Goal: Task Accomplishment & Management: Manage account settings

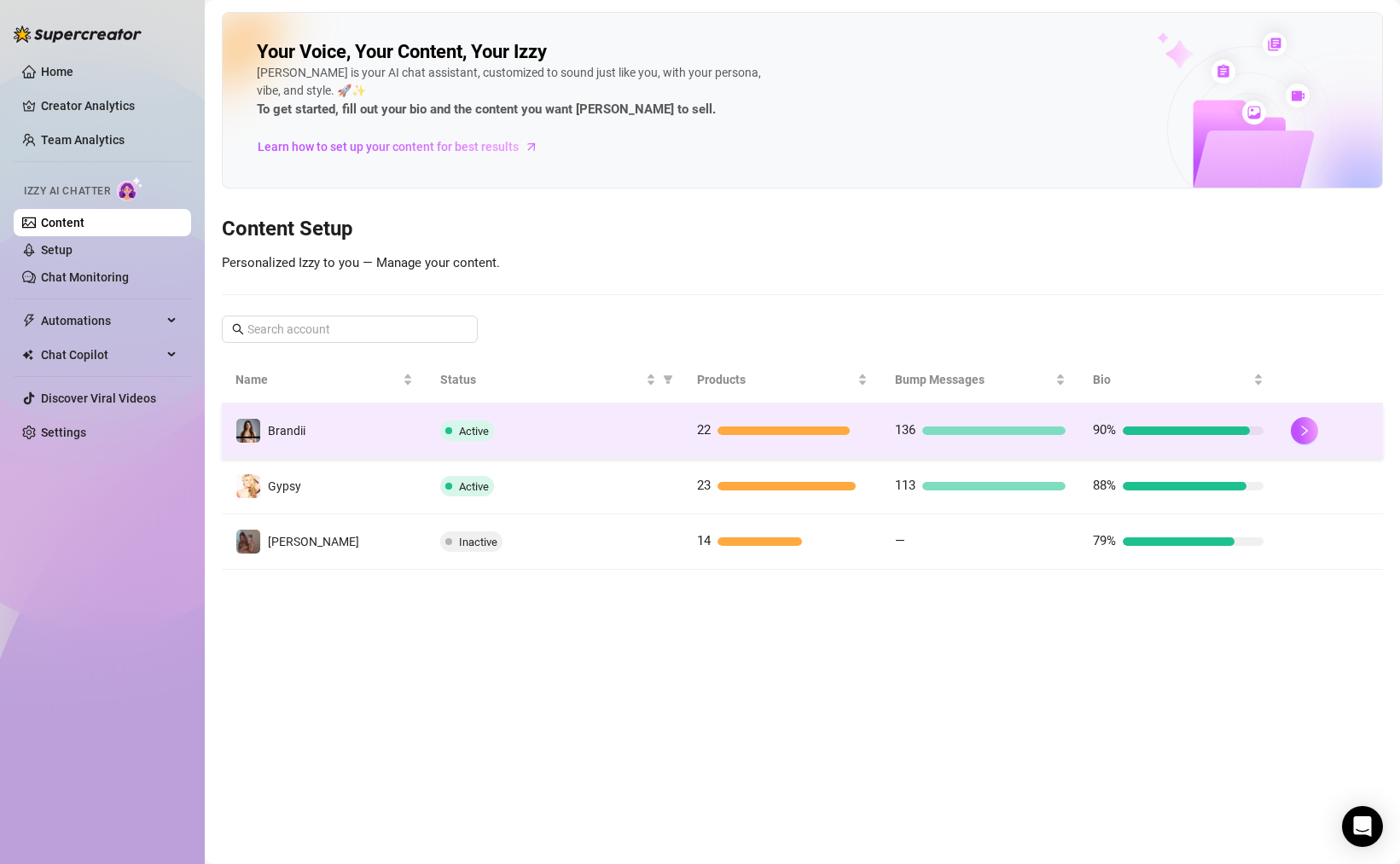
click at [459, 435] on span "Active" at bounding box center [473, 432] width 30 height 13
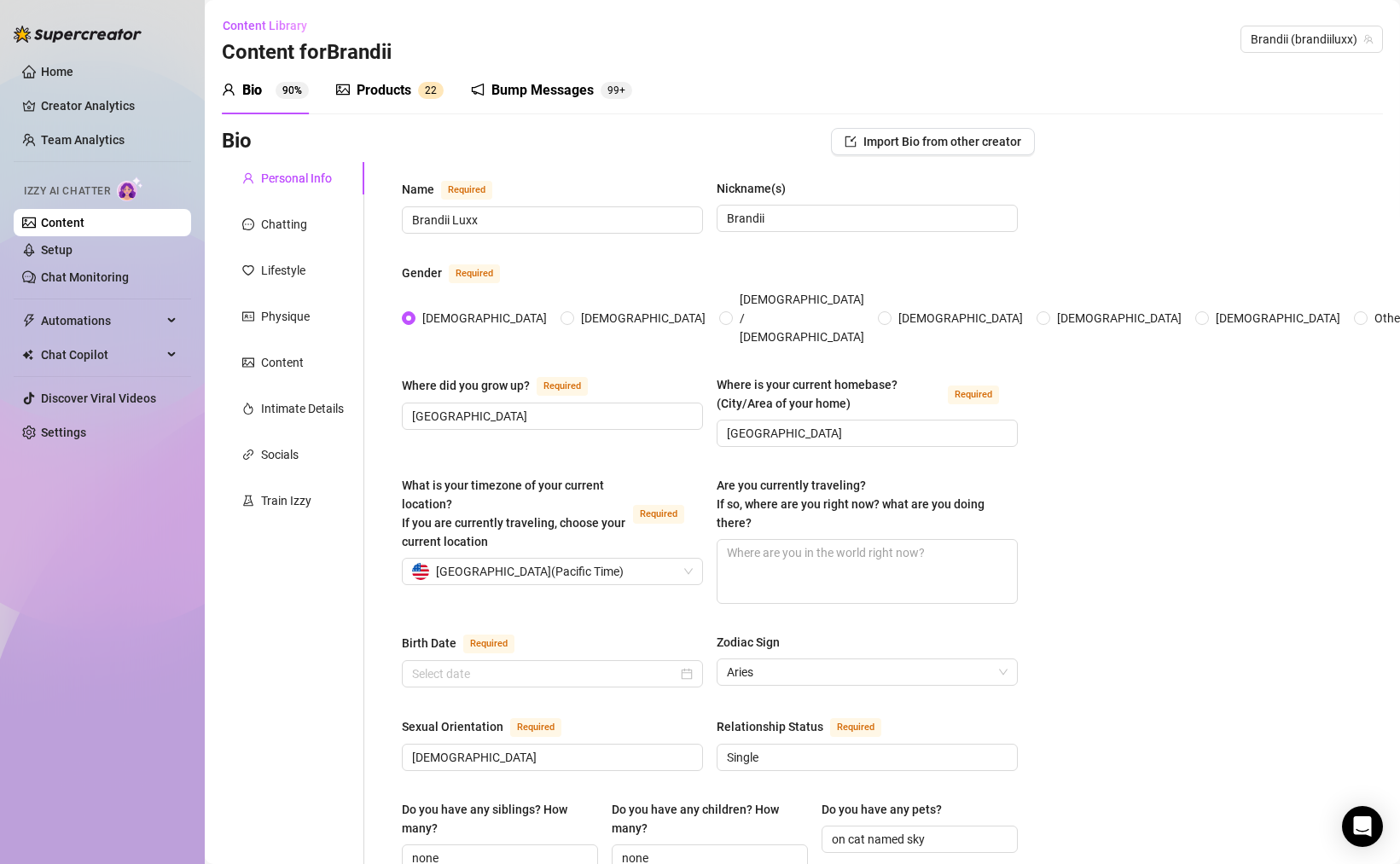
type input "[DATE]"
click at [313, 492] on div "Train Izzy" at bounding box center [292, 500] width 142 height 33
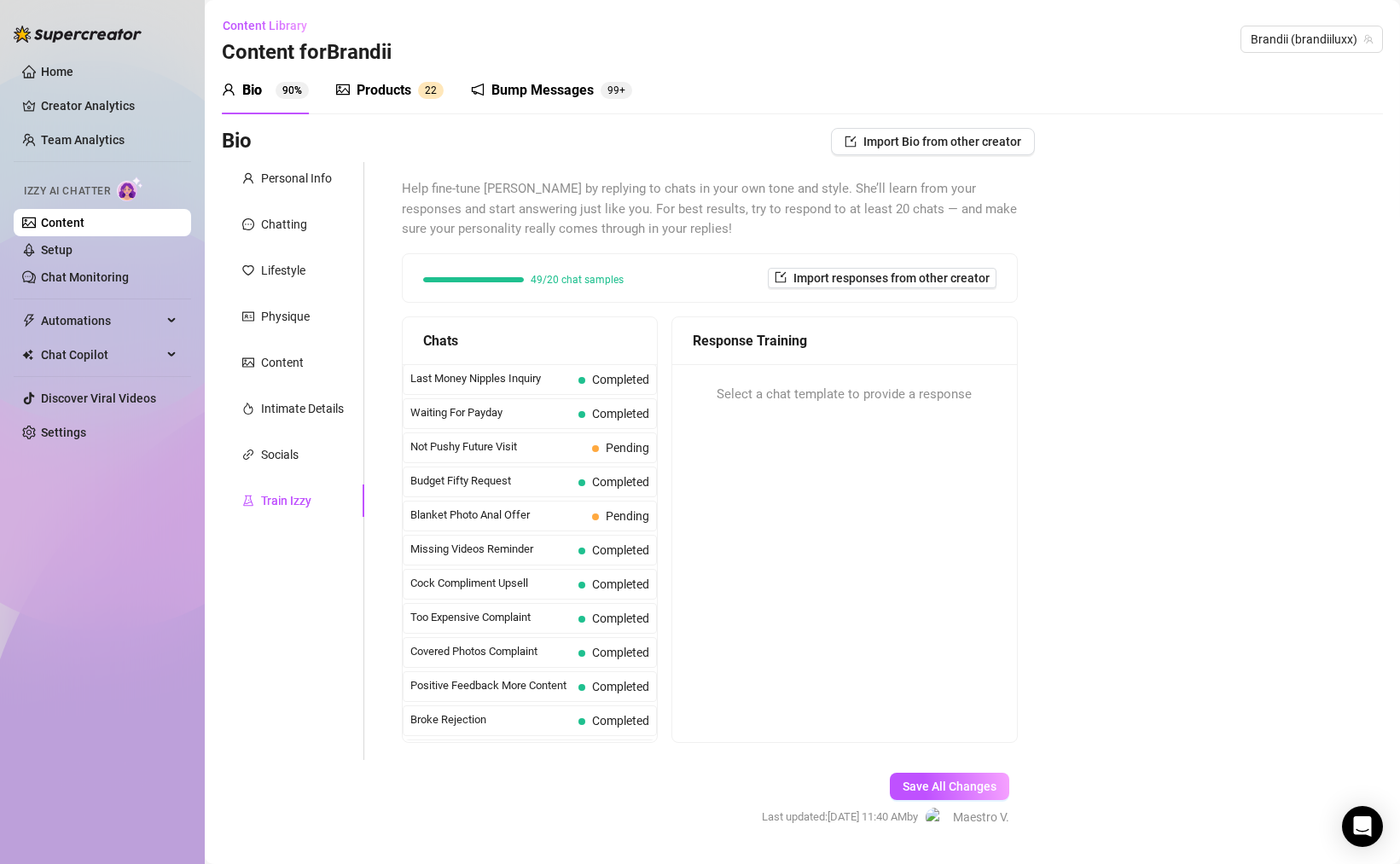
click at [522, 88] on div "Bump Messages" at bounding box center [542, 90] width 102 height 20
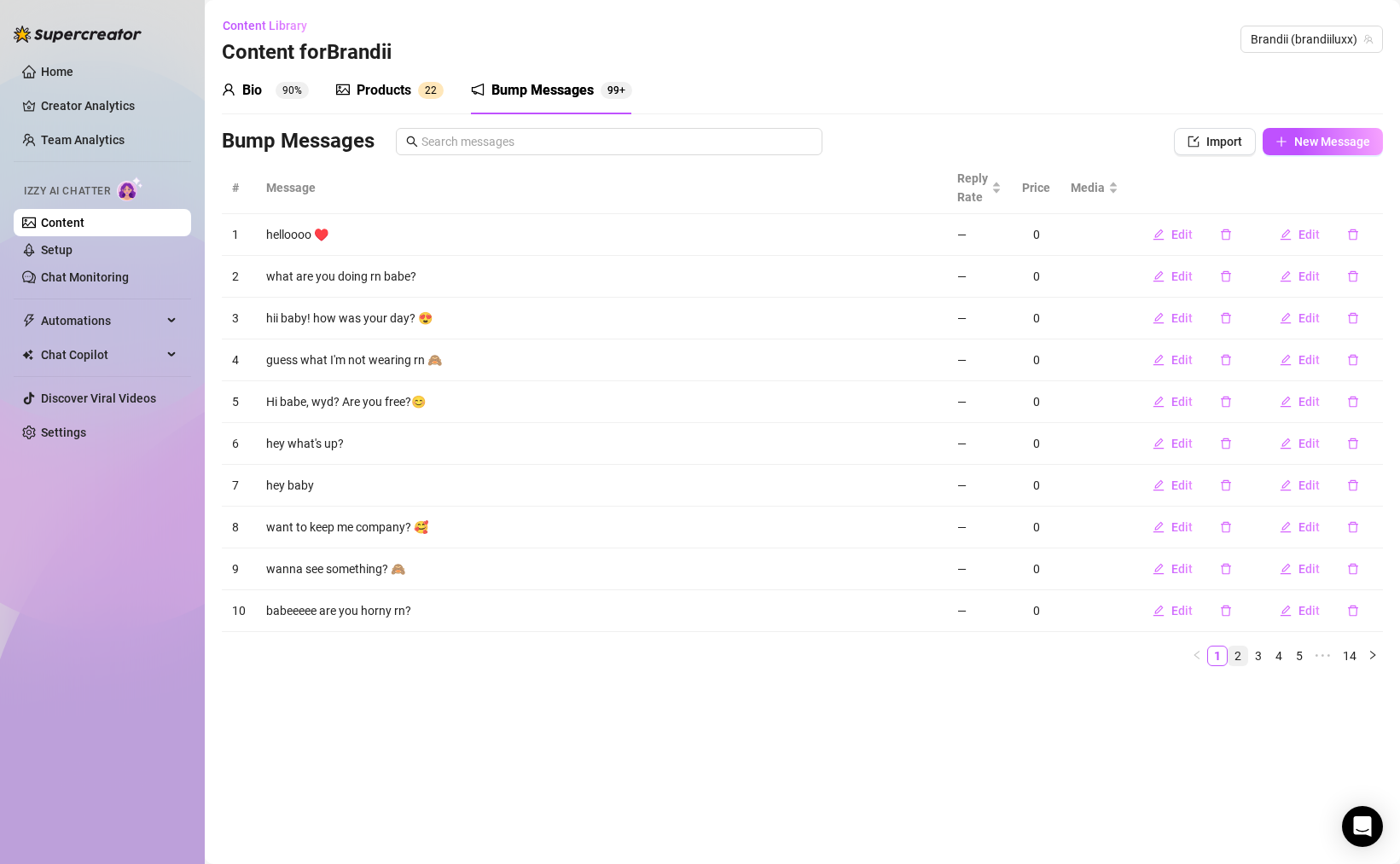
click at [1244, 658] on link "2" at bounding box center [1238, 656] width 19 height 19
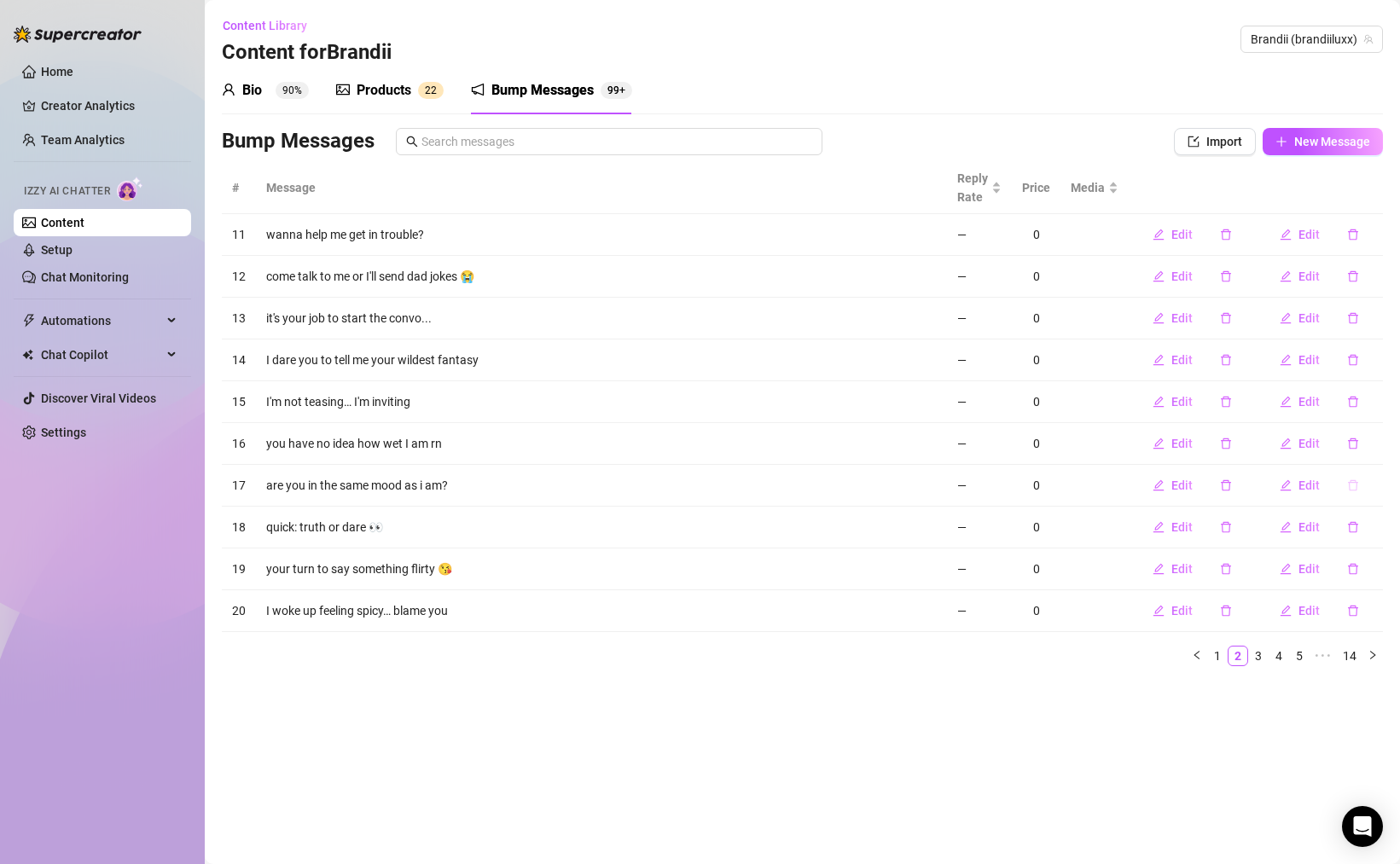
click at [1347, 485] on icon "delete" at bounding box center [1353, 485] width 12 height 12
click at [1363, 442] on span "Yes" at bounding box center [1371, 441] width 20 height 14
click at [1356, 483] on icon "delete" at bounding box center [1353, 485] width 12 height 12
click at [1368, 445] on span "Yes" at bounding box center [1371, 441] width 20 height 14
click at [1353, 529] on icon "delete" at bounding box center [1353, 526] width 12 height 12
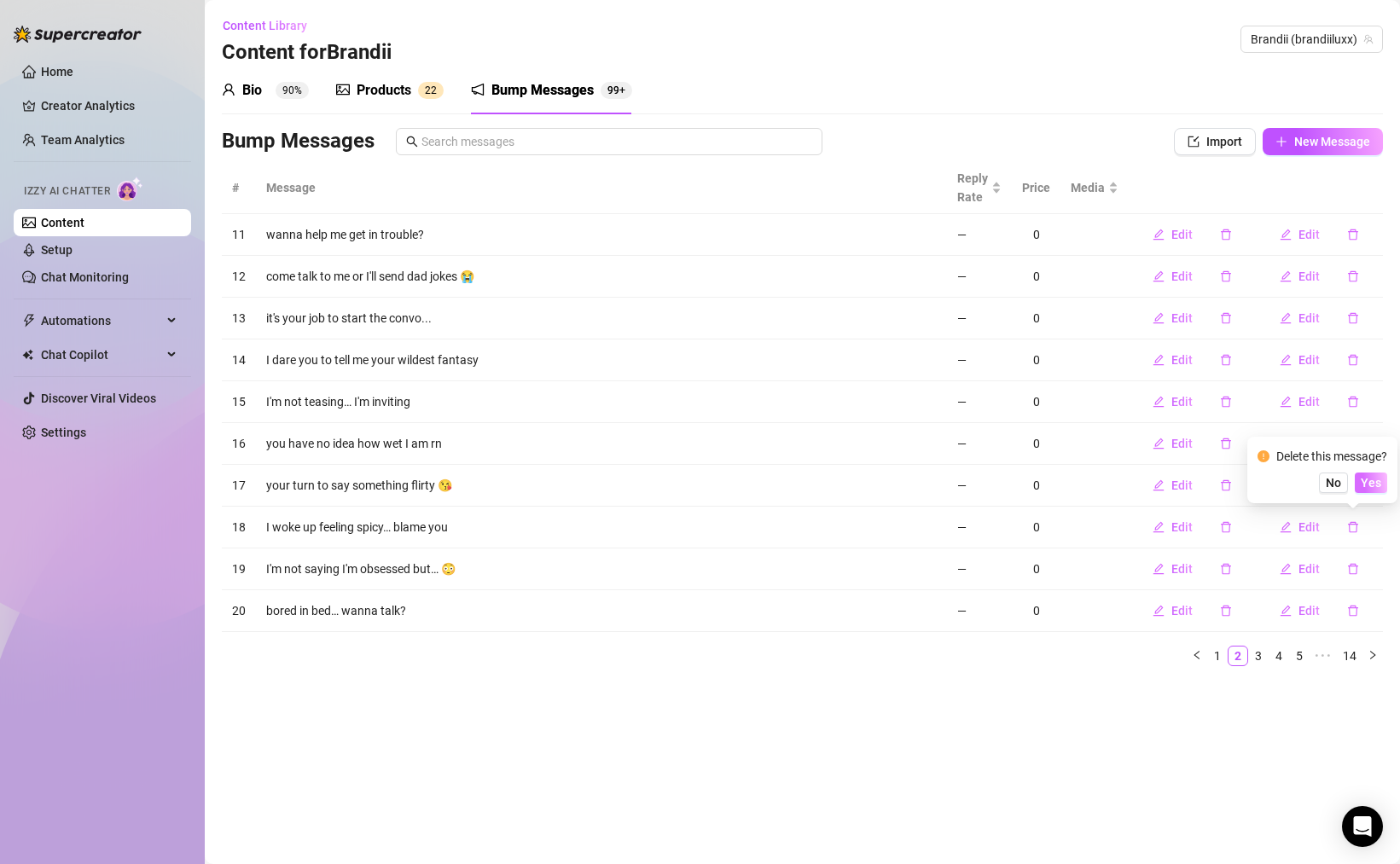
click at [1367, 484] on span "Yes" at bounding box center [1371, 483] width 20 height 14
click at [1361, 530] on button "button" at bounding box center [1353, 526] width 39 height 27
click at [1372, 489] on button "Yes" at bounding box center [1370, 483] width 33 height 20
click at [1354, 564] on icon "delete" at bounding box center [1353, 569] width 10 height 11
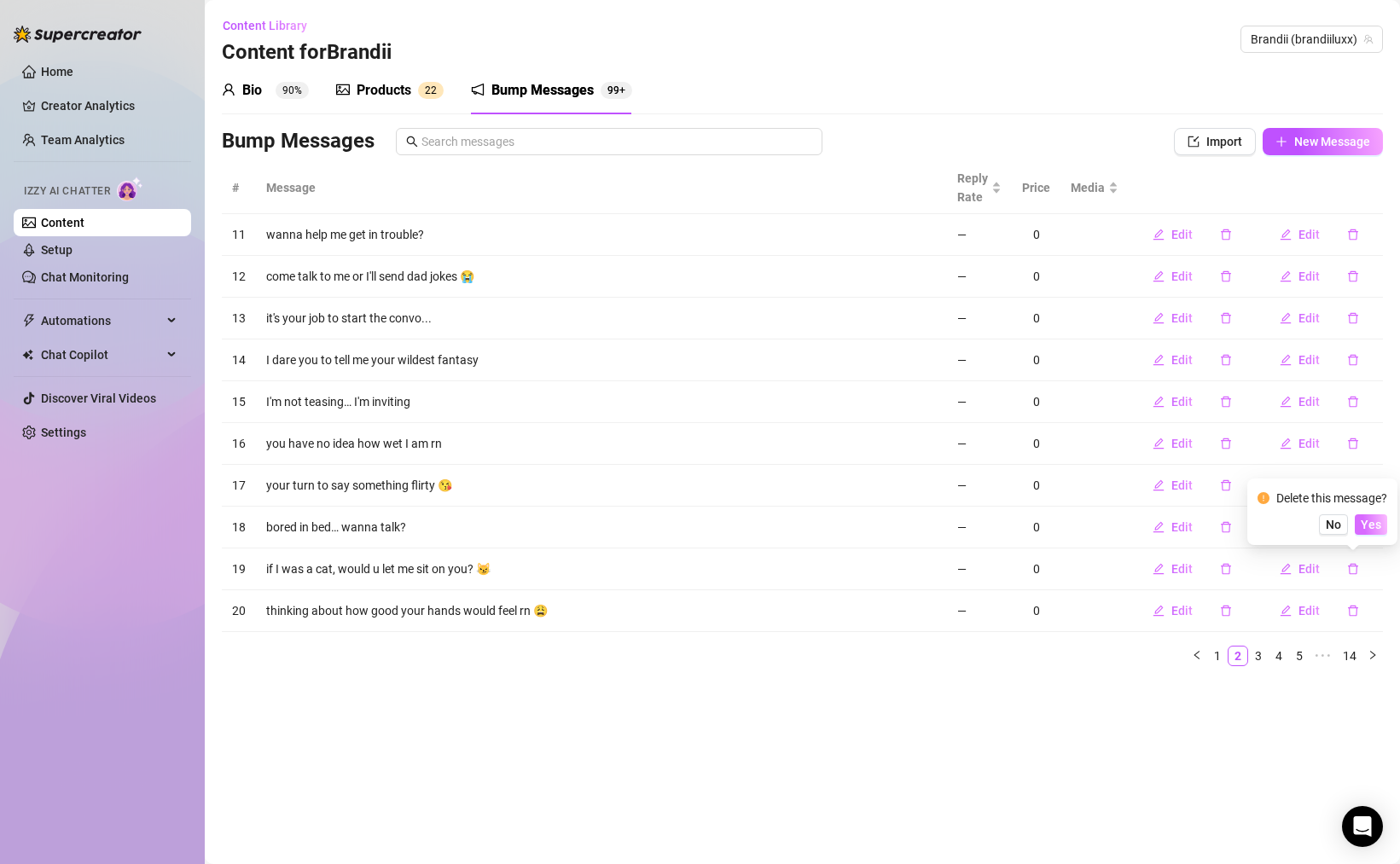
click at [1372, 519] on span "Yes" at bounding box center [1371, 525] width 20 height 14
click at [1353, 566] on icon "delete" at bounding box center [1353, 568] width 12 height 12
drag, startPoint x: 1380, startPoint y: 521, endPoint x: 1369, endPoint y: 525, distance: 11.7
click at [1380, 521] on span "Yes" at bounding box center [1371, 525] width 20 height 14
click at [1354, 567] on icon "delete" at bounding box center [1353, 568] width 12 height 12
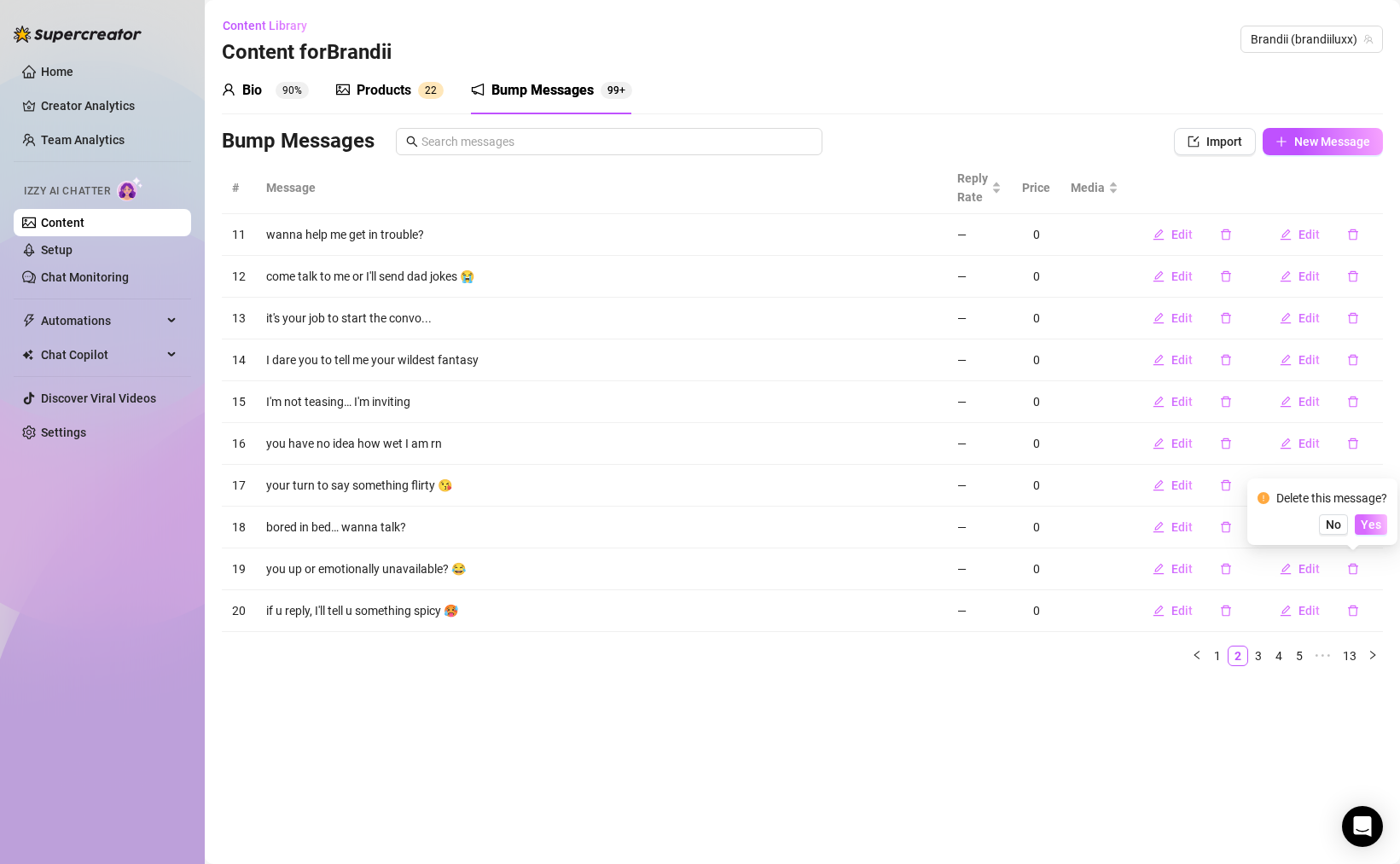
click at [1379, 525] on span "Yes" at bounding box center [1371, 525] width 20 height 14
click at [1353, 611] on icon "delete" at bounding box center [1353, 610] width 12 height 12
click at [1373, 565] on span "Yes" at bounding box center [1371, 566] width 20 height 14
click at [1353, 272] on icon "delete" at bounding box center [1353, 277] width 10 height 11
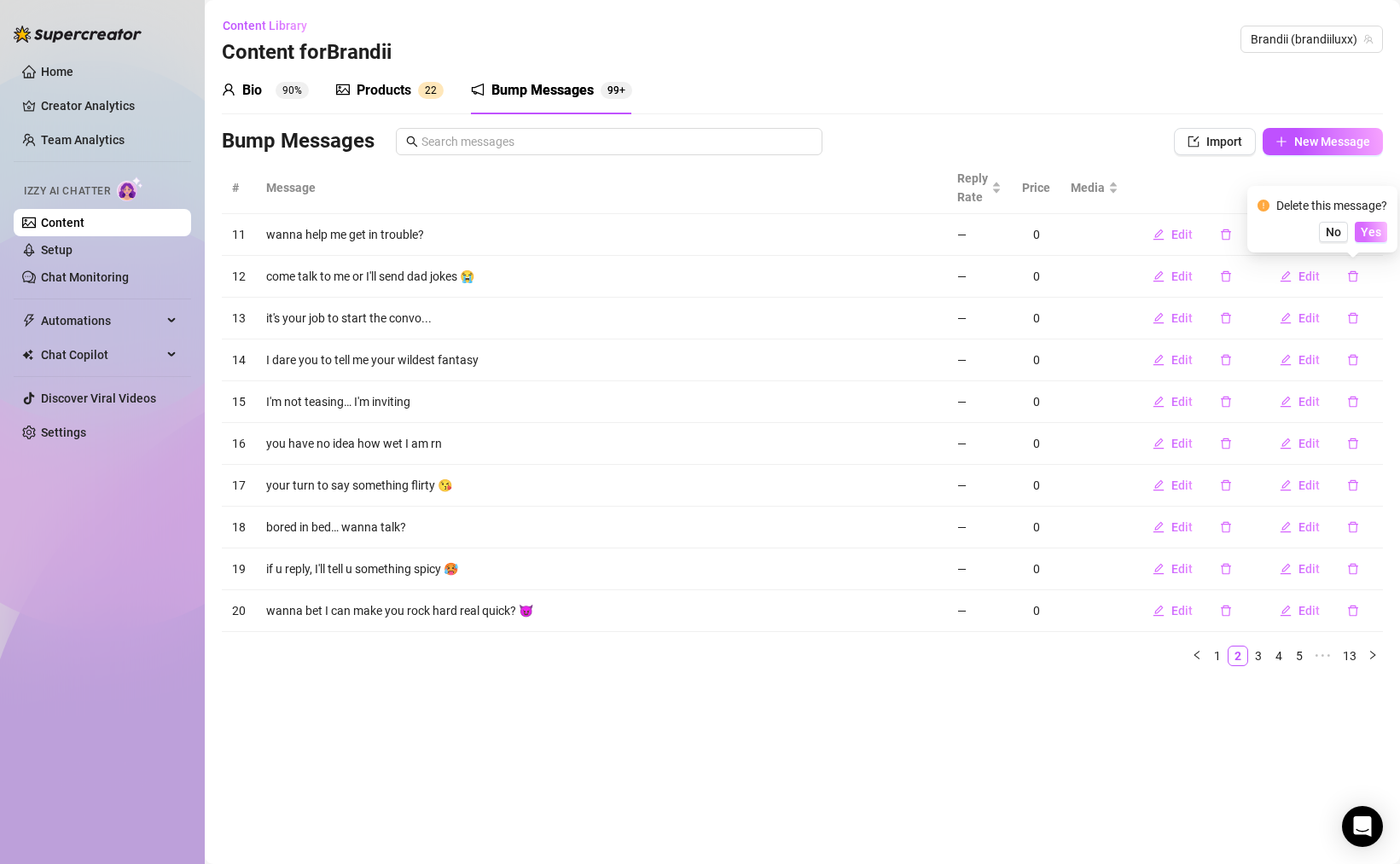
click at [1373, 224] on button "Yes" at bounding box center [1370, 232] width 33 height 20
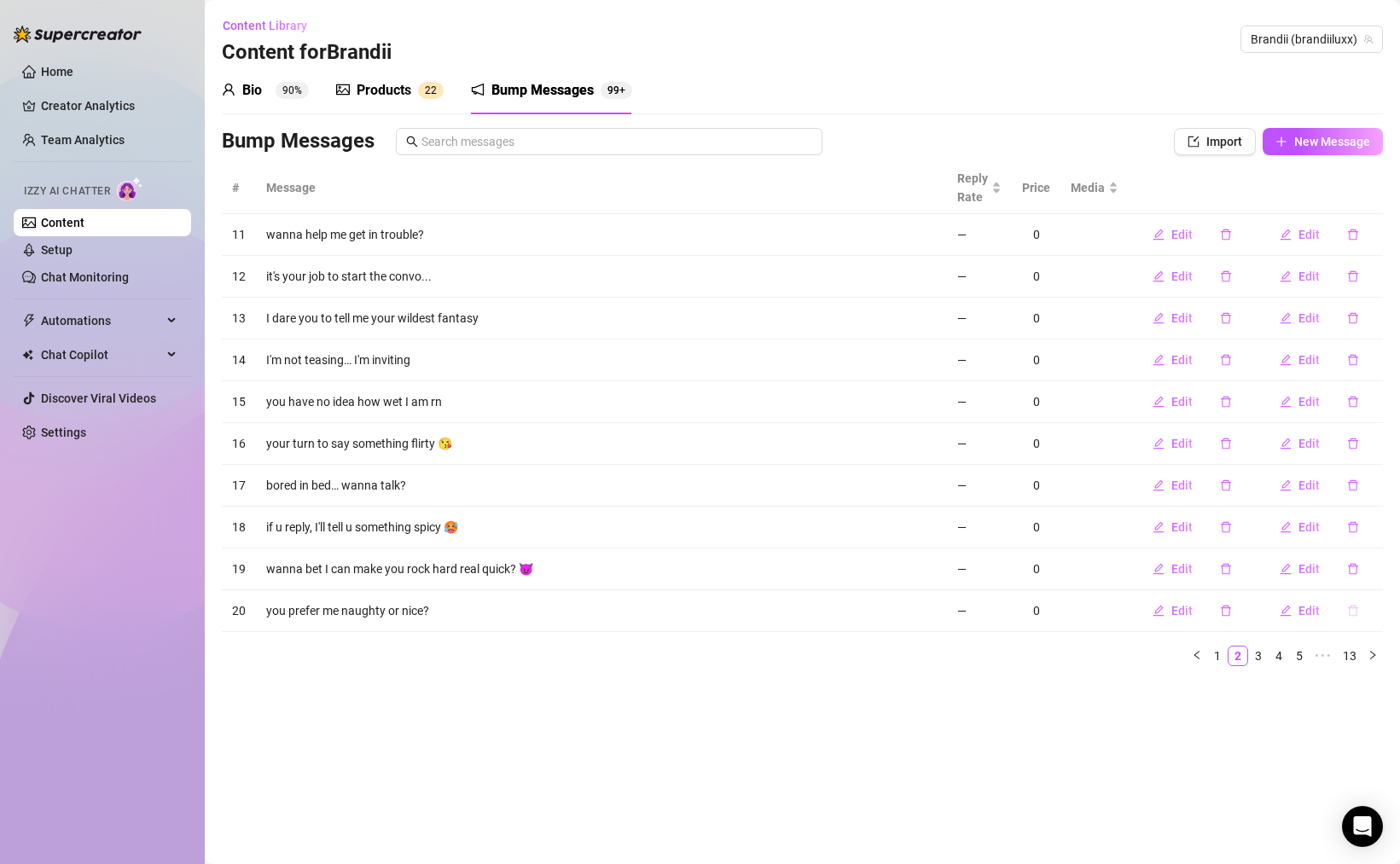
click at [1356, 612] on icon "delete" at bounding box center [1353, 610] width 12 height 12
click at [1378, 567] on span "Yes" at bounding box center [1371, 566] width 20 height 14
click at [1256, 654] on link "3" at bounding box center [1259, 656] width 19 height 19
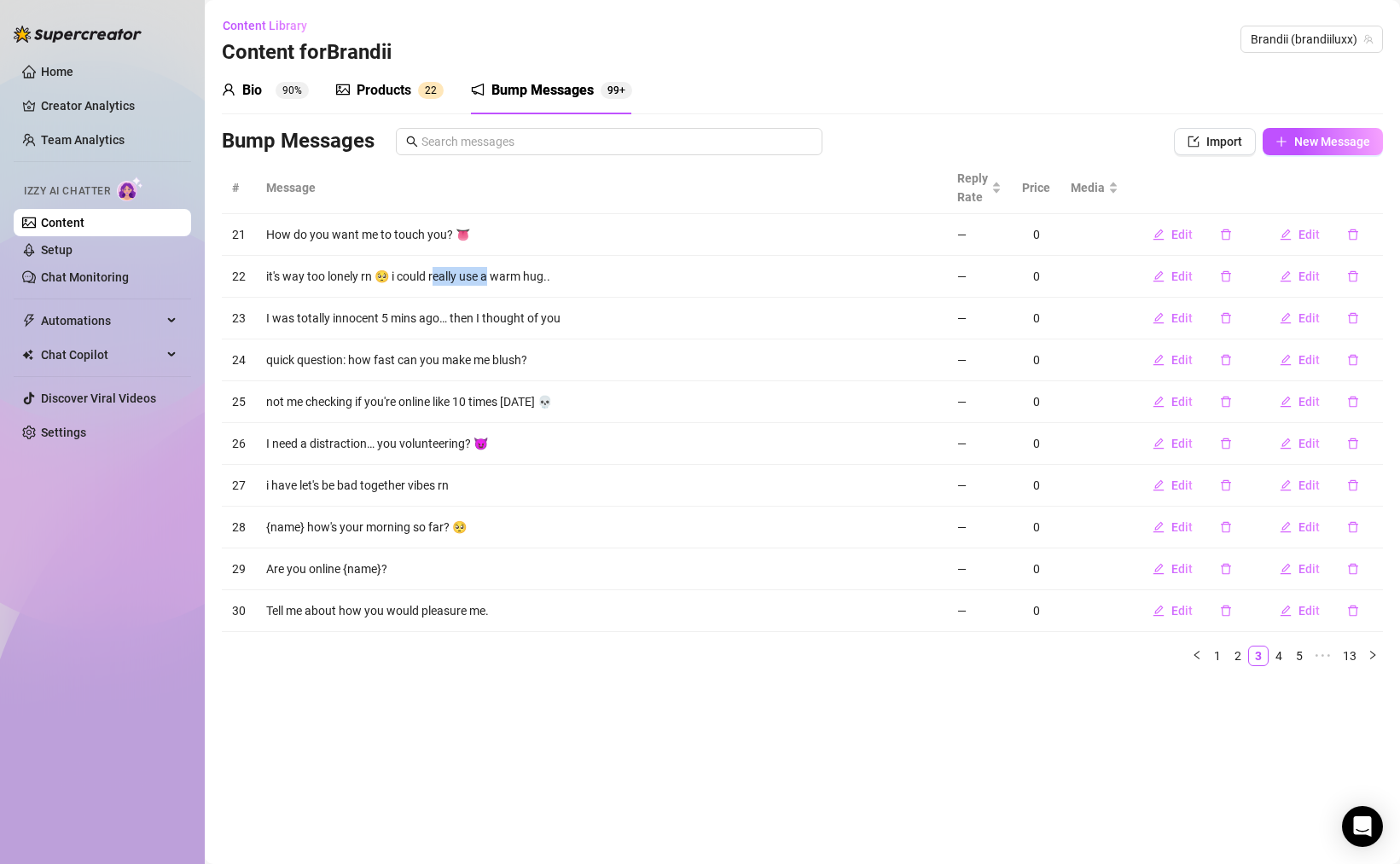
drag, startPoint x: 433, startPoint y: 275, endPoint x: 543, endPoint y: 280, distance: 110.1
click at [527, 278] on td "it's way too lonely rn 🥺 i could really use a warm hug.." at bounding box center [601, 276] width 691 height 42
drag, startPoint x: 369, startPoint y: 315, endPoint x: 408, endPoint y: 317, distance: 39.1
click at [408, 317] on td "I was totally innocent 5 mins ago… then I thought of you" at bounding box center [601, 318] width 691 height 42
click at [1354, 314] on icon "delete" at bounding box center [1353, 319] width 10 height 11
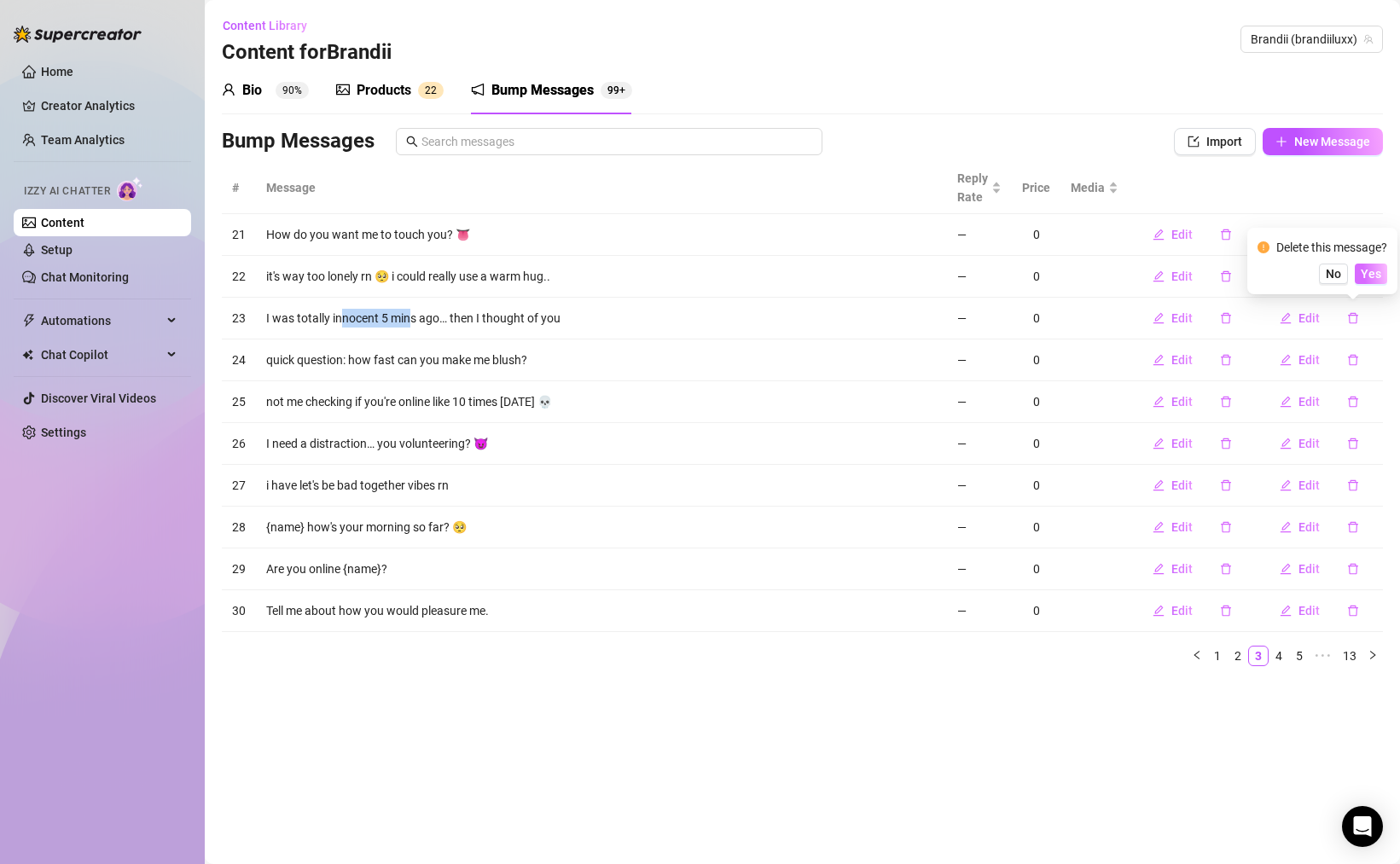
click at [1380, 272] on span "Yes" at bounding box center [1371, 273] width 20 height 14
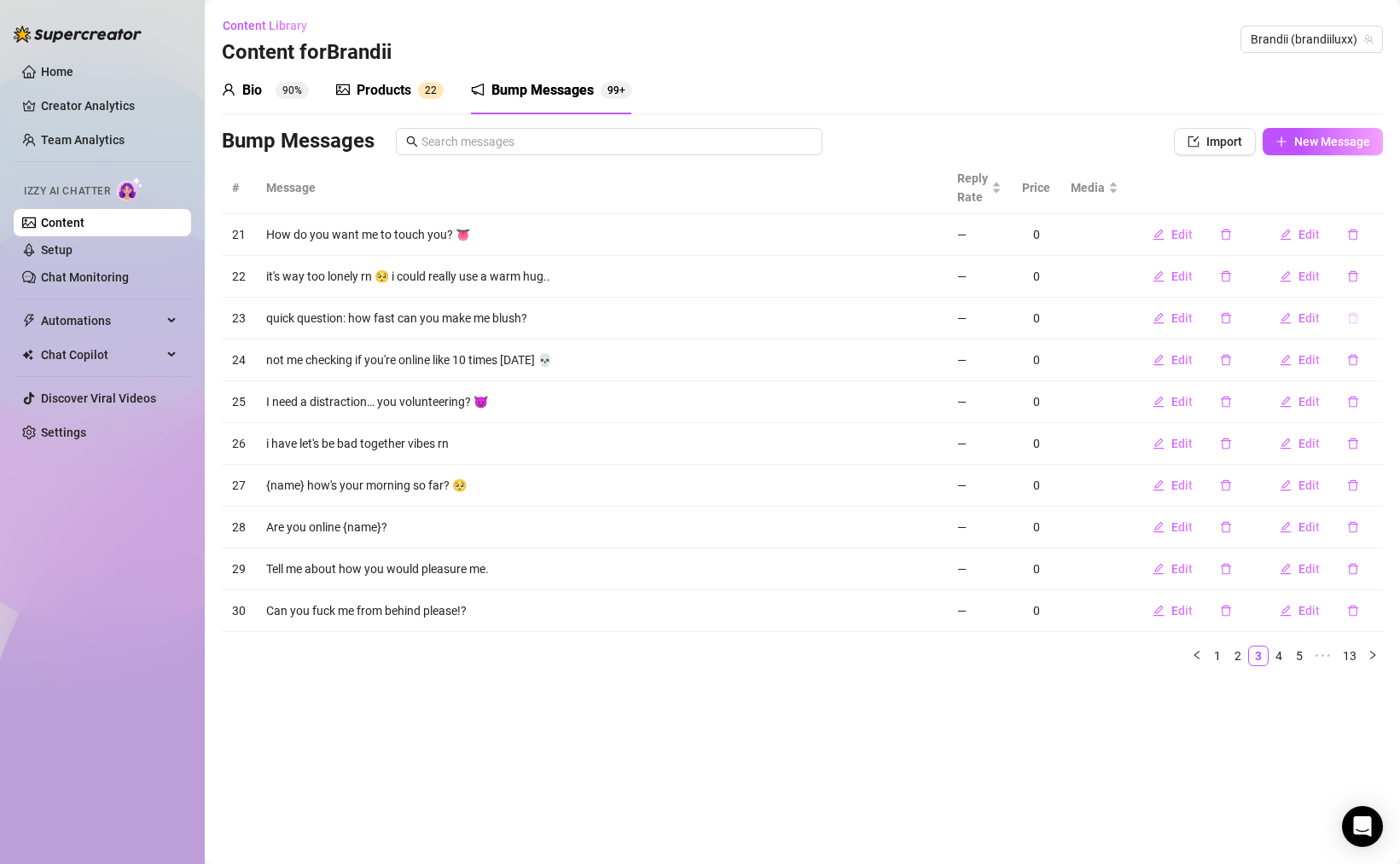
click at [1343, 318] on button "button" at bounding box center [1353, 317] width 39 height 27
click at [1378, 282] on button "Yes" at bounding box center [1370, 273] width 33 height 20
click at [1353, 316] on icon "delete" at bounding box center [1353, 318] width 12 height 12
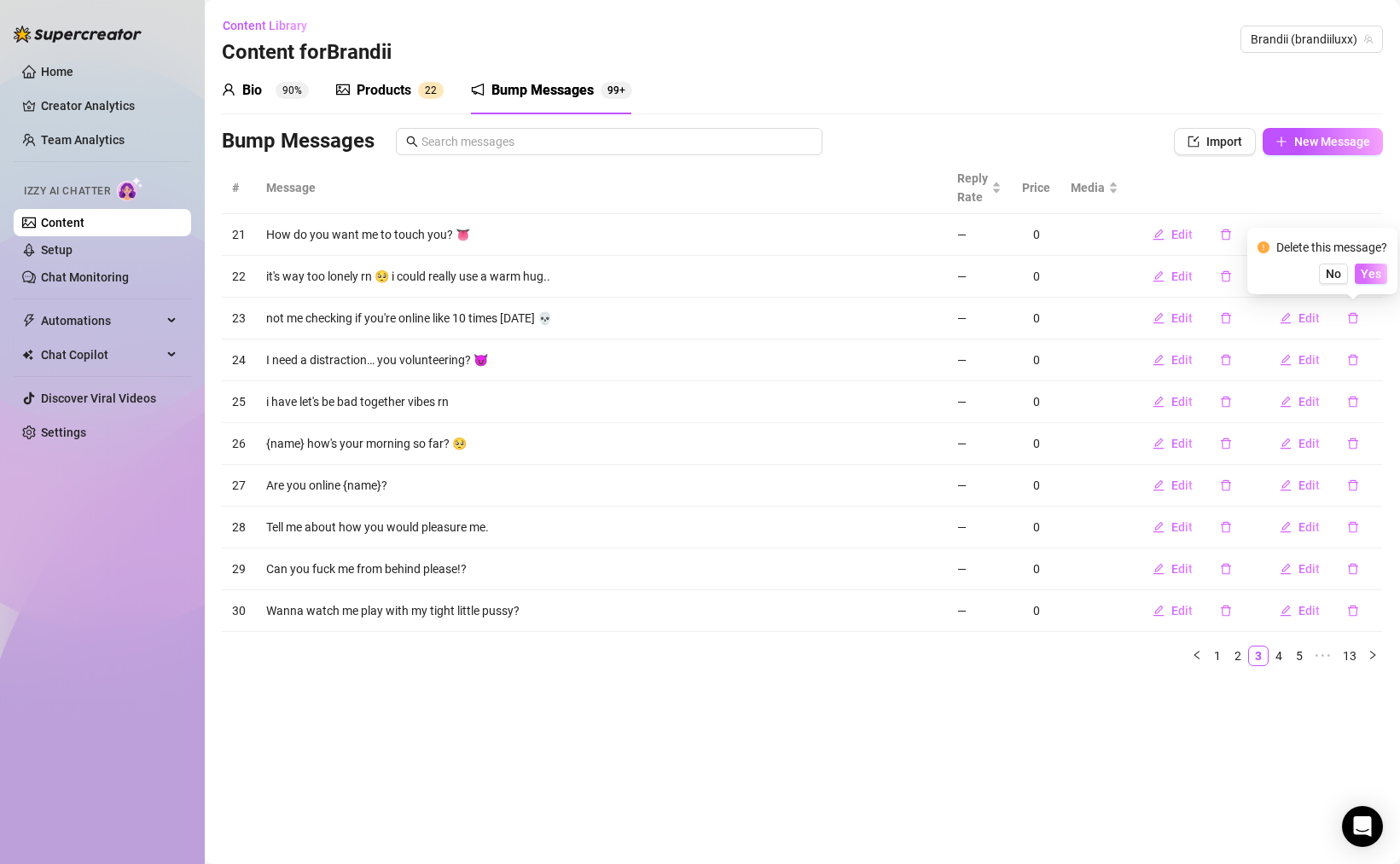
click at [1360, 283] on button "Yes" at bounding box center [1370, 273] width 33 height 20
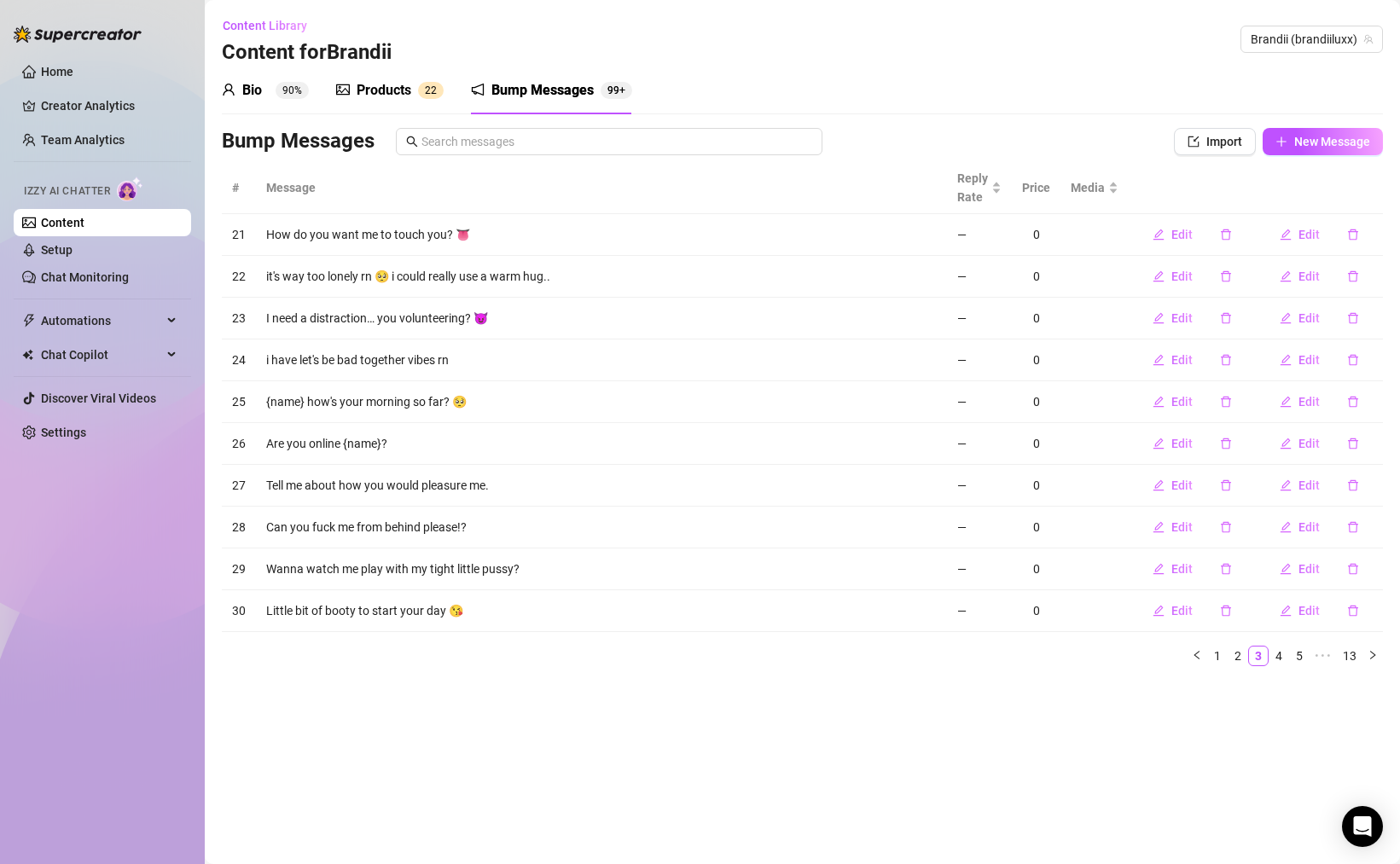
drag, startPoint x: 607, startPoint y: 363, endPoint x: 643, endPoint y: 363, distance: 36.0
click at [633, 363] on td "i have let's be bad together vibes rn" at bounding box center [601, 360] width 691 height 42
click at [1355, 359] on icon "delete" at bounding box center [1353, 360] width 12 height 12
click at [1370, 323] on span "Yes" at bounding box center [1371, 315] width 20 height 14
click at [1286, 656] on link "4" at bounding box center [1279, 656] width 19 height 19
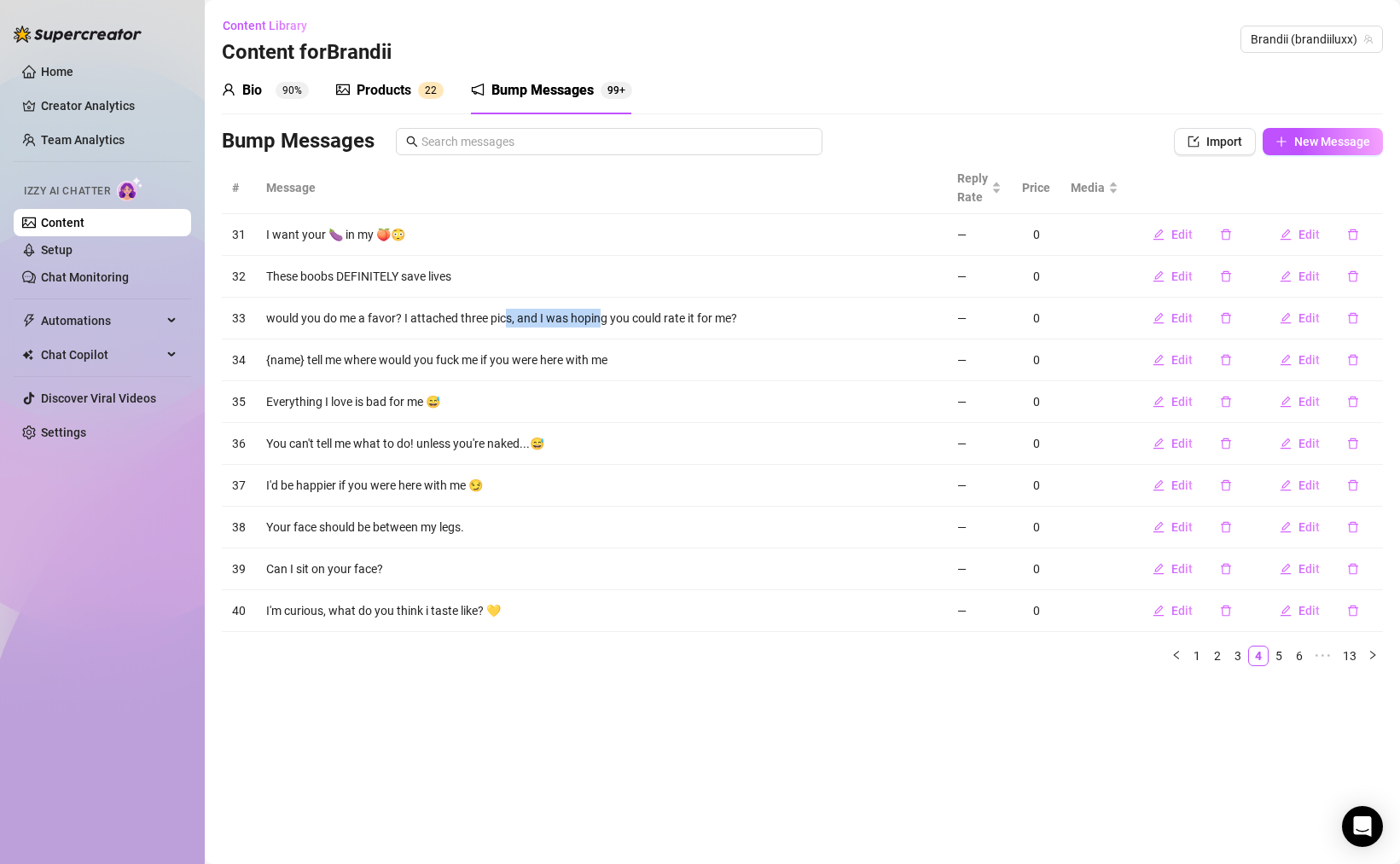
drag, startPoint x: 519, startPoint y: 320, endPoint x: 620, endPoint y: 324, distance: 101.1
click at [614, 324] on td "would you do me a favor? I attached three pics, and I was hoping you could rate…" at bounding box center [601, 318] width 691 height 42
click at [1357, 322] on icon "delete" at bounding box center [1353, 318] width 12 height 12
click at [1372, 272] on span "Yes" at bounding box center [1371, 273] width 20 height 14
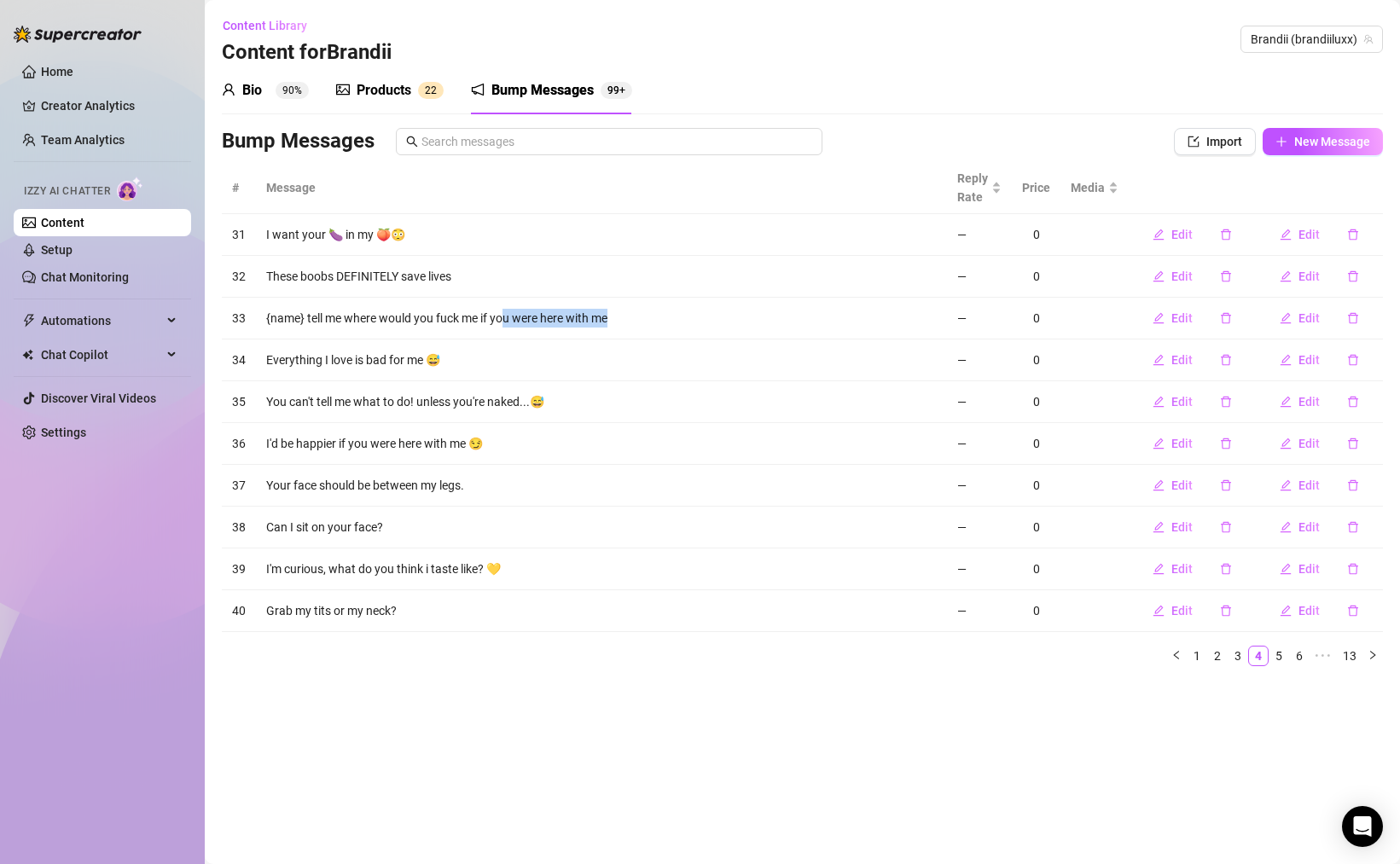
drag, startPoint x: 597, startPoint y: 324, endPoint x: 706, endPoint y: 322, distance: 109.0
click at [644, 324] on td "{name} tell me where would you fuck me if you were here with me" at bounding box center [601, 318] width 691 height 42
click at [1348, 357] on icon "delete" at bounding box center [1353, 360] width 12 height 12
click at [1376, 318] on span "Yes" at bounding box center [1371, 315] width 20 height 14
click at [1283, 656] on link "5" at bounding box center [1279, 656] width 19 height 19
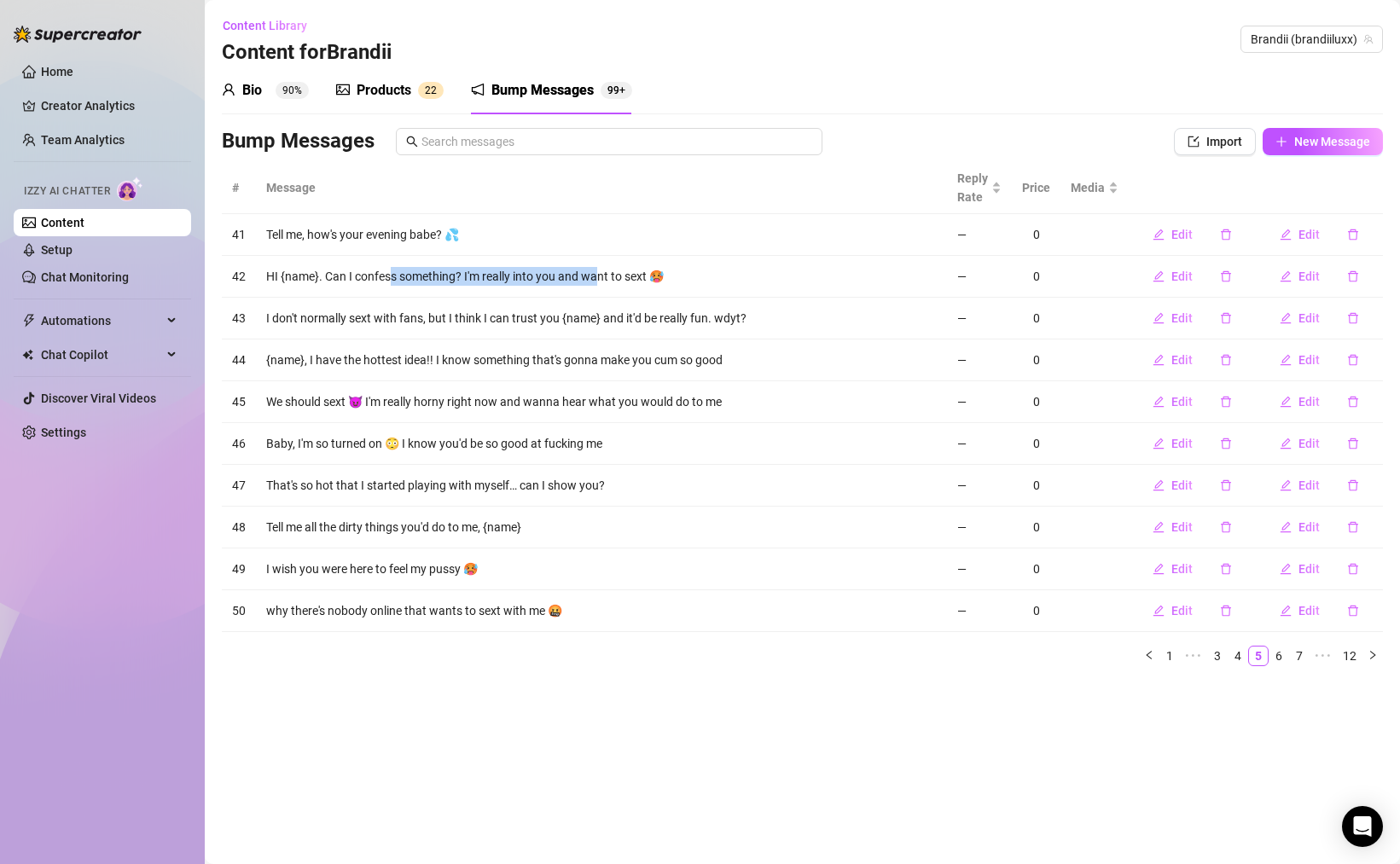
drag, startPoint x: 579, startPoint y: 271, endPoint x: 689, endPoint y: 273, distance: 110.0
click at [629, 272] on td "HI {name}. Can I confess something? I'm really into you and want to sext 🥵" at bounding box center [601, 276] width 691 height 42
click at [1358, 275] on icon "delete" at bounding box center [1353, 276] width 12 height 12
click at [1380, 229] on span "Yes" at bounding box center [1371, 232] width 20 height 14
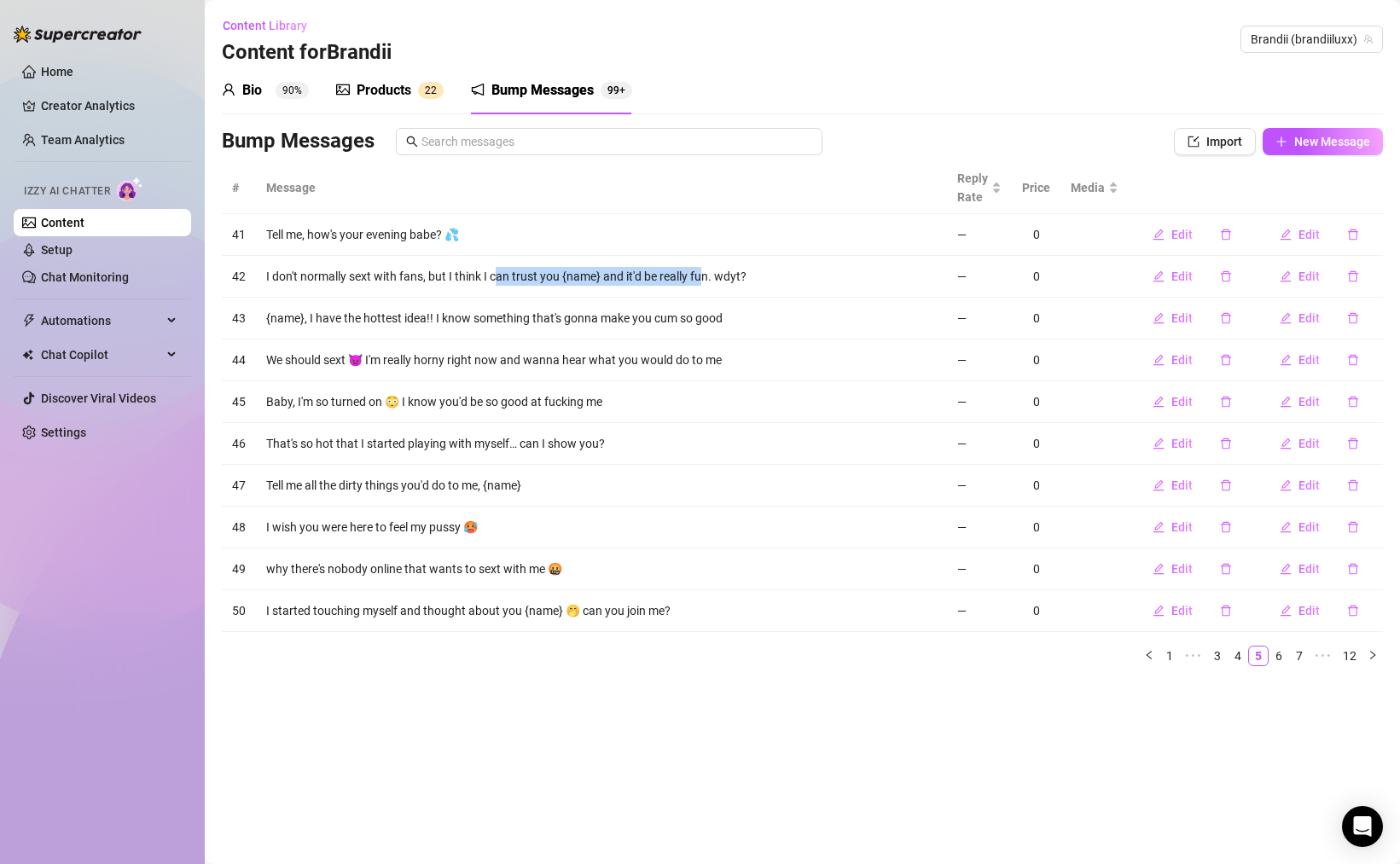
drag, startPoint x: 509, startPoint y: 273, endPoint x: 765, endPoint y: 280, distance: 256.1
click at [727, 277] on td "I don't normally sext with fans, but I think I can trust you {name} and it'd be…" at bounding box center [601, 276] width 691 height 42
click at [1354, 279] on icon "delete" at bounding box center [1353, 276] width 12 height 12
click at [1372, 232] on span "Yes" at bounding box center [1371, 232] width 20 height 14
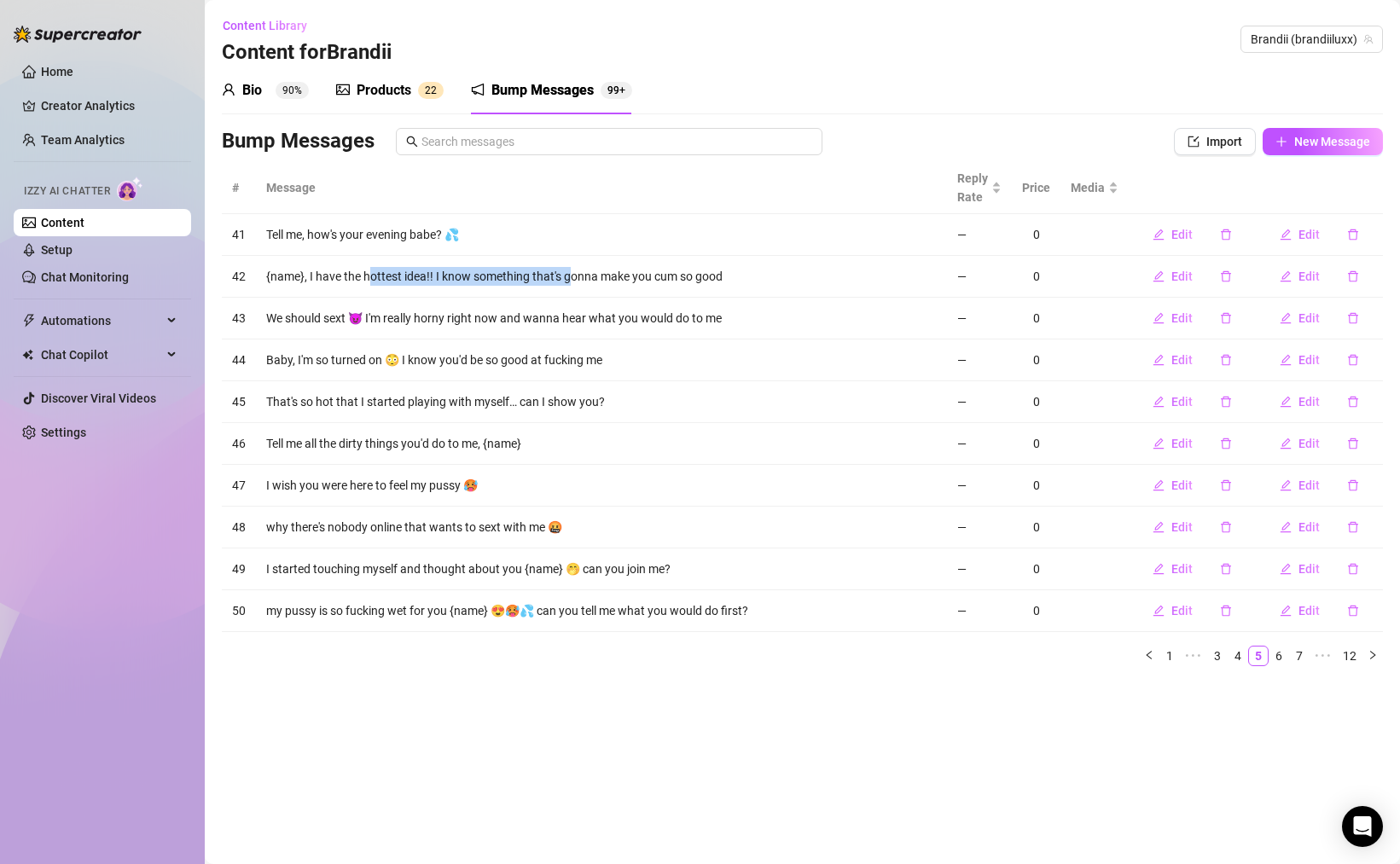
drag, startPoint x: 471, startPoint y: 272, endPoint x: 592, endPoint y: 268, distance: 121.1
click at [584, 269] on td "{name}, I have the hottest idea!! I know something that's gonna make you cum so…" at bounding box center [601, 276] width 691 height 42
click at [1349, 565] on icon "delete" at bounding box center [1353, 568] width 12 height 12
click at [1365, 522] on span "Yes" at bounding box center [1371, 525] width 20 height 14
click at [1356, 610] on icon "delete" at bounding box center [1353, 611] width 10 height 11
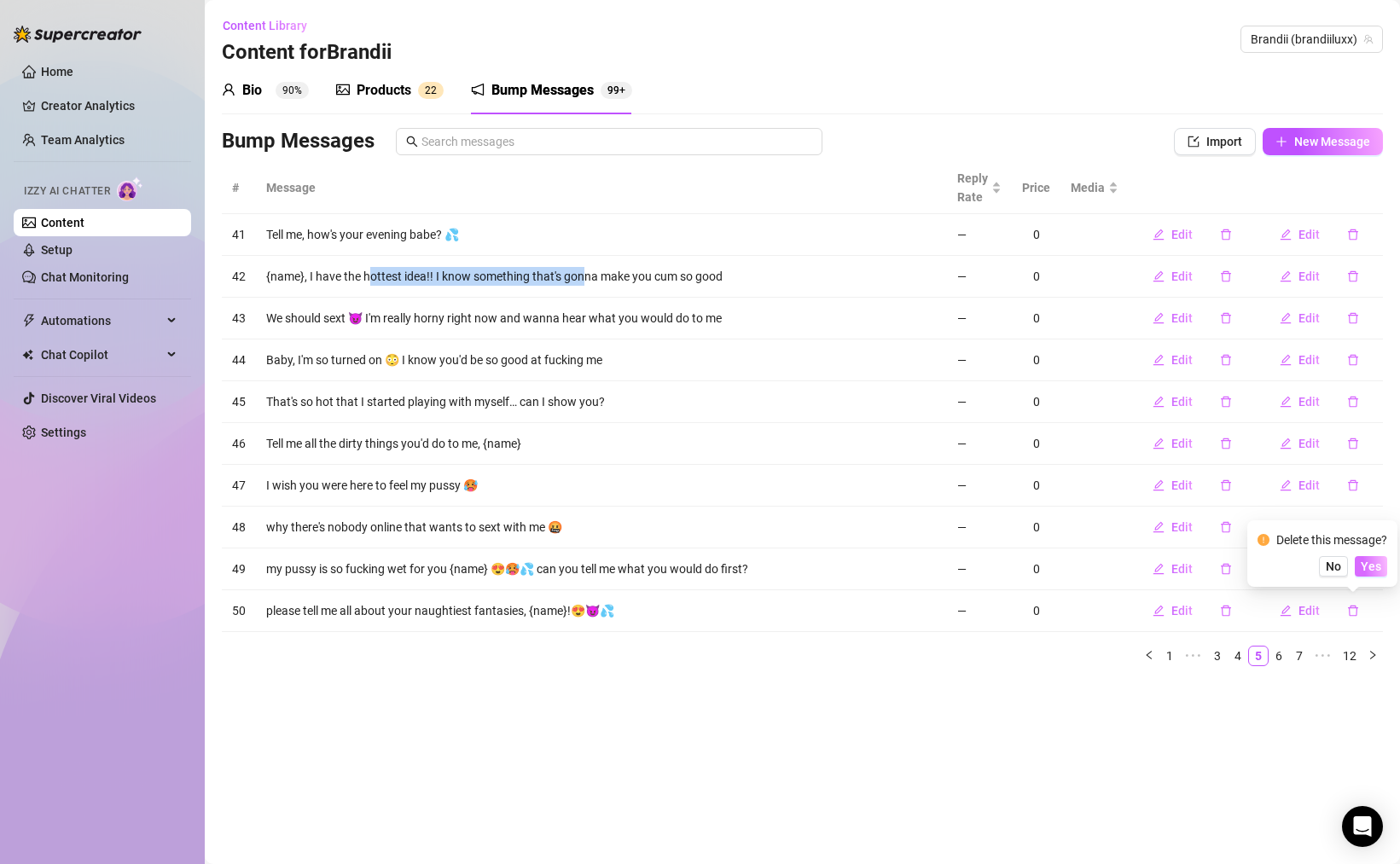
click at [1379, 563] on span "Yes" at bounding box center [1371, 566] width 20 height 14
click at [1281, 648] on link "6" at bounding box center [1279, 656] width 19 height 19
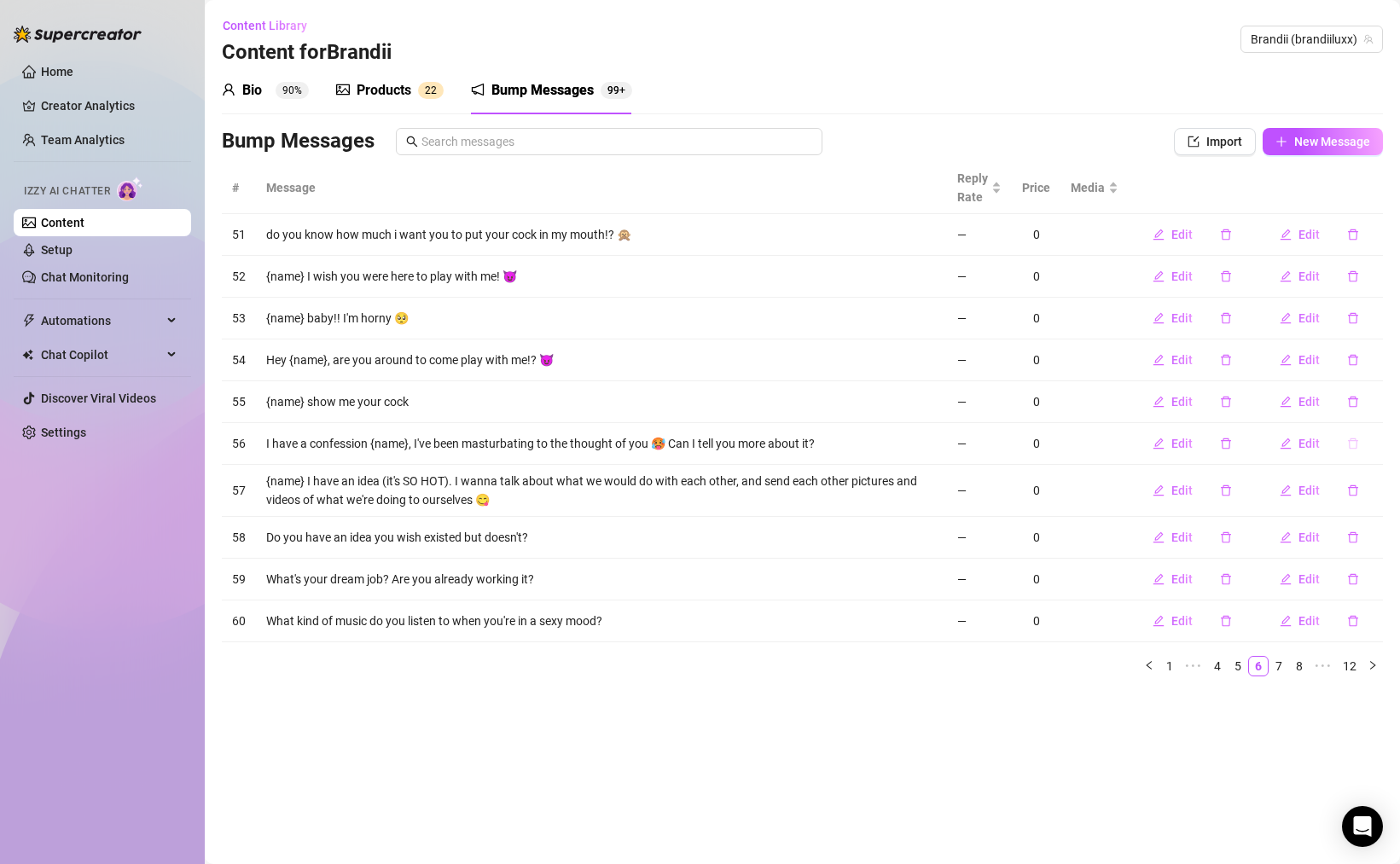
click at [1349, 445] on icon "delete" at bounding box center [1353, 444] width 10 height 11
click at [1370, 398] on span "Yes" at bounding box center [1371, 399] width 20 height 14
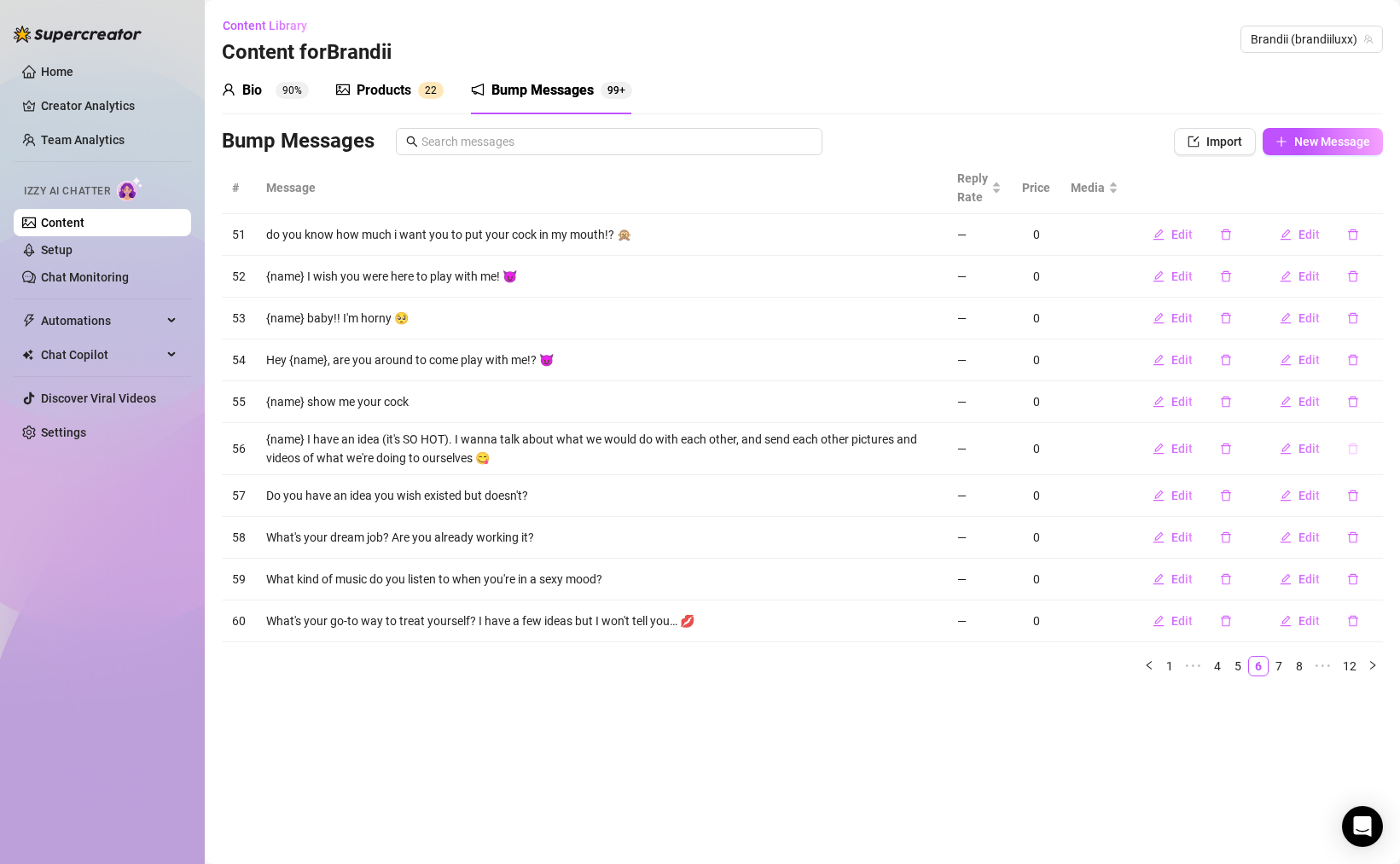
click at [1358, 445] on icon "delete" at bounding box center [1353, 448] width 12 height 12
click at [1365, 400] on span "Yes" at bounding box center [1371, 404] width 20 height 14
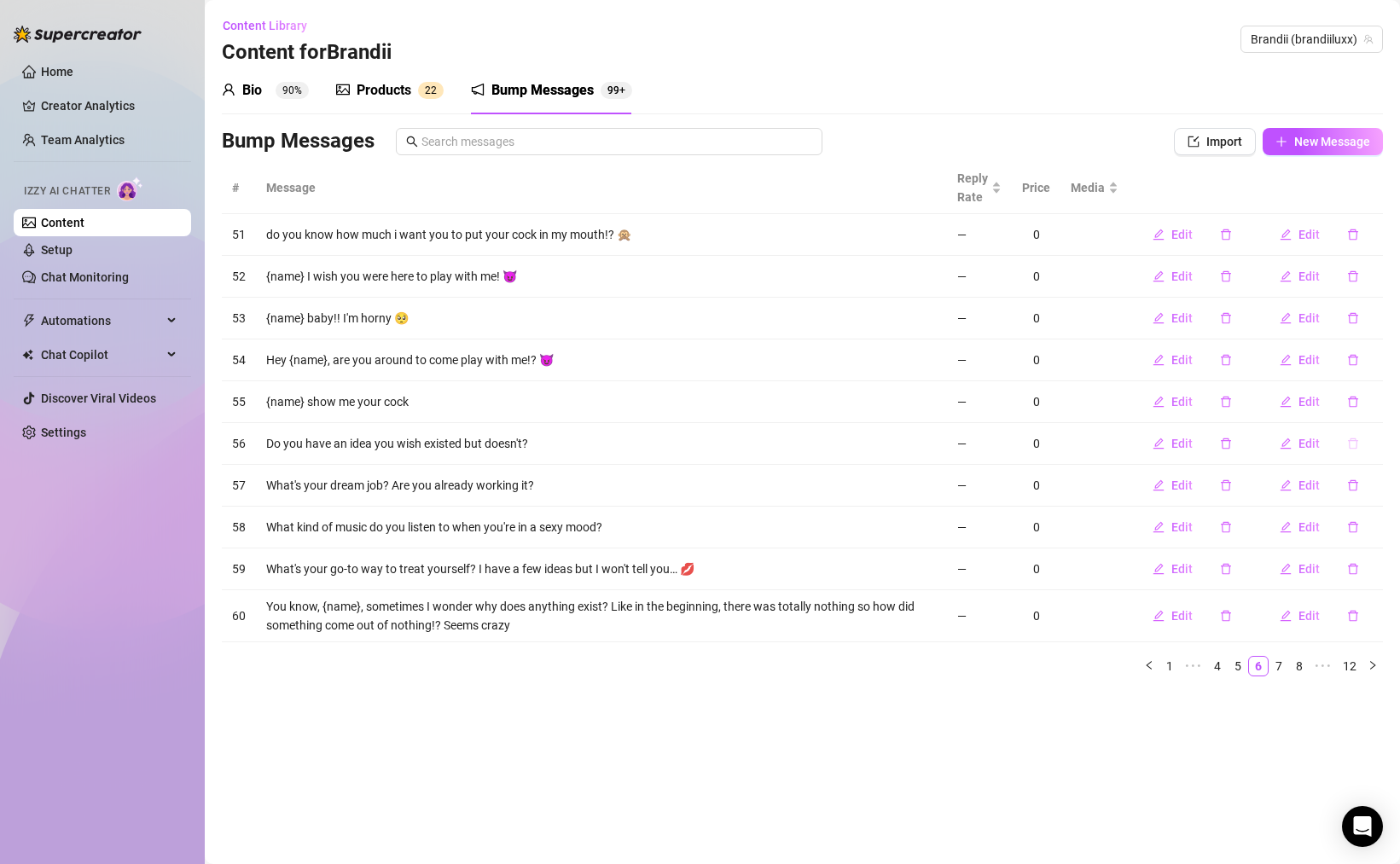
click at [1345, 440] on button "button" at bounding box center [1353, 443] width 39 height 27
click at [1365, 401] on span "Yes" at bounding box center [1371, 399] width 20 height 14
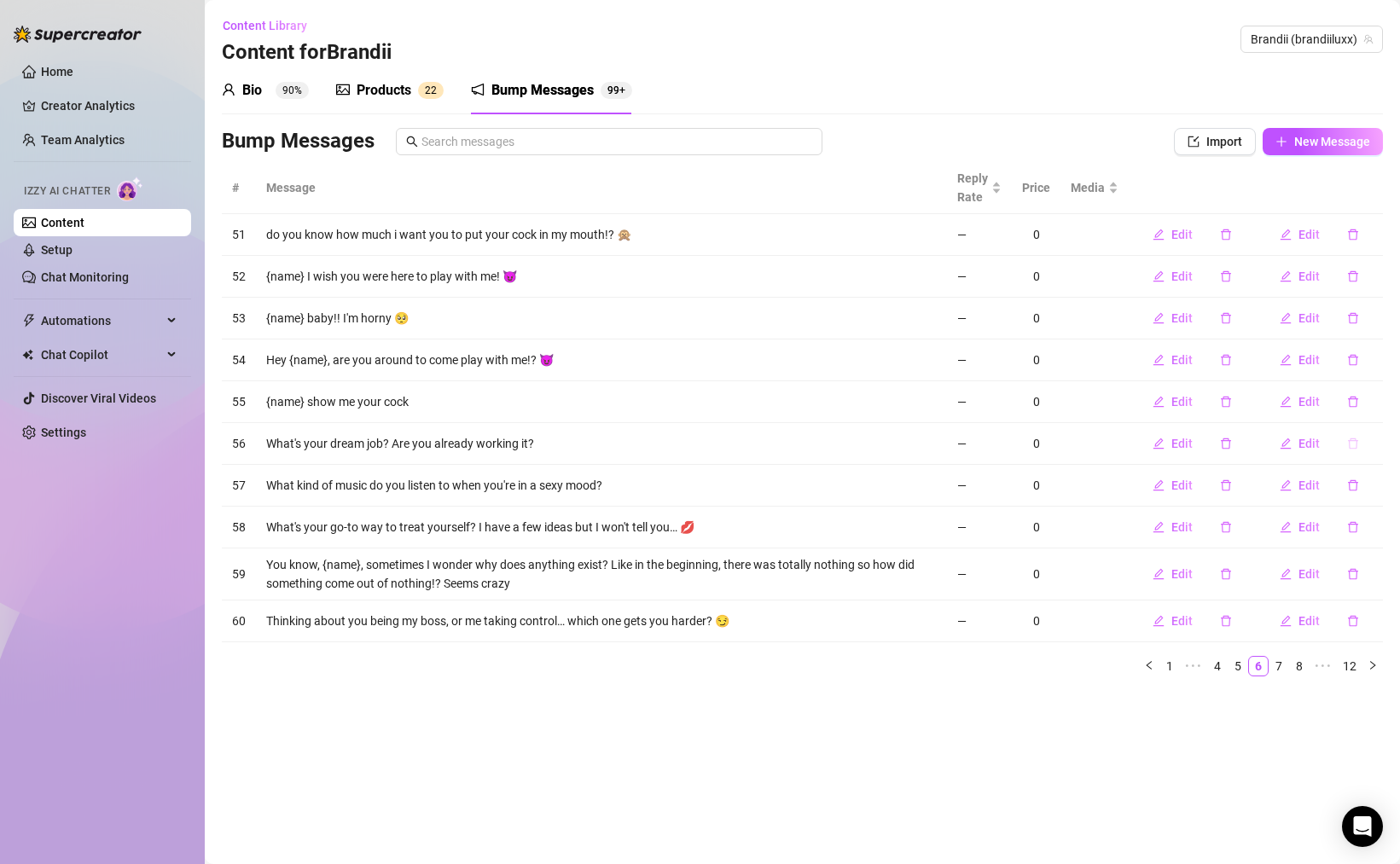
click at [1359, 442] on button "button" at bounding box center [1353, 443] width 39 height 27
click at [1380, 402] on span "Yes" at bounding box center [1371, 399] width 20 height 14
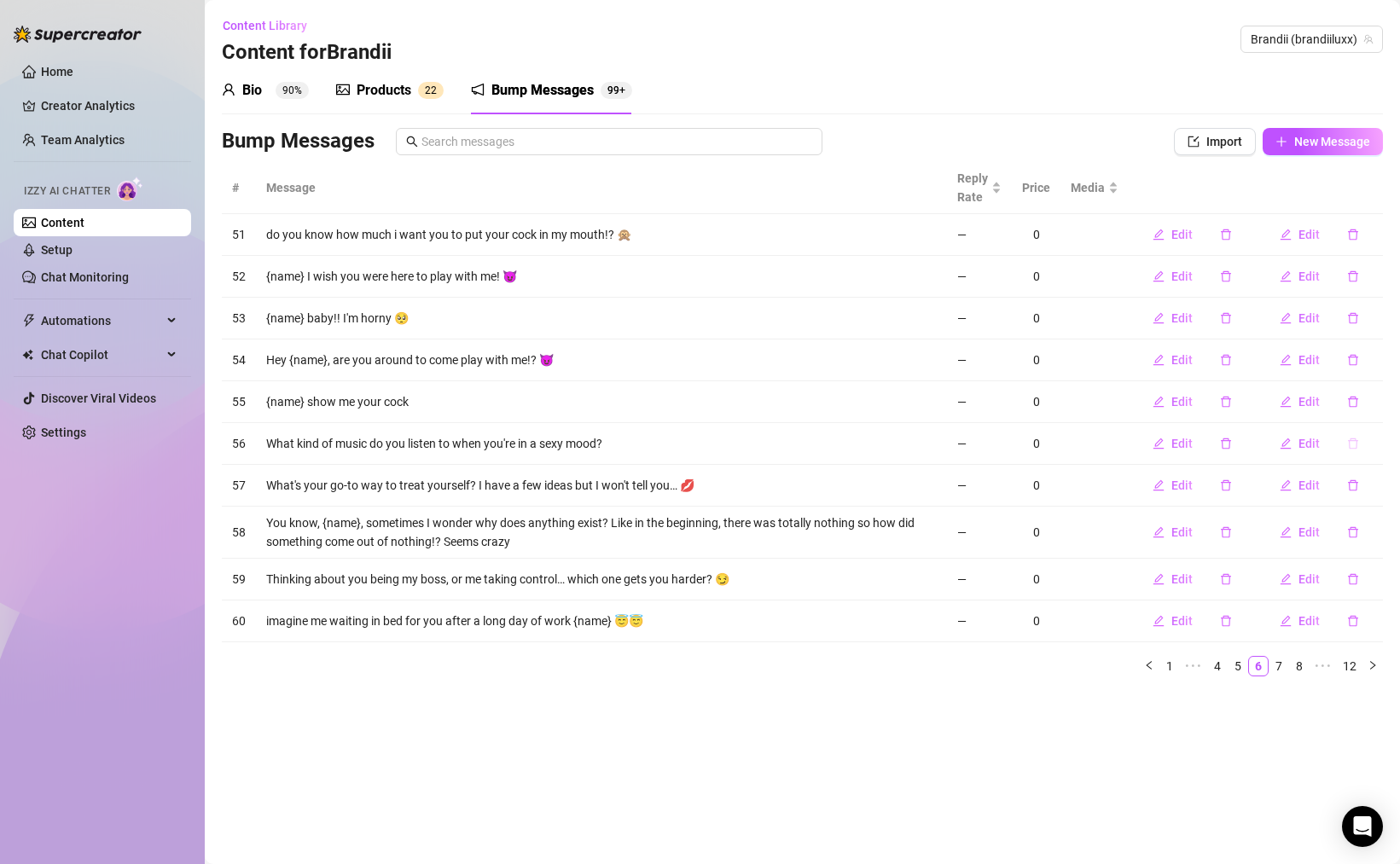
click at [1347, 444] on icon "delete" at bounding box center [1353, 443] width 12 height 12
click at [1367, 397] on span "Yes" at bounding box center [1371, 399] width 20 height 14
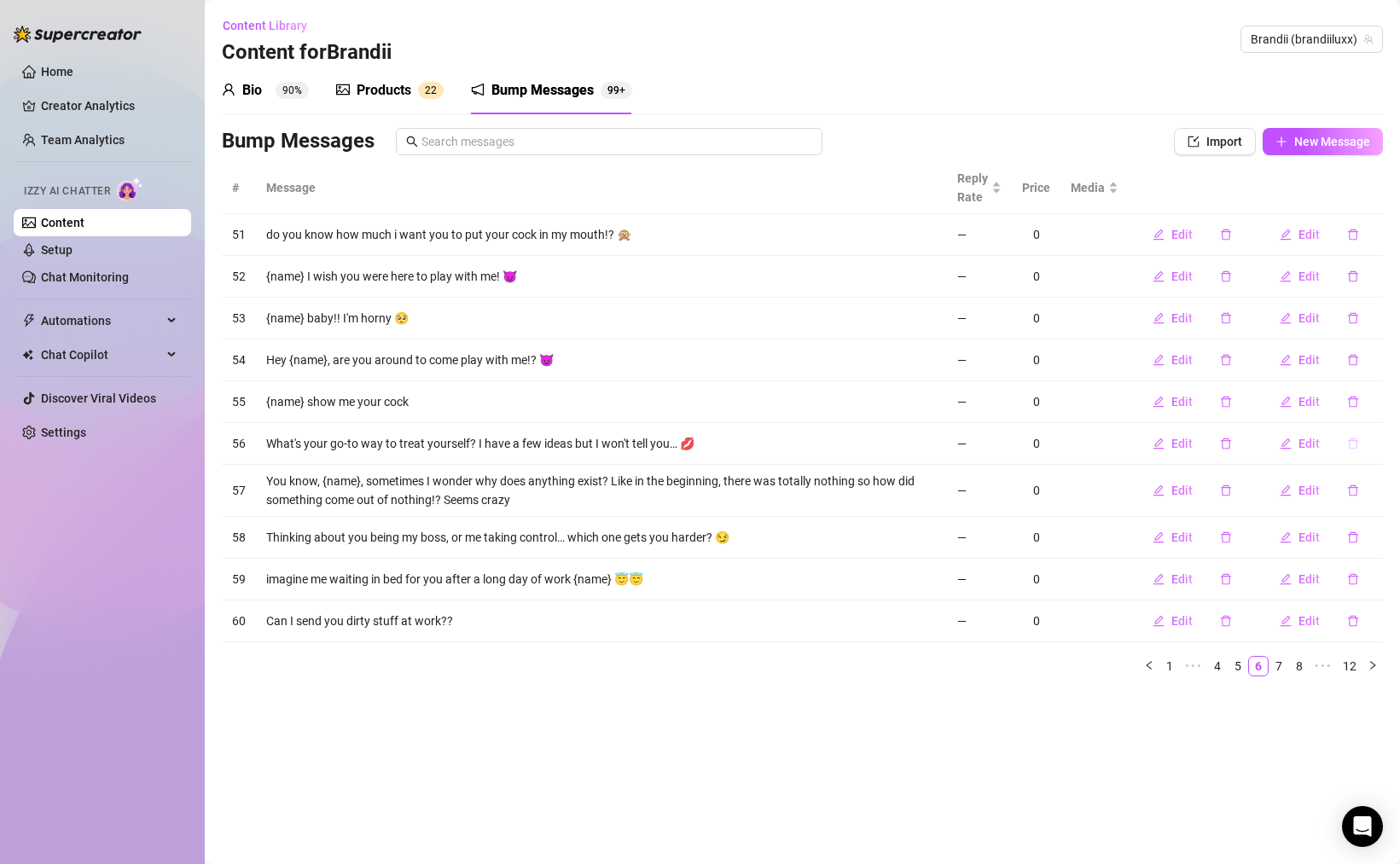
click at [1353, 447] on icon "delete" at bounding box center [1353, 444] width 10 height 11
click at [1366, 400] on span "Yes" at bounding box center [1371, 399] width 20 height 14
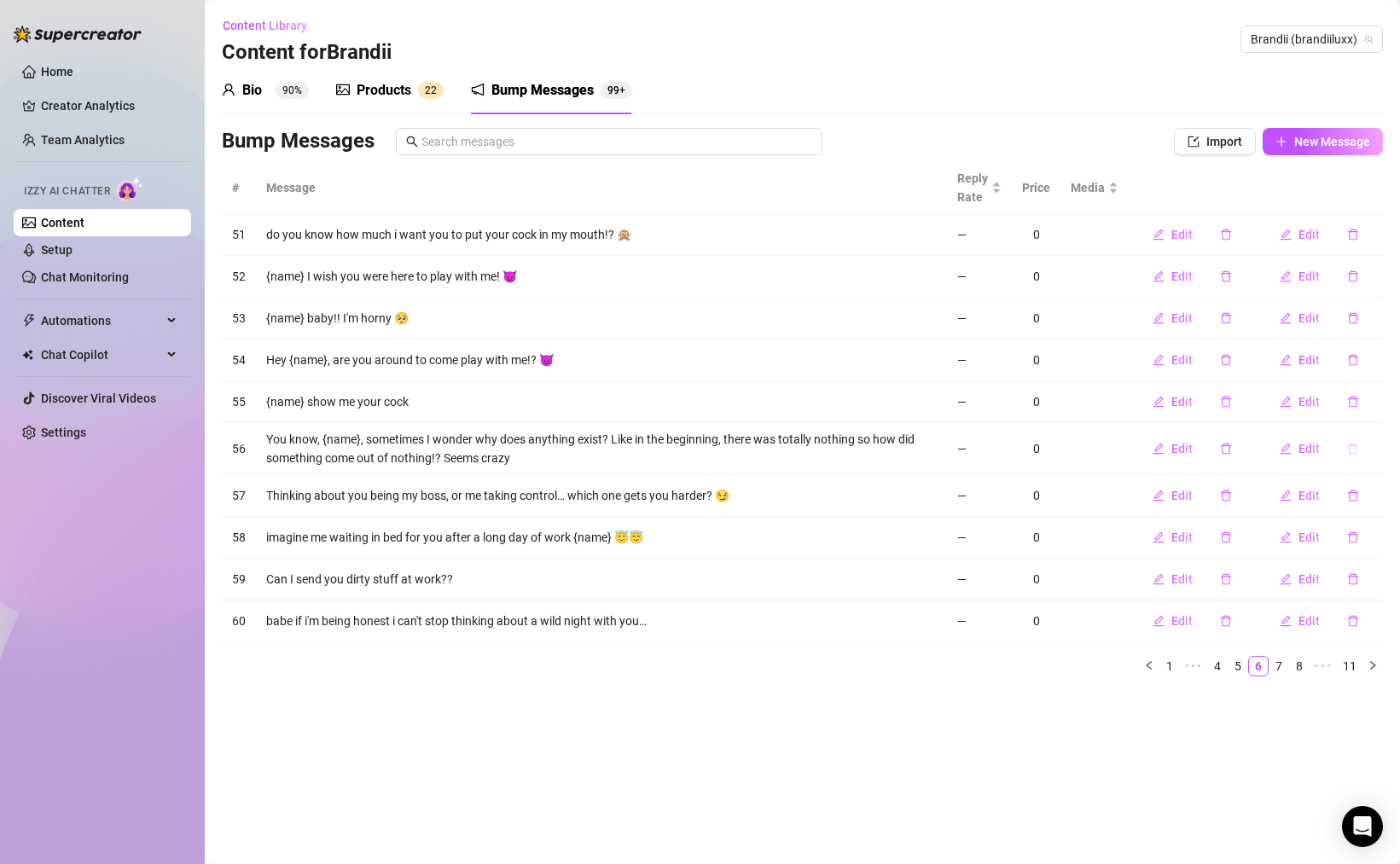
click at [1354, 447] on icon "delete" at bounding box center [1353, 448] width 12 height 12
click at [1365, 405] on span "Yes" at bounding box center [1371, 404] width 20 height 14
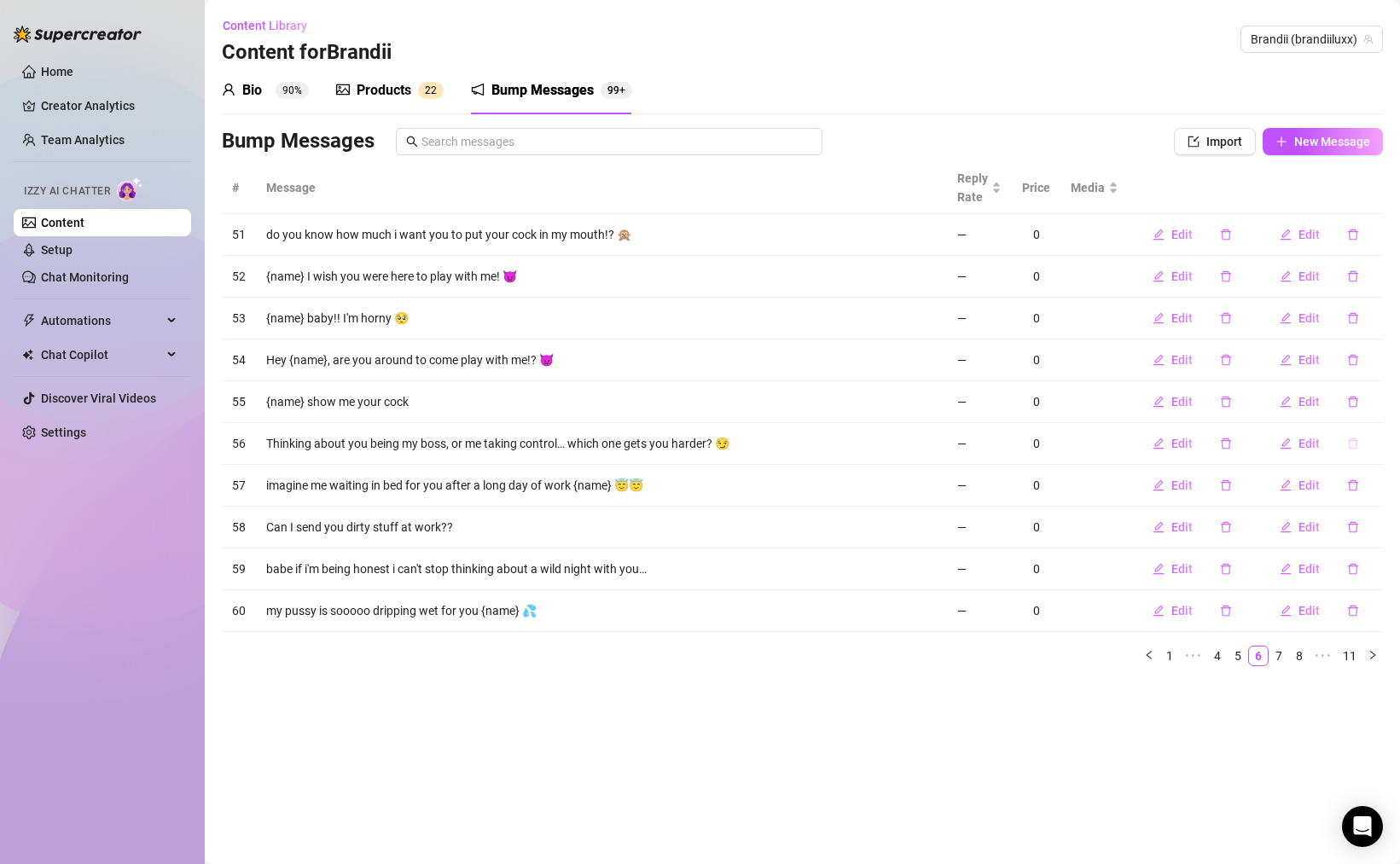
click at [1342, 443] on button "button" at bounding box center [1353, 443] width 39 height 27
click at [1369, 400] on span "Yes" at bounding box center [1371, 399] width 20 height 14
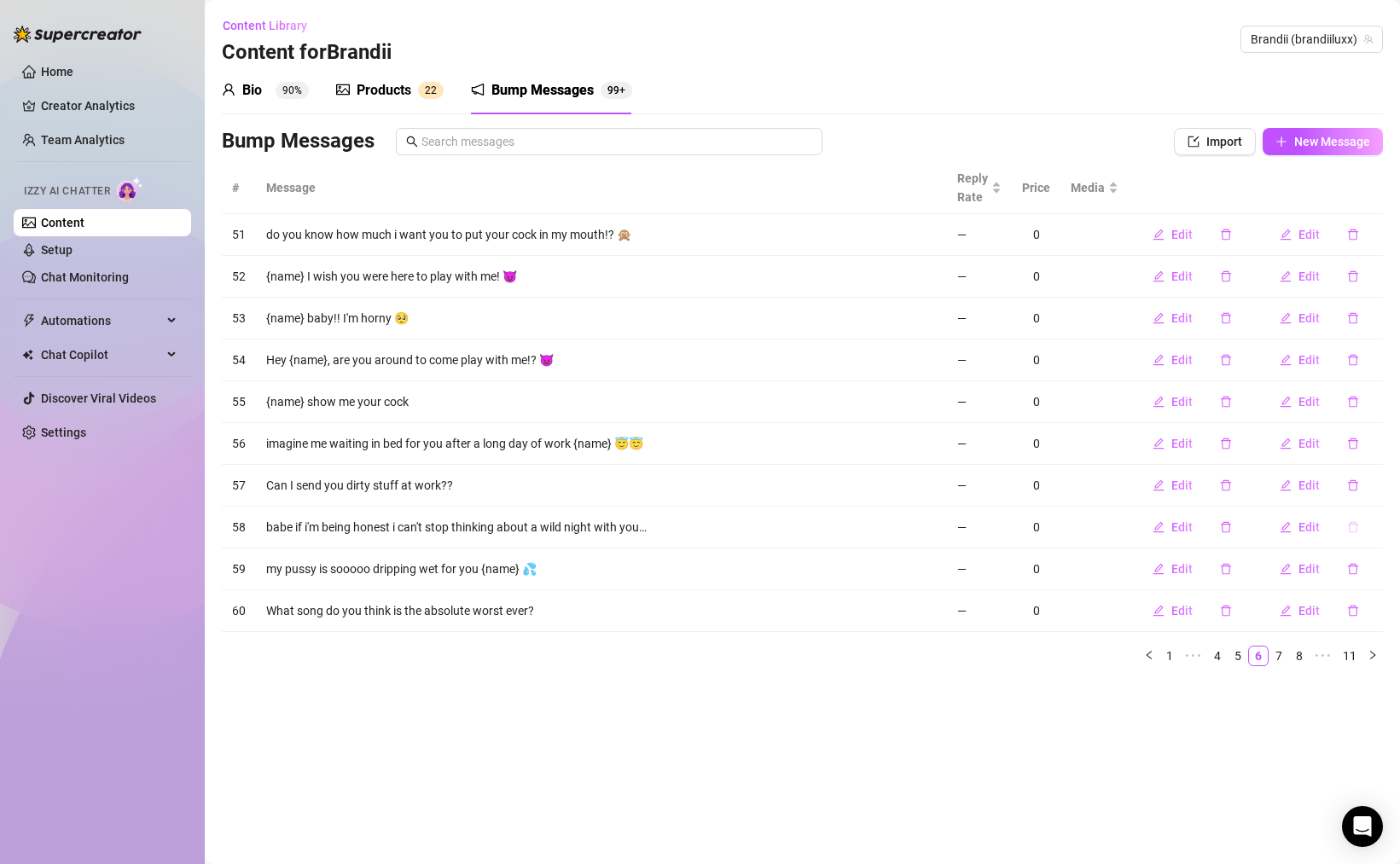
click at [1365, 527] on button "button" at bounding box center [1353, 526] width 39 height 27
click at [1364, 485] on span "Yes" at bounding box center [1371, 483] width 20 height 14
click at [1350, 518] on button "button" at bounding box center [1353, 526] width 39 height 27
click at [1381, 483] on span "Yes" at bounding box center [1371, 483] width 20 height 14
click at [1353, 527] on icon "delete" at bounding box center [1353, 526] width 12 height 12
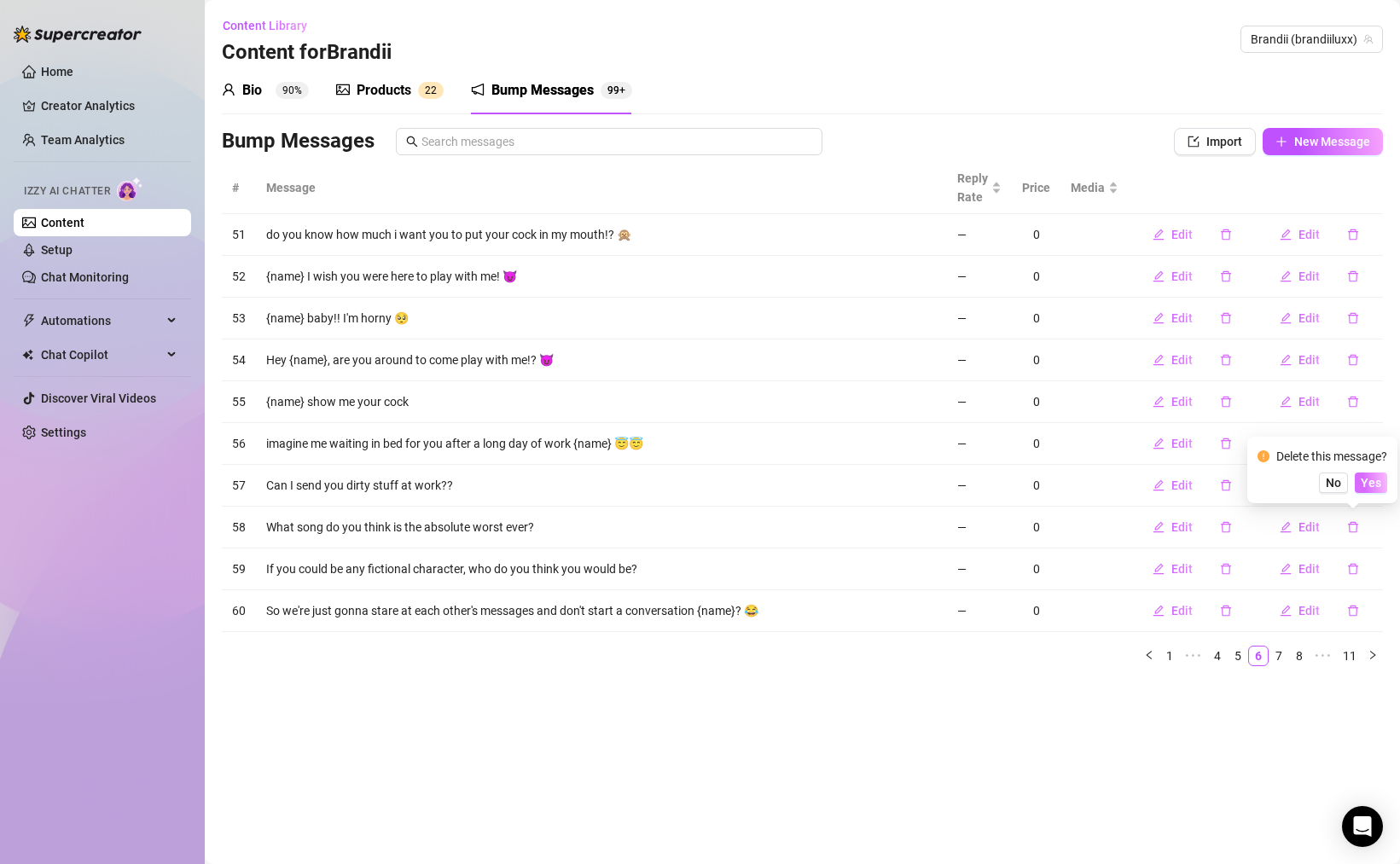
click at [1371, 481] on span "Yes" at bounding box center [1371, 483] width 20 height 14
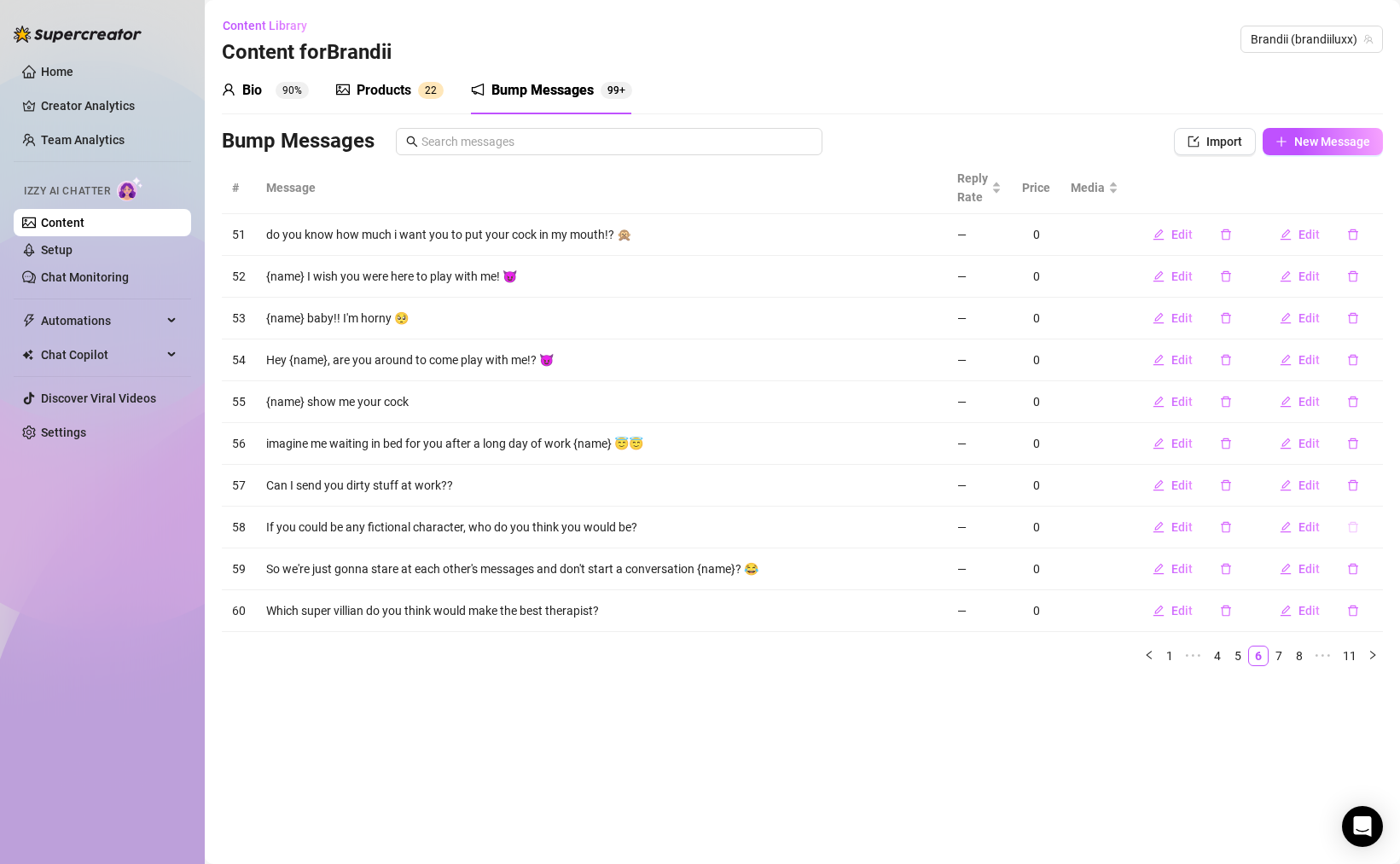
click at [1355, 527] on icon "delete" at bounding box center [1353, 527] width 10 height 11
click at [1373, 489] on button "Yes" at bounding box center [1370, 483] width 33 height 20
click at [1353, 519] on button "button" at bounding box center [1353, 526] width 39 height 27
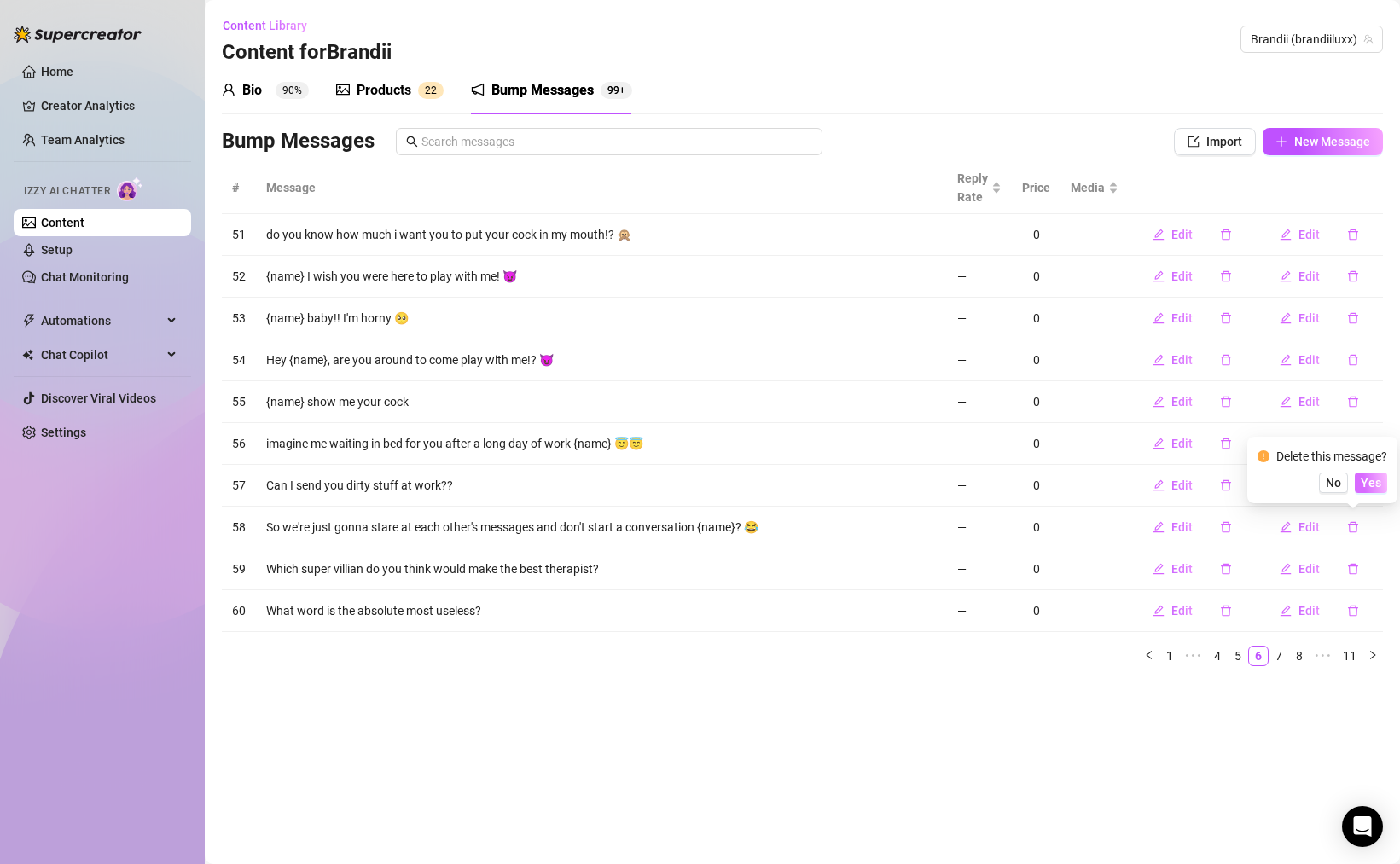
click at [1374, 478] on span "Yes" at bounding box center [1371, 483] width 20 height 14
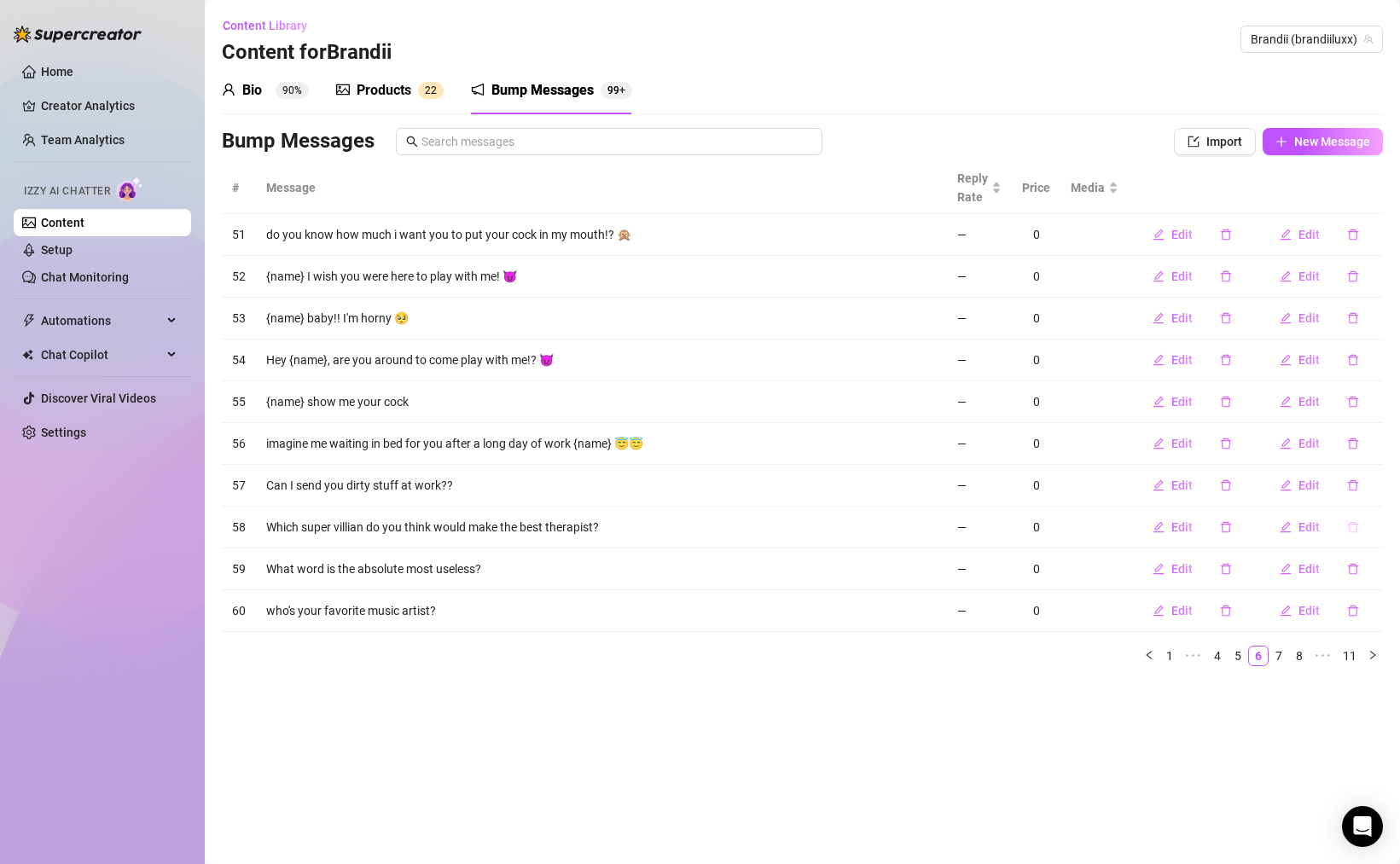
click at [1359, 523] on button "button" at bounding box center [1353, 526] width 39 height 27
click at [1372, 483] on span "Yes" at bounding box center [1371, 483] width 20 height 14
click at [1352, 528] on icon "delete" at bounding box center [1353, 526] width 12 height 12
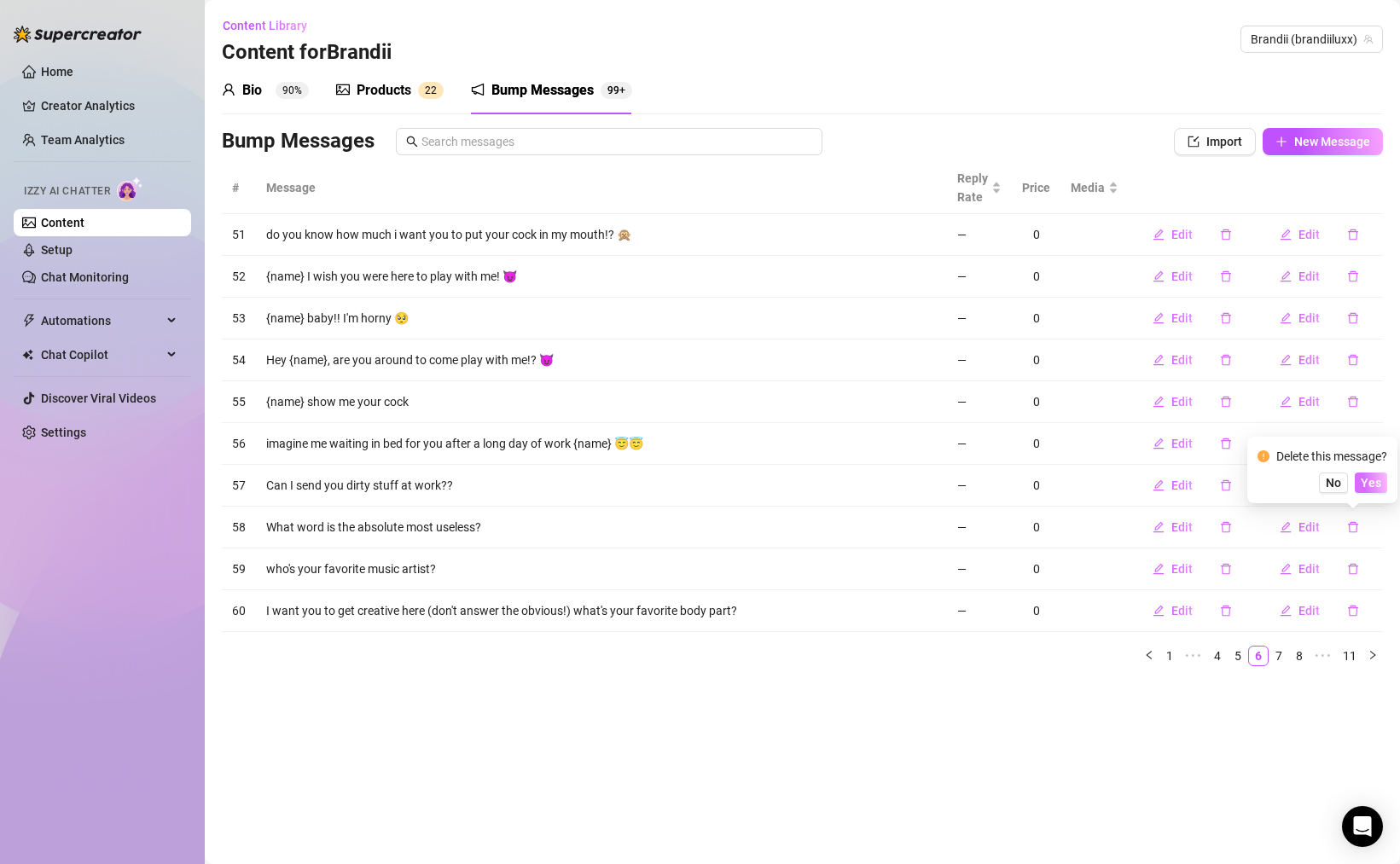
click at [1362, 488] on button "Yes" at bounding box center [1370, 483] width 33 height 20
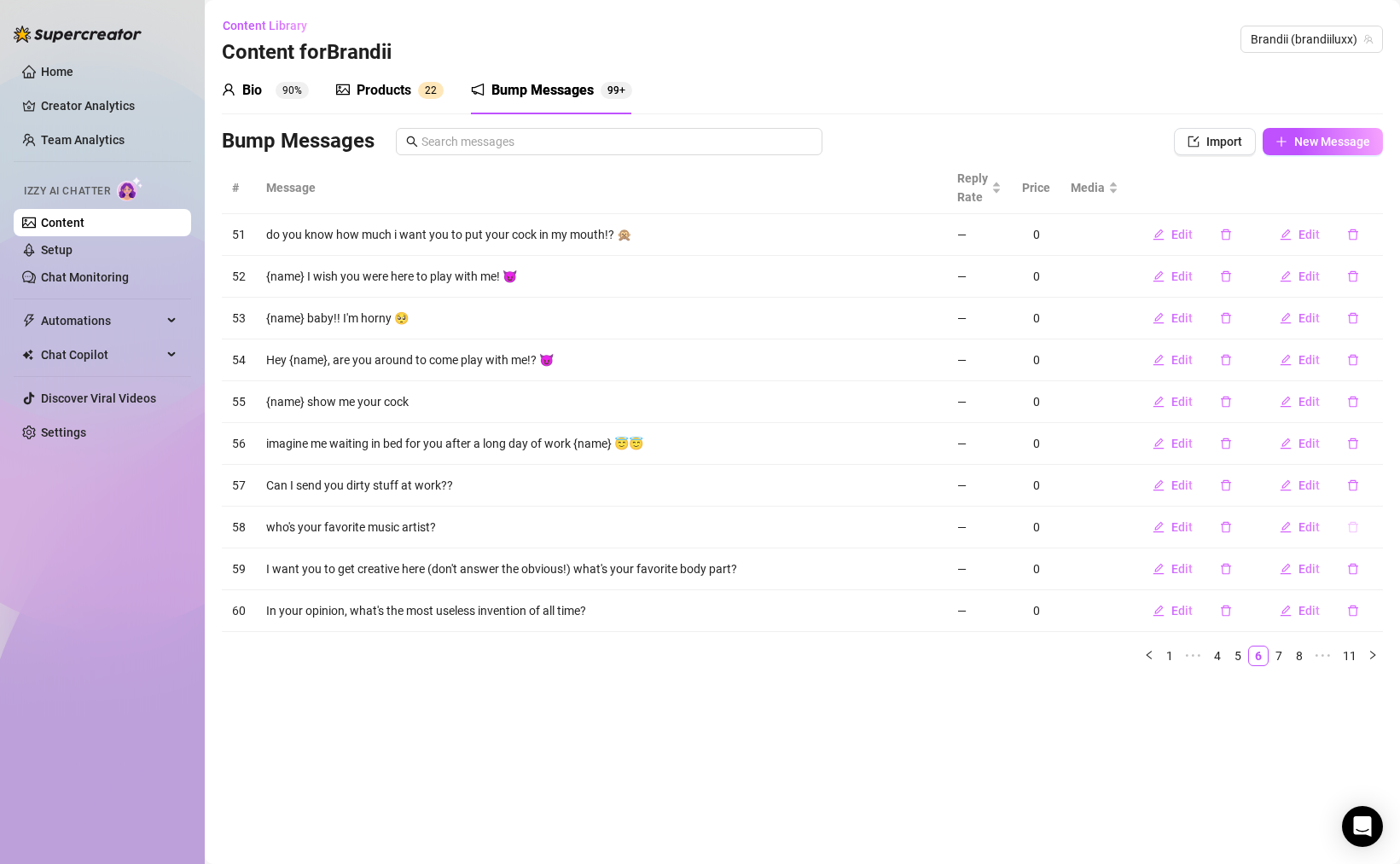
click at [1356, 531] on icon "delete" at bounding box center [1353, 527] width 10 height 11
click at [1373, 485] on span "Yes" at bounding box center [1371, 483] width 20 height 14
click at [1355, 531] on icon "delete" at bounding box center [1353, 527] width 10 height 11
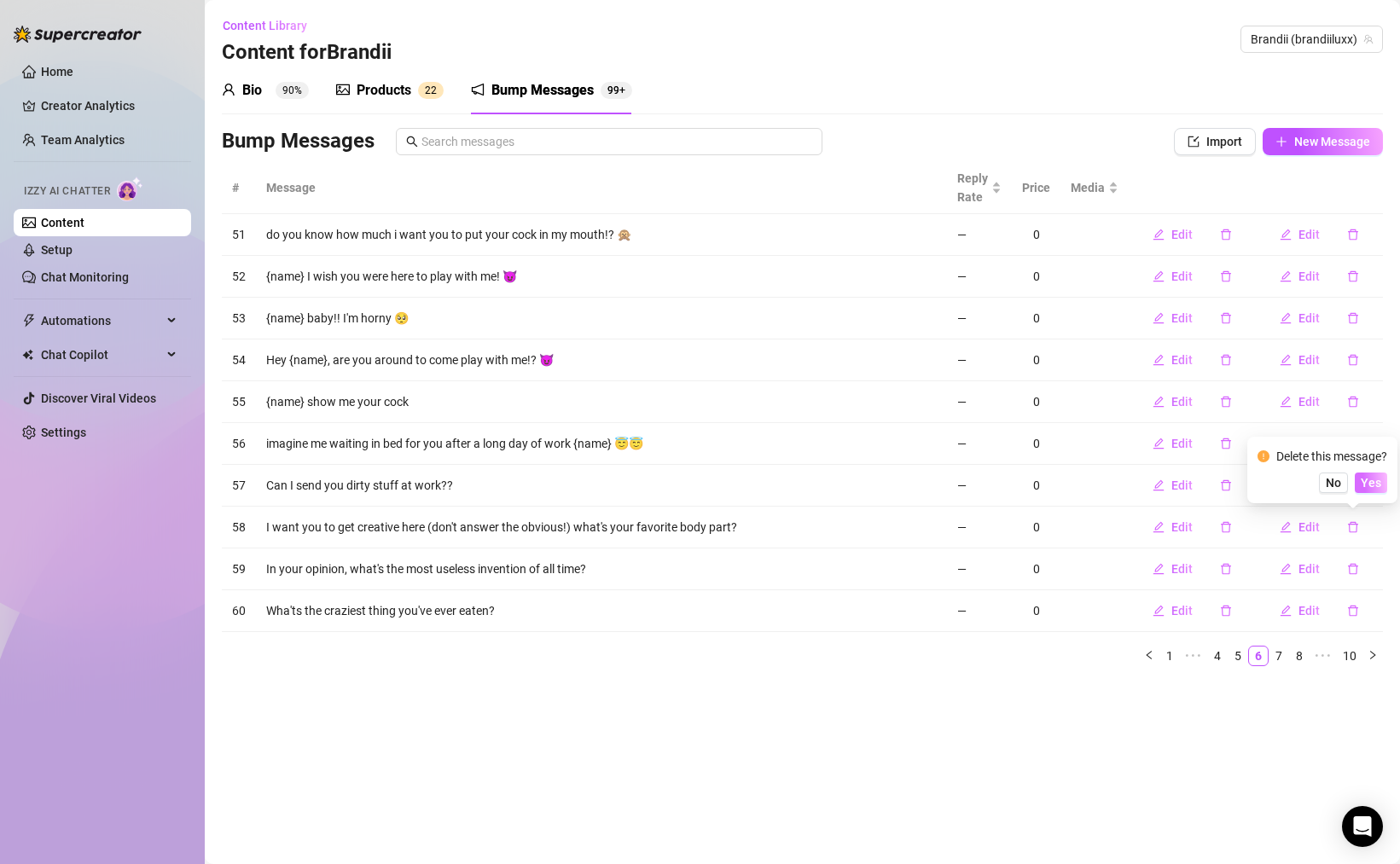
click at [1381, 473] on button "Yes" at bounding box center [1370, 483] width 33 height 20
click at [1357, 525] on icon "delete" at bounding box center [1353, 526] width 12 height 12
click at [1377, 487] on span "Yes" at bounding box center [1371, 483] width 20 height 14
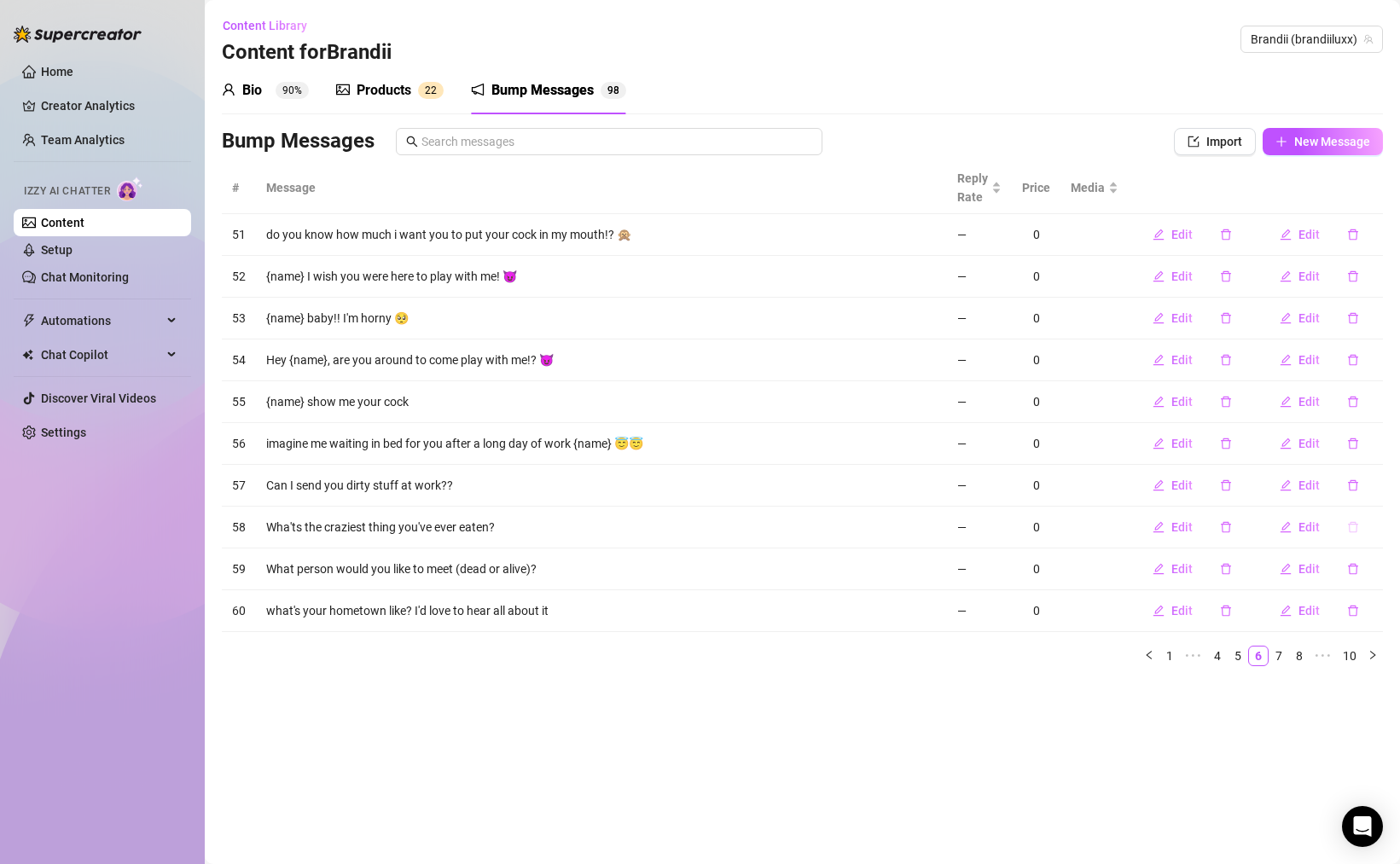
click at [1353, 522] on icon "delete" at bounding box center [1353, 527] width 10 height 11
click at [1367, 488] on span "Yes" at bounding box center [1371, 483] width 20 height 14
click at [1353, 518] on button "button" at bounding box center [1353, 526] width 39 height 27
click at [1375, 486] on span "Yes" at bounding box center [1371, 483] width 20 height 14
click at [1353, 526] on icon "delete" at bounding box center [1353, 526] width 12 height 12
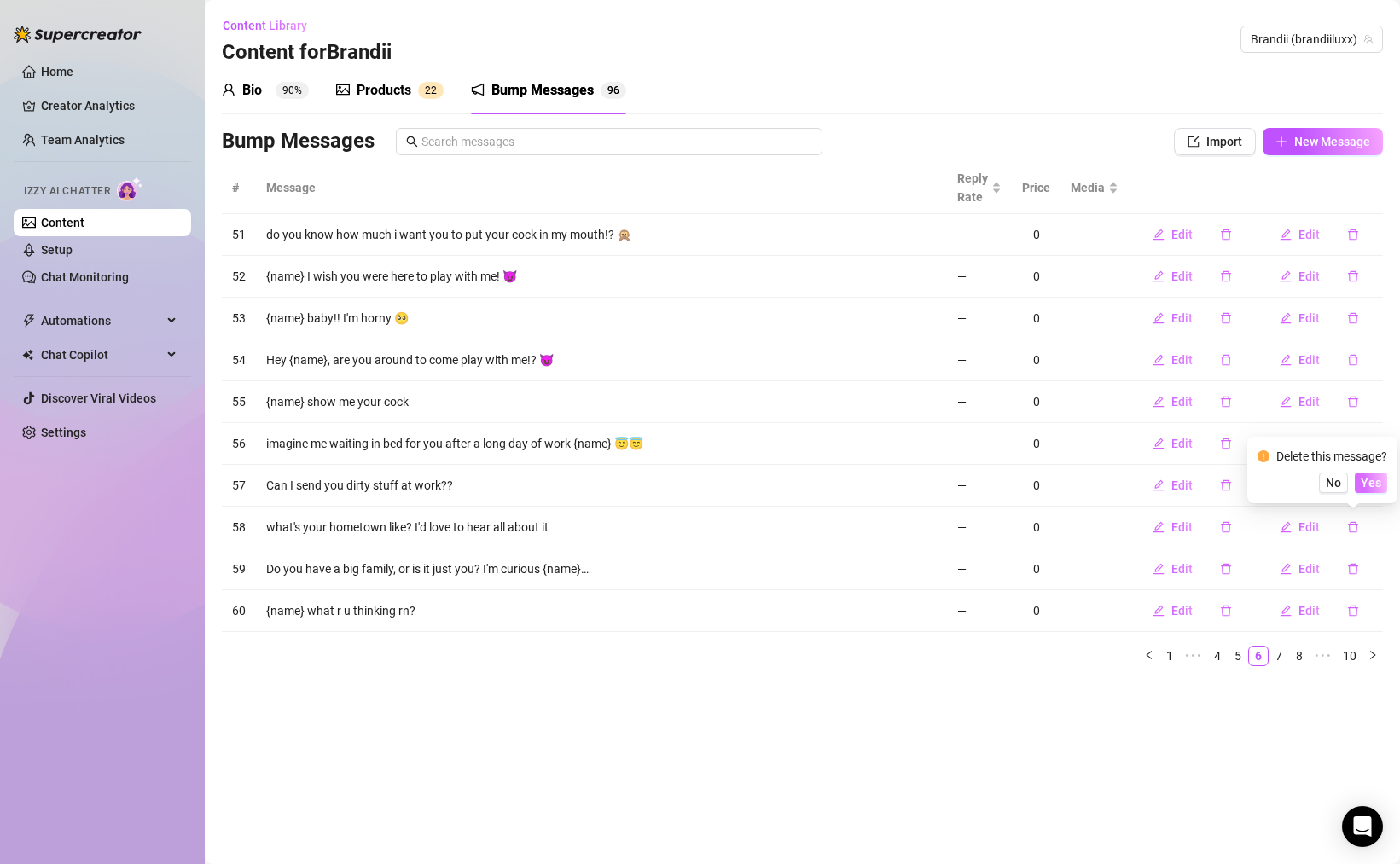
click at [1378, 488] on span "Yes" at bounding box center [1371, 483] width 20 height 14
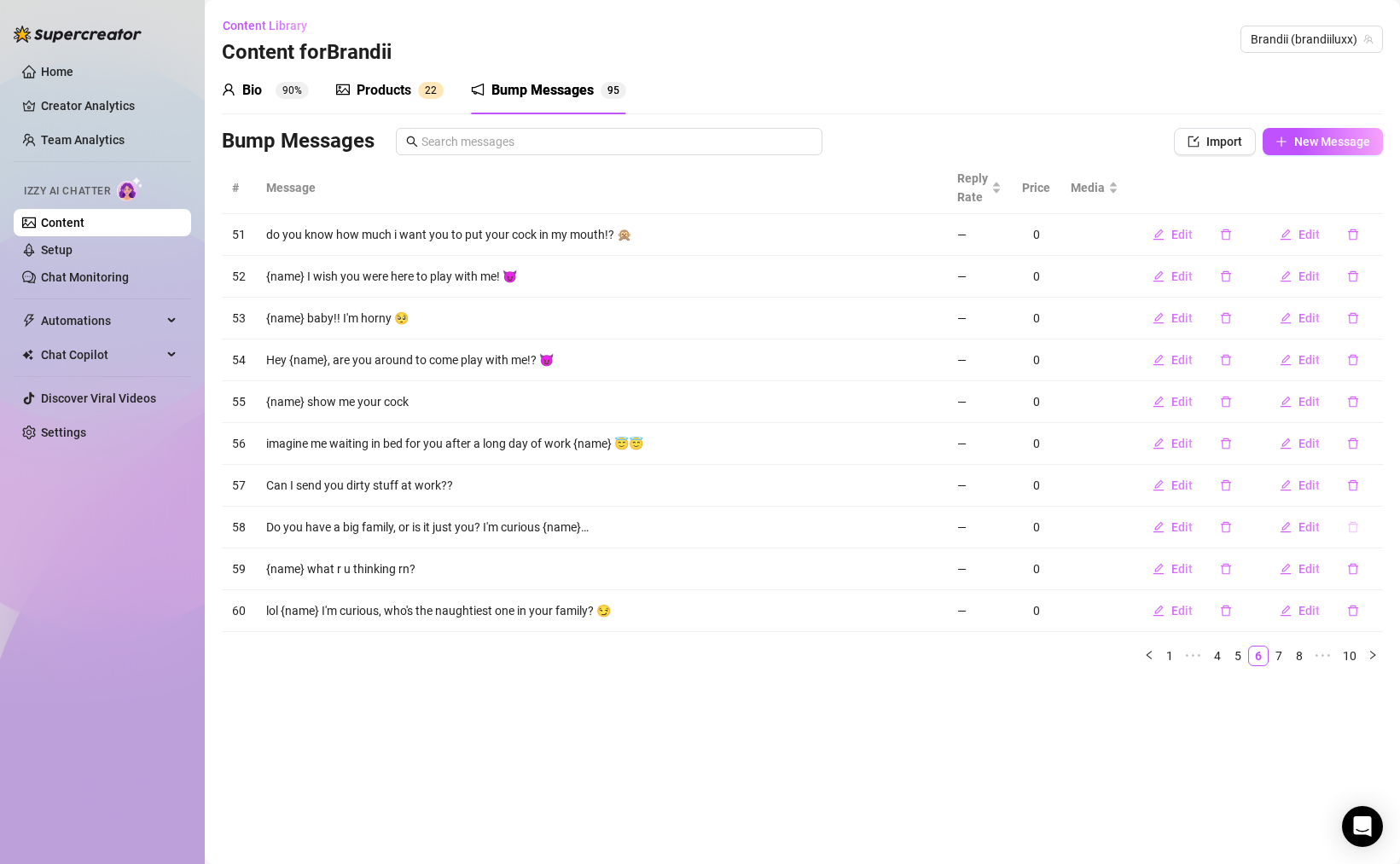
click at [1360, 525] on button "button" at bounding box center [1353, 526] width 39 height 27
click at [1381, 482] on span "Yes" at bounding box center [1371, 483] width 20 height 14
click at [1353, 526] on icon "delete" at bounding box center [1353, 526] width 12 height 12
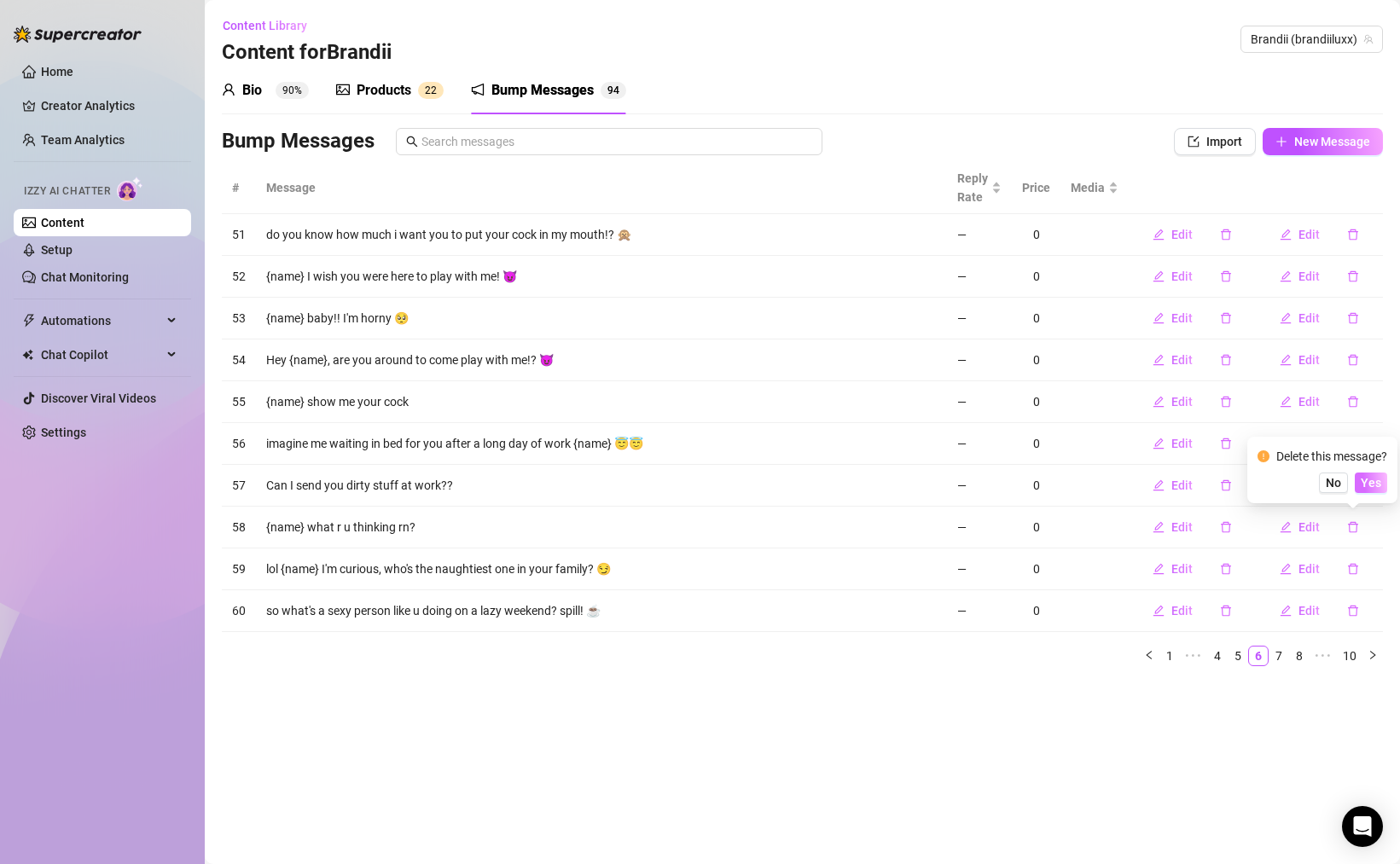
click at [1371, 482] on span "Yes" at bounding box center [1371, 483] width 20 height 14
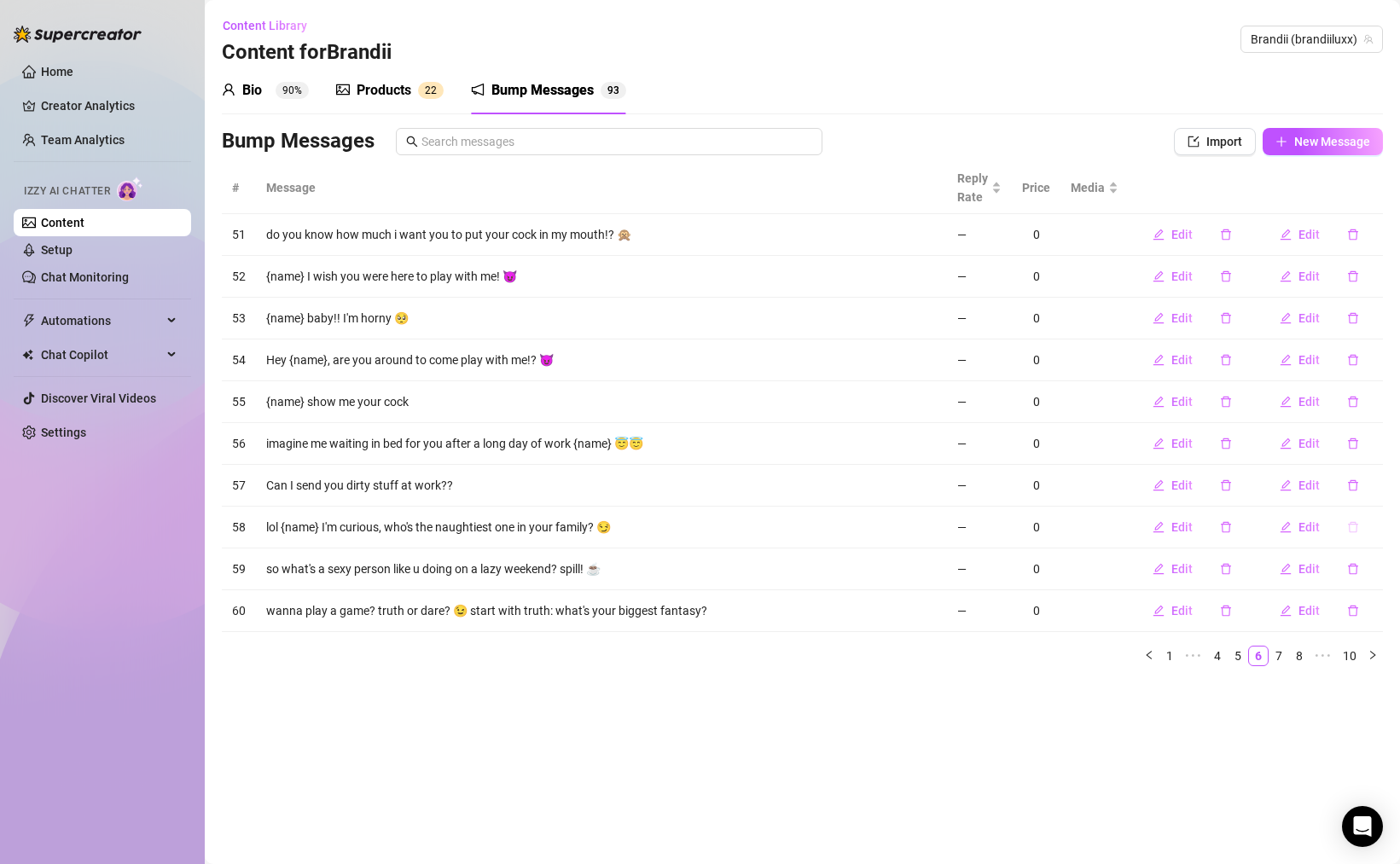
click at [1360, 513] on button "button" at bounding box center [1353, 526] width 39 height 27
click at [1373, 476] on span "Yes" at bounding box center [1371, 483] width 20 height 14
click at [1359, 524] on button "button" at bounding box center [1353, 526] width 39 height 27
click at [1368, 488] on span "Yes" at bounding box center [1371, 483] width 20 height 14
click at [1352, 527] on icon "delete" at bounding box center [1353, 526] width 12 height 12
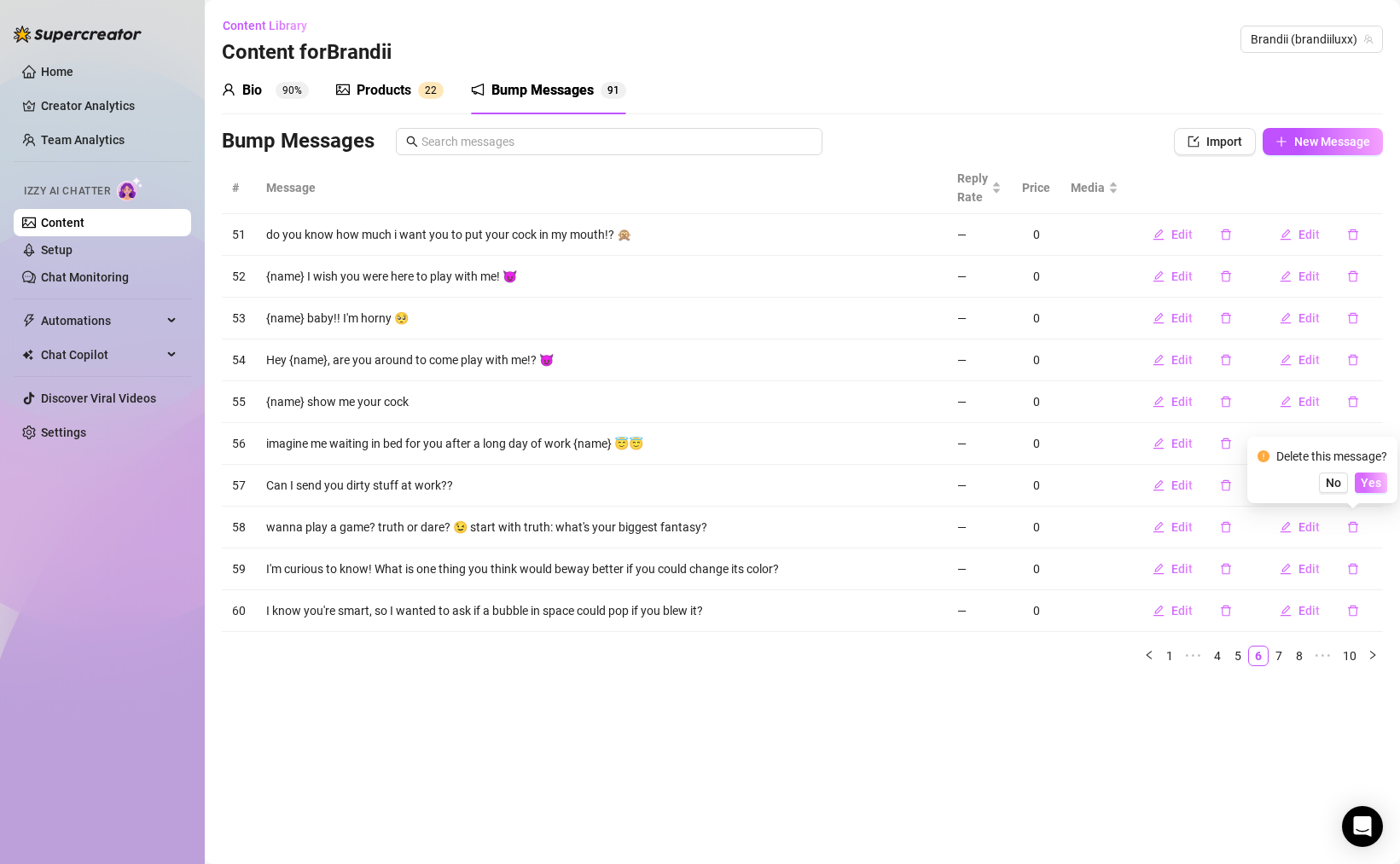
click at [1369, 482] on span "Yes" at bounding box center [1371, 483] width 20 height 14
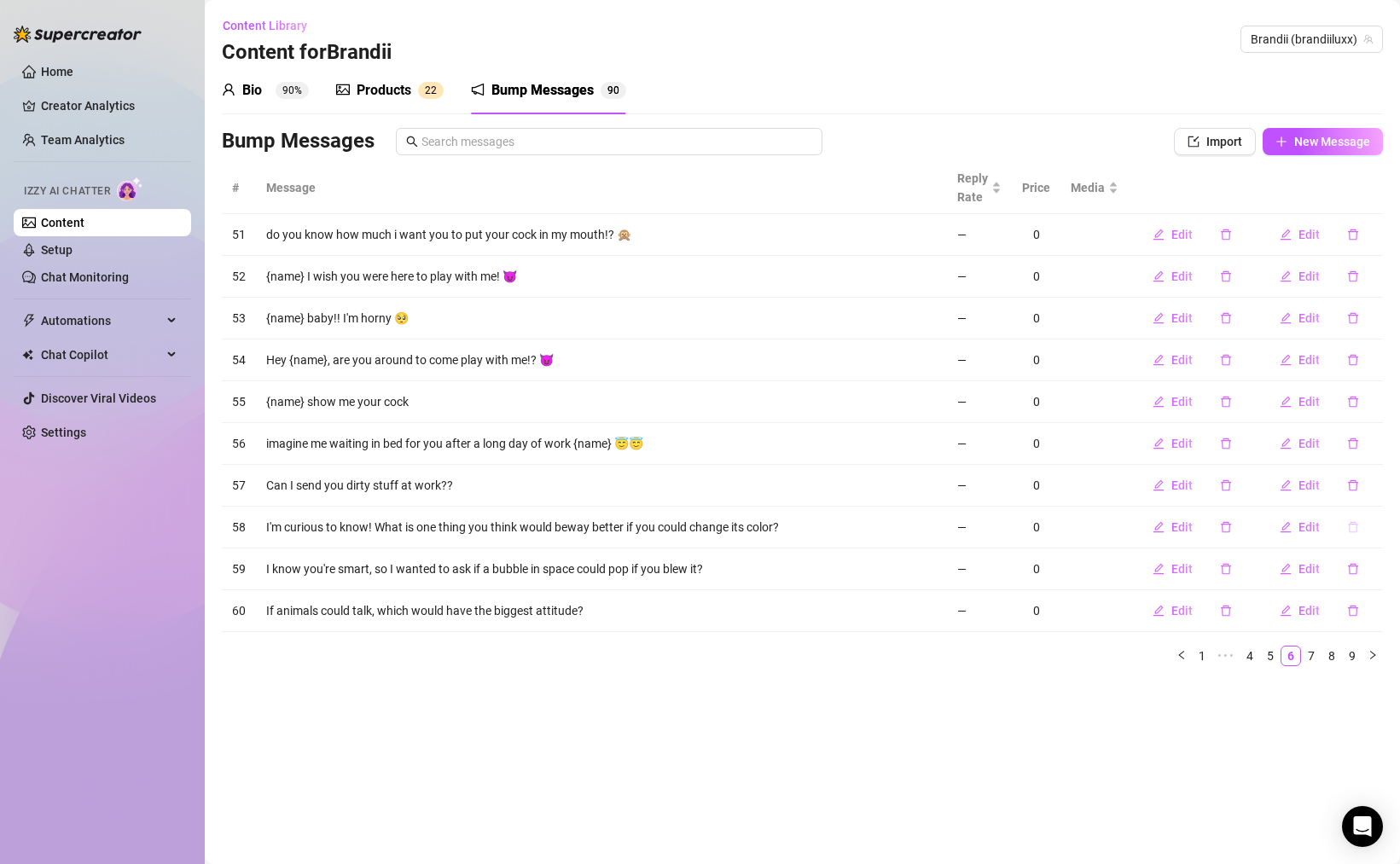
click at [1361, 528] on button "button" at bounding box center [1353, 526] width 39 height 27
click at [1374, 485] on span "Yes" at bounding box center [1371, 483] width 20 height 14
click at [1354, 531] on icon "delete" at bounding box center [1353, 527] width 10 height 11
click at [1377, 489] on button "Yes" at bounding box center [1370, 483] width 33 height 20
click at [1357, 523] on icon "delete" at bounding box center [1353, 526] width 12 height 12
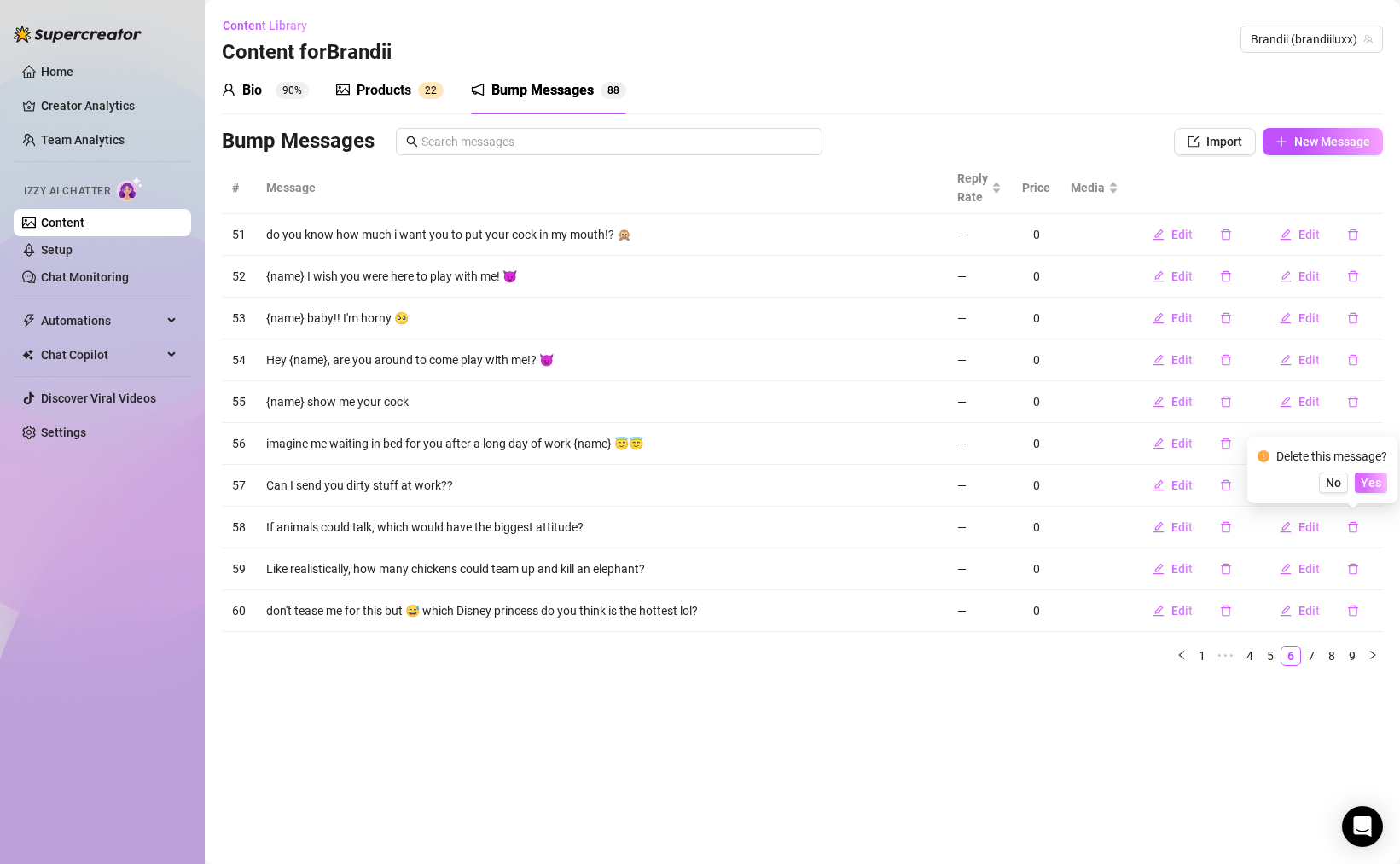
click at [1378, 490] on button "Yes" at bounding box center [1370, 483] width 33 height 20
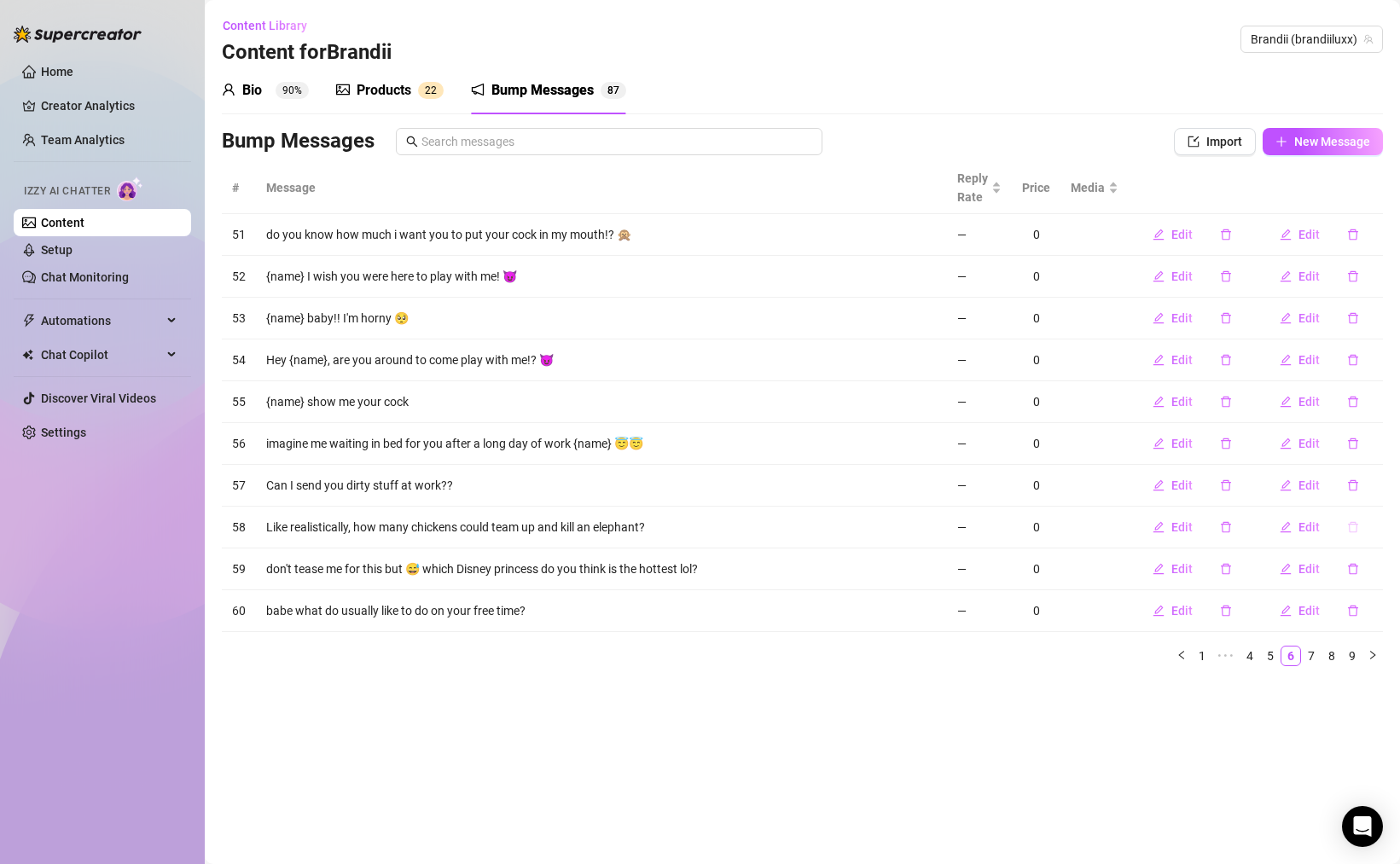
click at [1352, 524] on icon "delete" at bounding box center [1353, 527] width 10 height 11
click at [1379, 489] on button "Yes" at bounding box center [1370, 483] width 33 height 20
click at [1359, 528] on button "button" at bounding box center [1353, 526] width 39 height 27
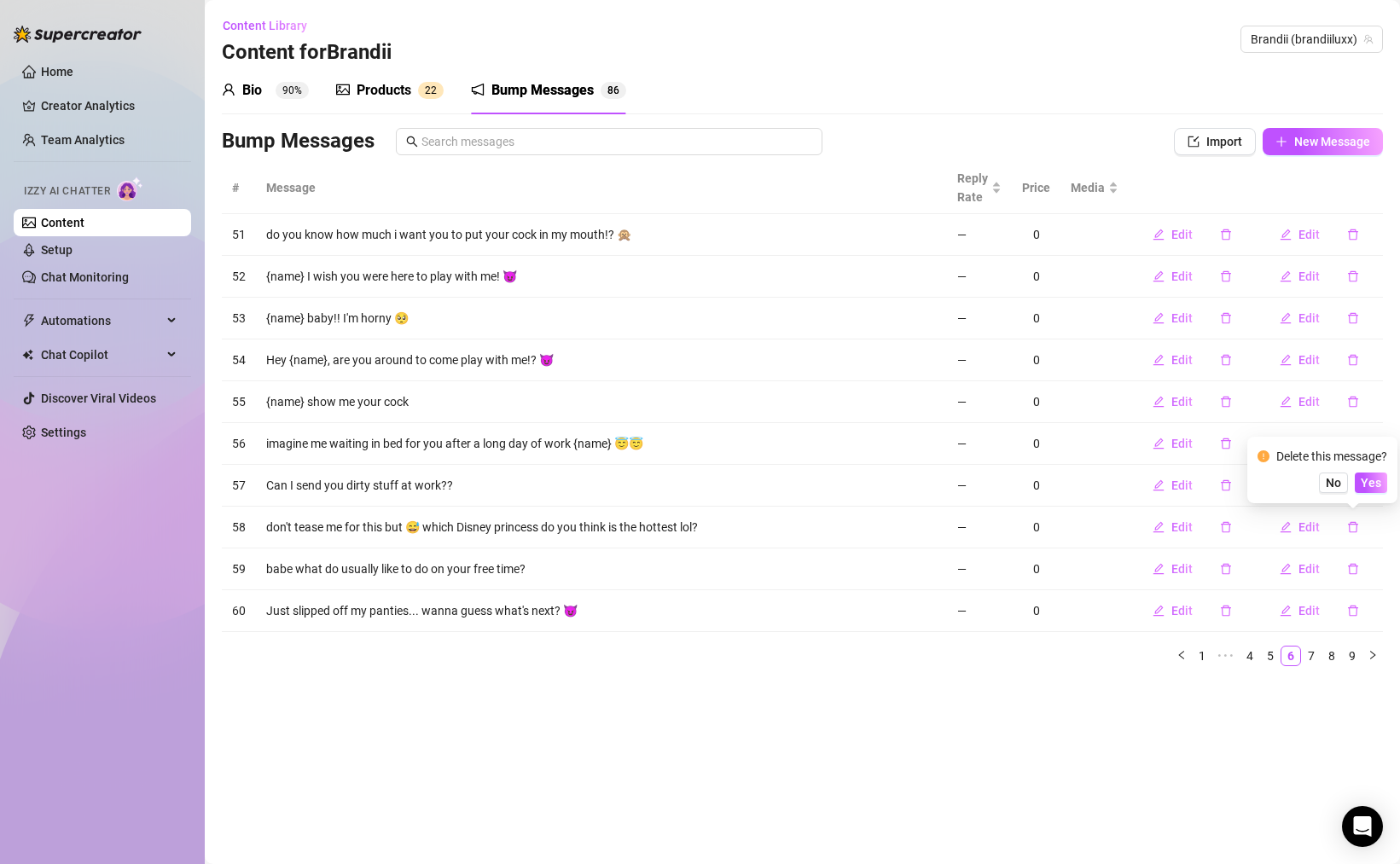
click at [1376, 498] on div "Delete this message? No Yes" at bounding box center [1322, 471] width 150 height 67
drag, startPoint x: 1389, startPoint y: 483, endPoint x: 1369, endPoint y: 500, distance: 26.2
click at [1387, 484] on button "Yes" at bounding box center [1370, 483] width 33 height 20
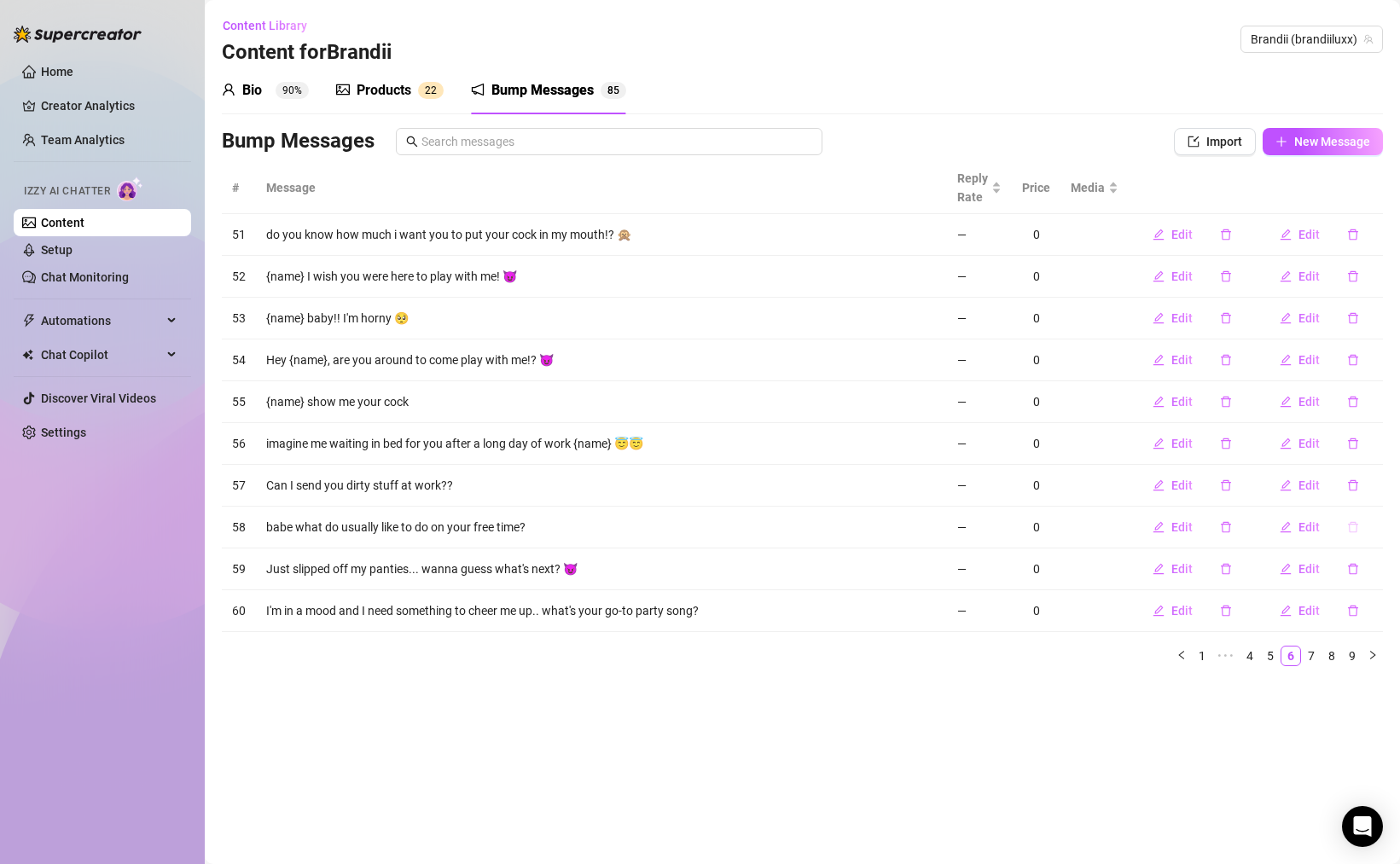
click at [1353, 523] on icon "delete" at bounding box center [1353, 526] width 12 height 12
click at [1377, 482] on span "Yes" at bounding box center [1371, 483] width 20 height 14
click at [1350, 567] on icon "delete" at bounding box center [1353, 568] width 12 height 12
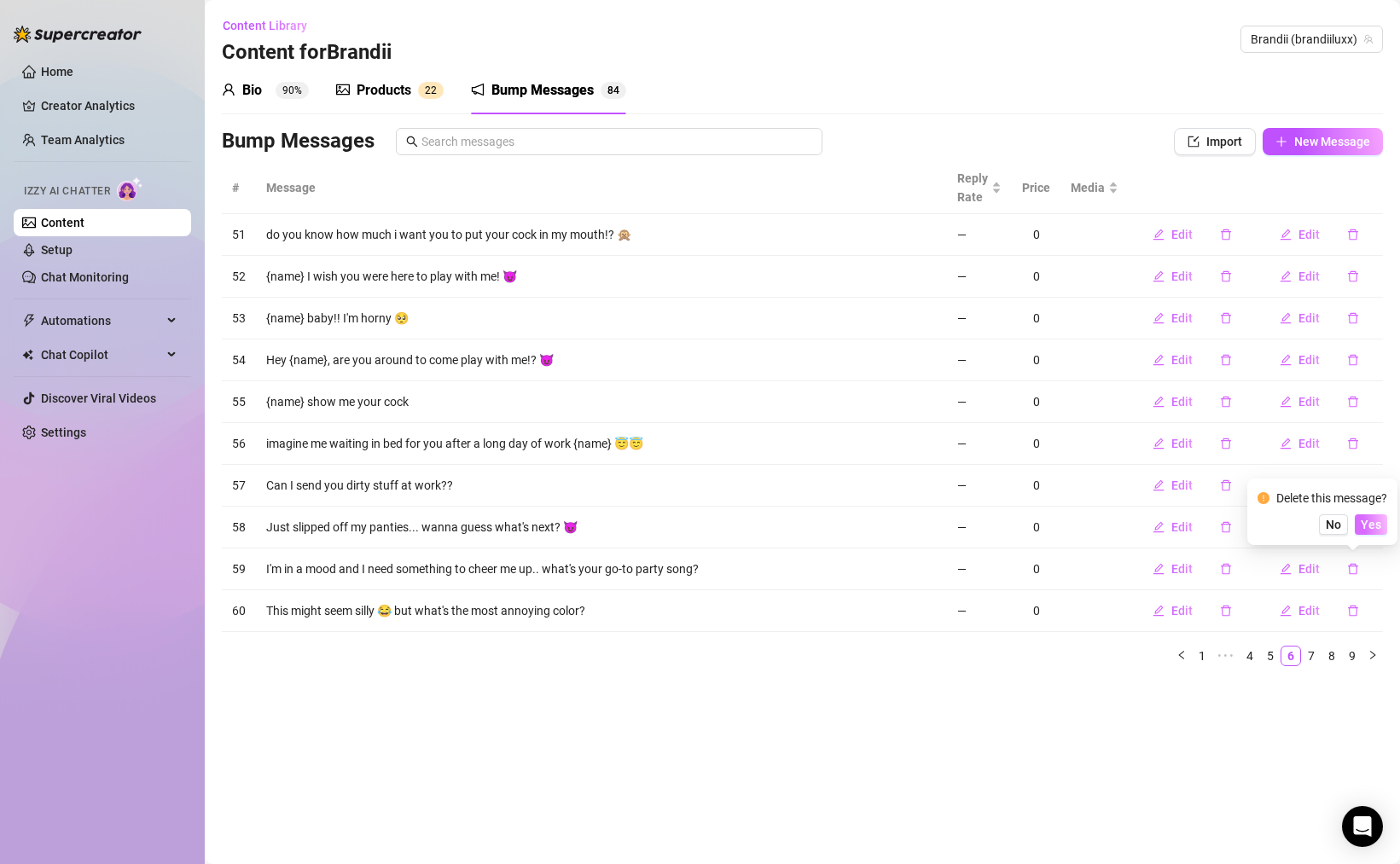
click at [1368, 521] on span "Yes" at bounding box center [1371, 525] width 20 height 14
click at [1353, 572] on icon "delete" at bounding box center [1353, 568] width 12 height 12
click at [1368, 527] on span "Yes" at bounding box center [1371, 525] width 20 height 14
click at [1356, 555] on button "button" at bounding box center [1353, 568] width 39 height 27
click at [1369, 521] on span "Yes" at bounding box center [1371, 525] width 20 height 14
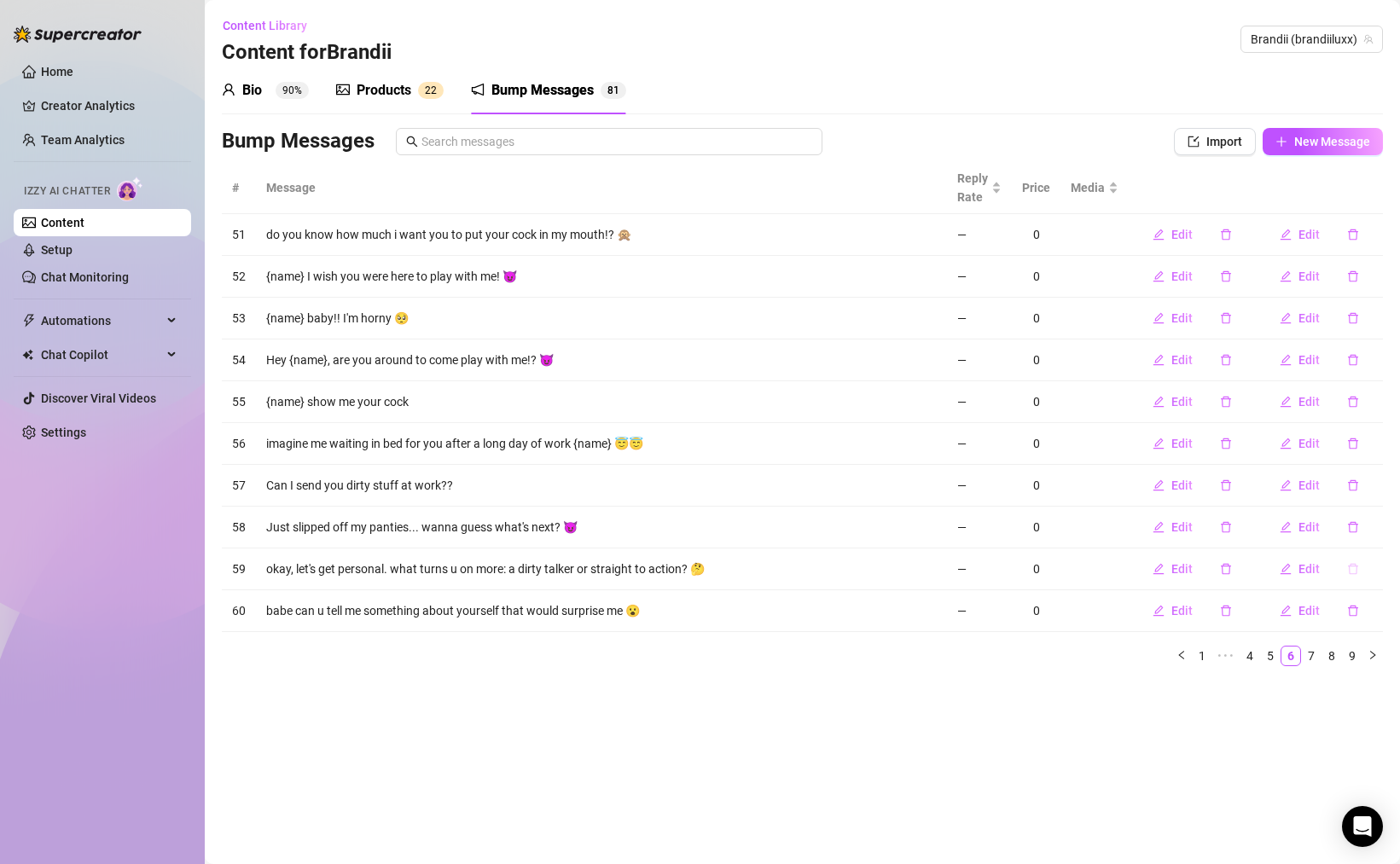
click at [1353, 575] on button "button" at bounding box center [1353, 568] width 39 height 27
click at [1363, 528] on span "Yes" at bounding box center [1371, 525] width 20 height 14
click at [1350, 567] on icon "delete" at bounding box center [1353, 568] width 12 height 12
click at [1363, 534] on button "Yes" at bounding box center [1370, 525] width 33 height 20
click at [1353, 565] on icon "delete" at bounding box center [1353, 568] width 12 height 12
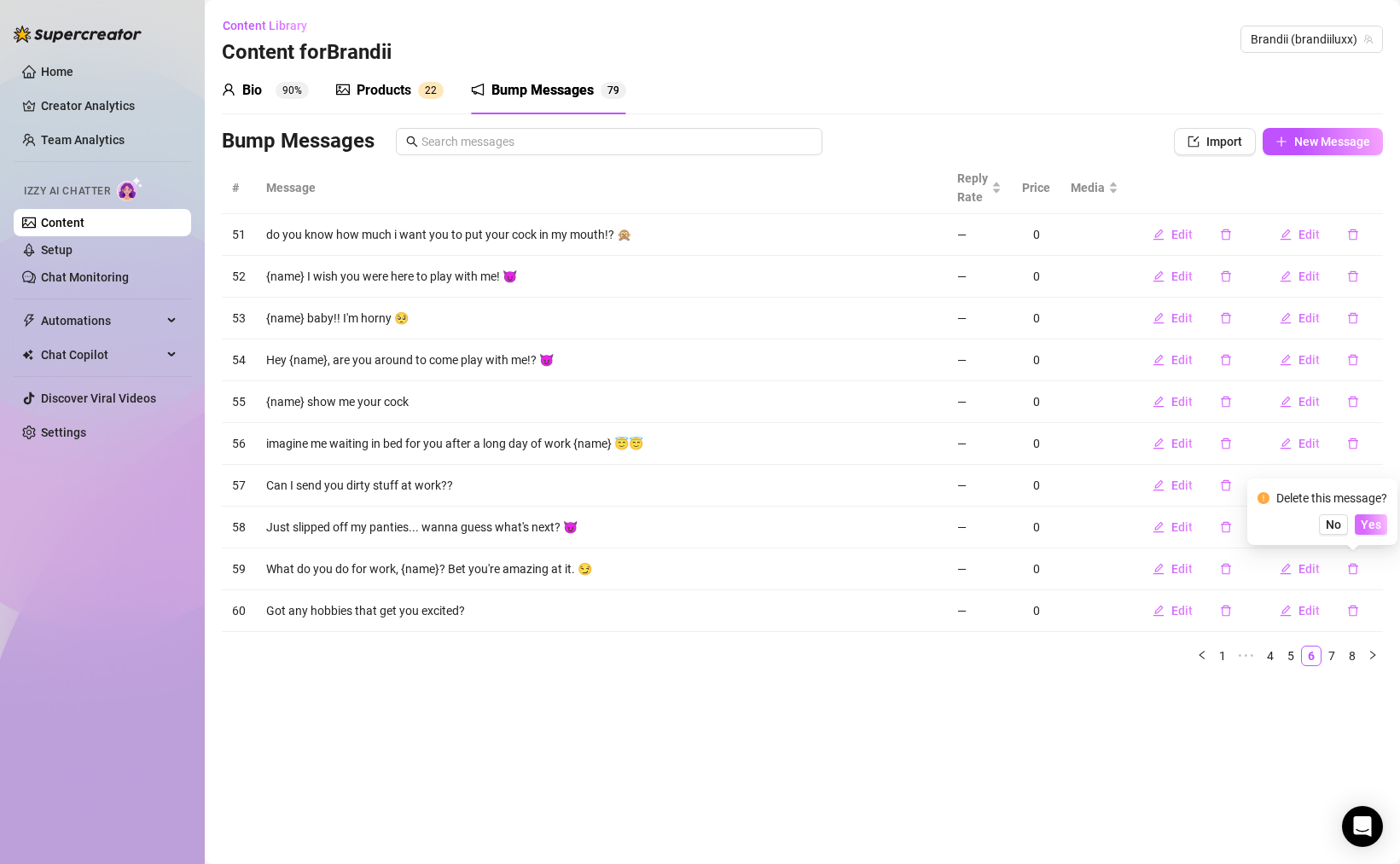
click at [1372, 532] on button "Yes" at bounding box center [1370, 525] width 33 height 20
click at [1344, 575] on button "button" at bounding box center [1353, 568] width 39 height 27
click at [1367, 525] on span "Yes" at bounding box center [1371, 525] width 20 height 14
click at [1353, 602] on button "button" at bounding box center [1353, 610] width 39 height 27
click at [1363, 561] on button "Yes" at bounding box center [1370, 566] width 33 height 20
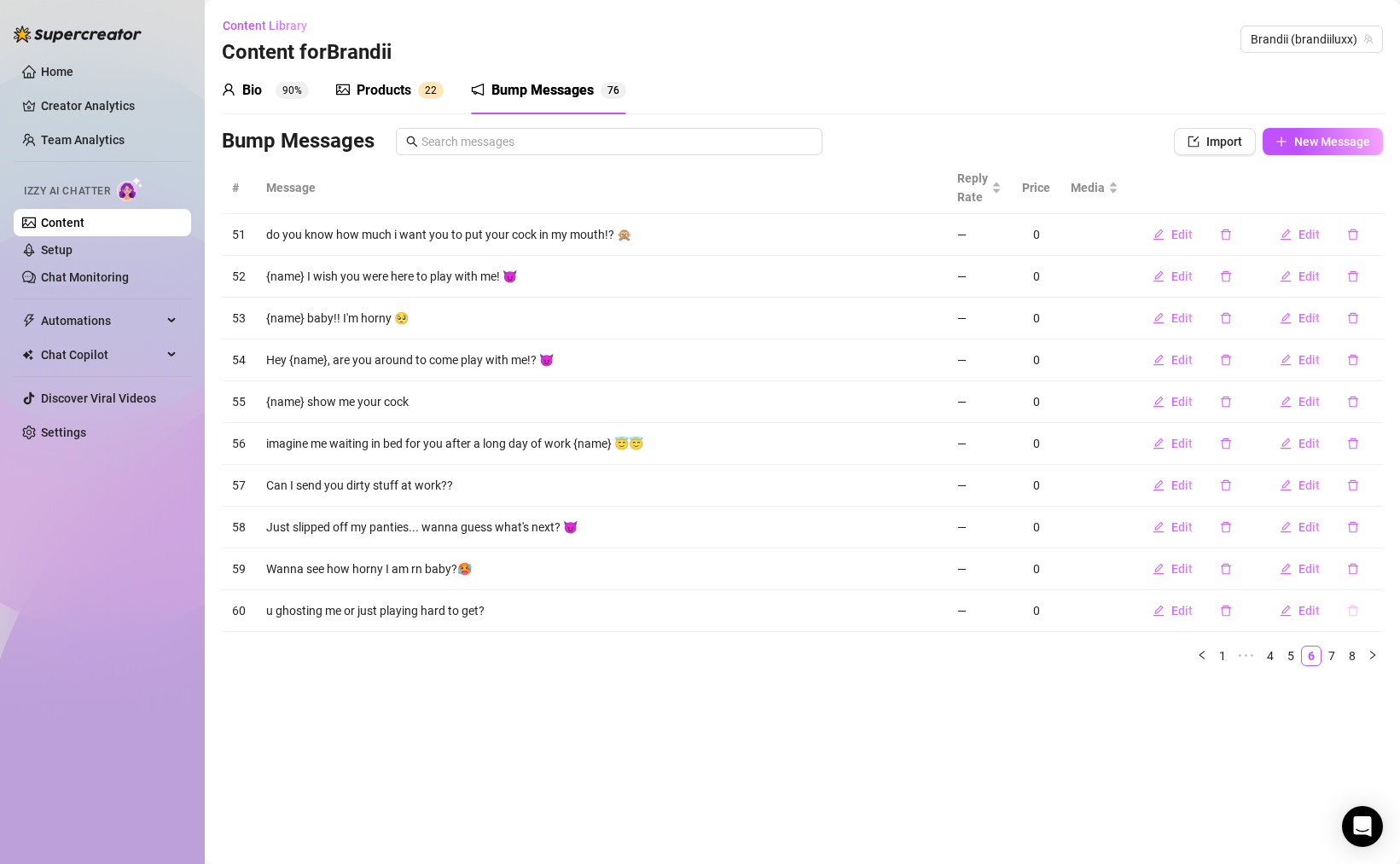
click at [1355, 602] on button "button" at bounding box center [1353, 610] width 39 height 27
click at [1374, 560] on span "Yes" at bounding box center [1371, 566] width 20 height 14
click at [1356, 603] on button "button" at bounding box center [1353, 610] width 39 height 27
click at [1373, 561] on span "Yes" at bounding box center [1371, 566] width 20 height 14
drag, startPoint x: 1354, startPoint y: 602, endPoint x: 1365, endPoint y: 592, distance: 14.9
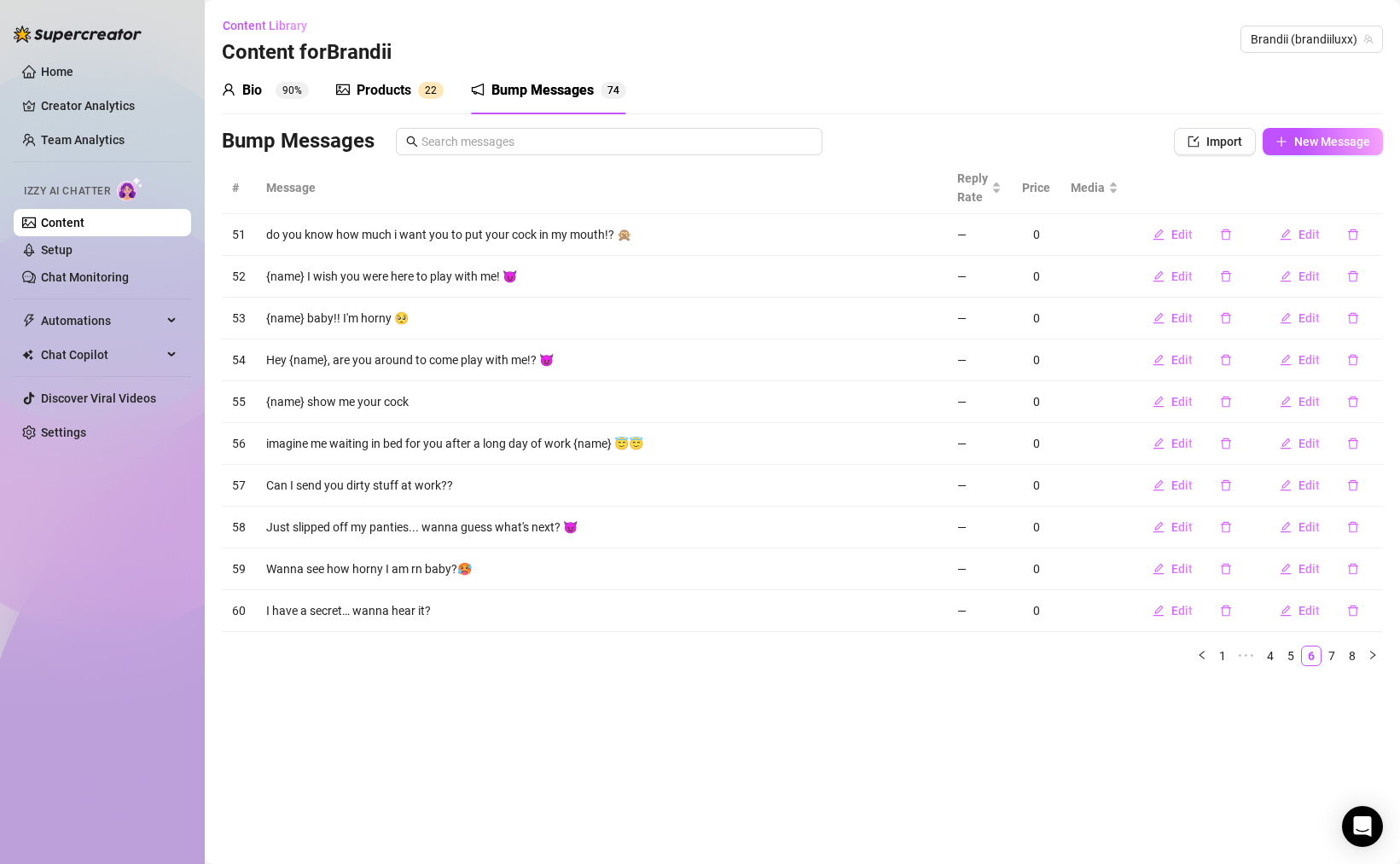
click at [1354, 602] on button "button" at bounding box center [1353, 610] width 39 height 27
click at [1372, 570] on span "Yes" at bounding box center [1371, 566] width 20 height 14
click at [1354, 606] on icon "delete" at bounding box center [1353, 611] width 10 height 11
click at [1374, 568] on span "Yes" at bounding box center [1371, 566] width 20 height 14
click at [1357, 598] on button "button" at bounding box center [1353, 610] width 39 height 27
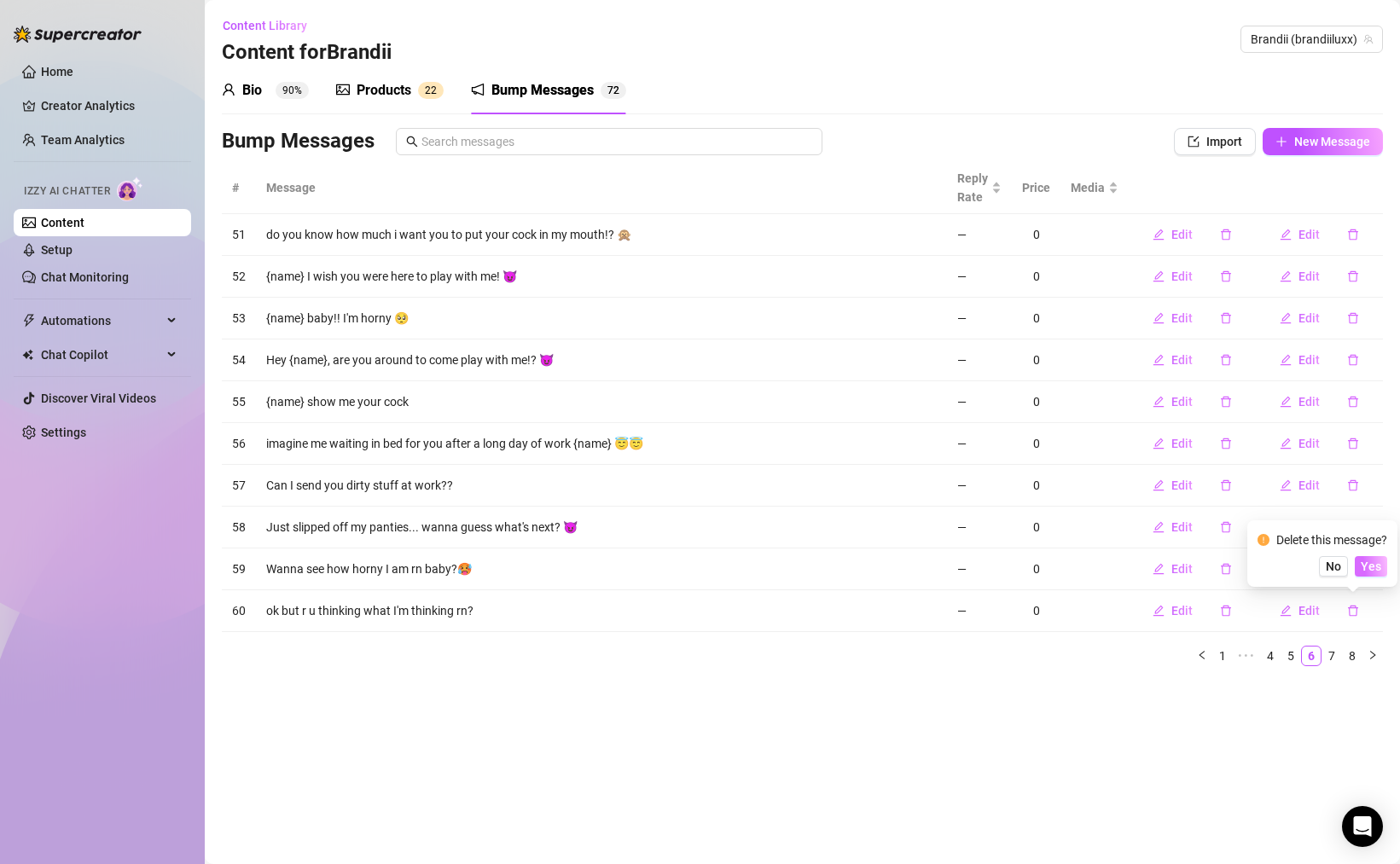
click at [1368, 576] on button "Yes" at bounding box center [1370, 566] width 33 height 20
click at [1351, 607] on icon "delete" at bounding box center [1353, 611] width 10 height 11
click at [1370, 574] on button "Yes" at bounding box center [1370, 566] width 33 height 20
click at [1355, 605] on icon "delete" at bounding box center [1353, 610] width 12 height 12
click at [1369, 567] on span "Yes" at bounding box center [1371, 566] width 20 height 14
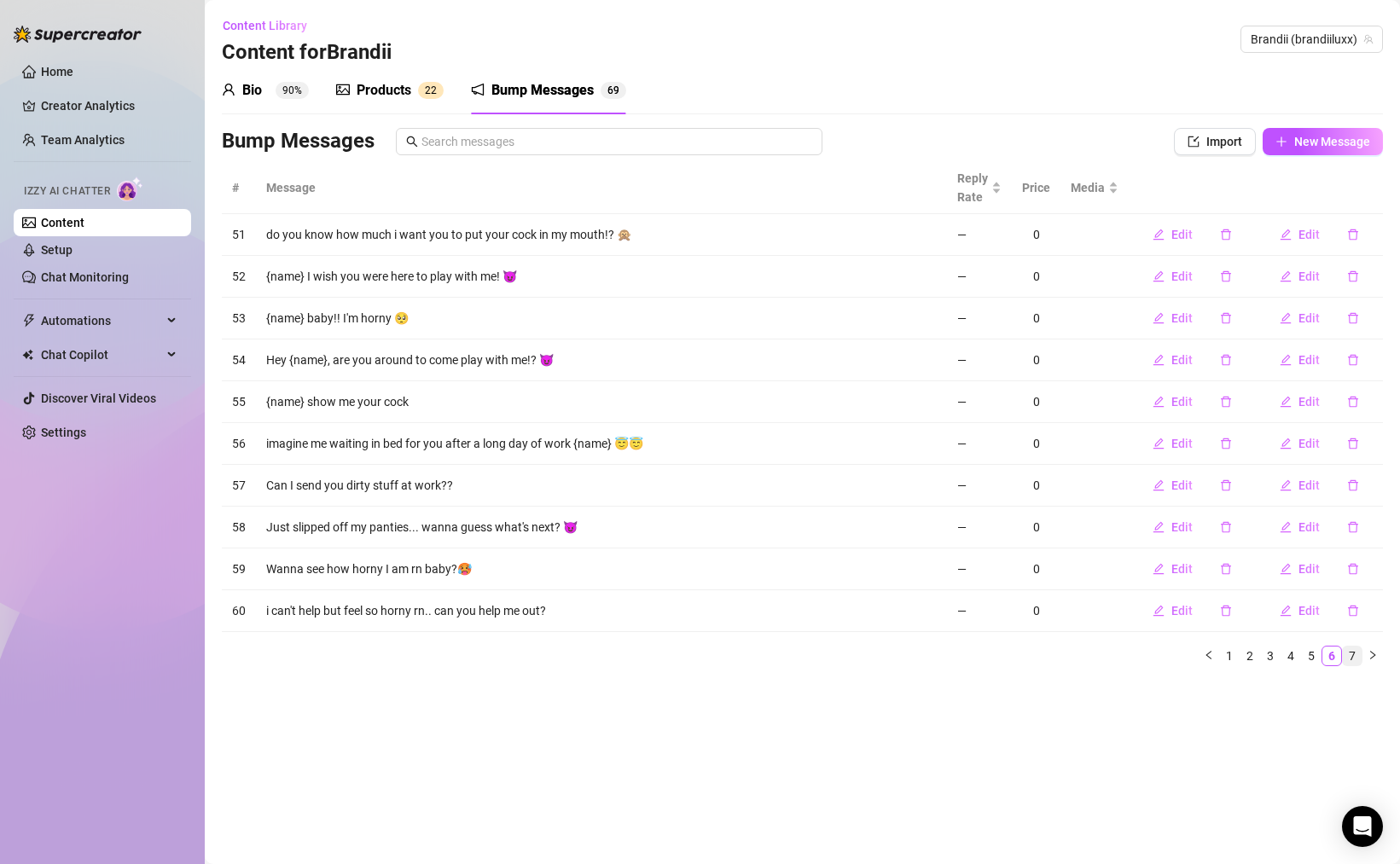
click at [1353, 655] on link "7" at bounding box center [1352, 656] width 19 height 19
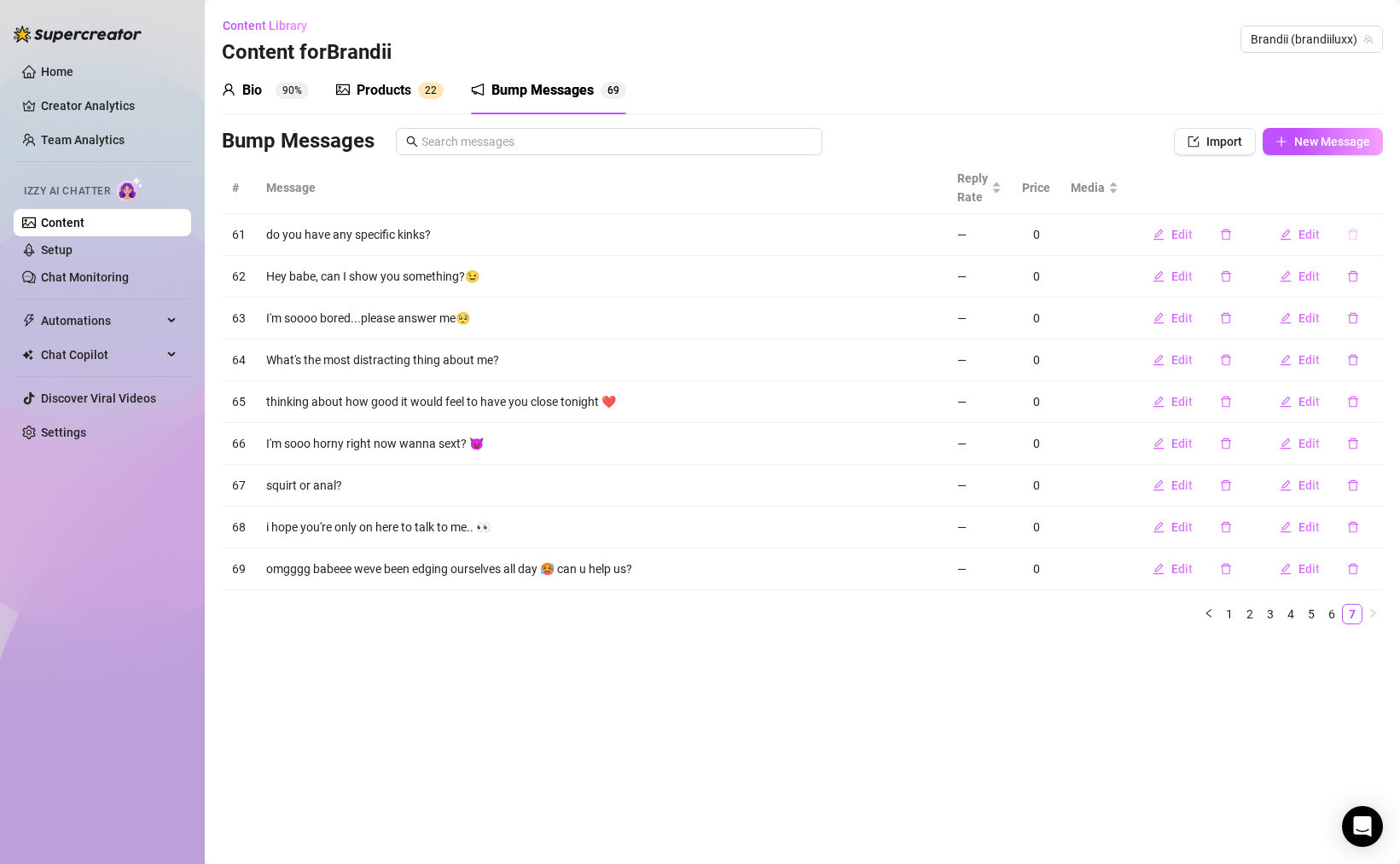
click at [1346, 232] on button "button" at bounding box center [1353, 234] width 39 height 27
click at [1370, 192] on span "Yes" at bounding box center [1371, 190] width 20 height 14
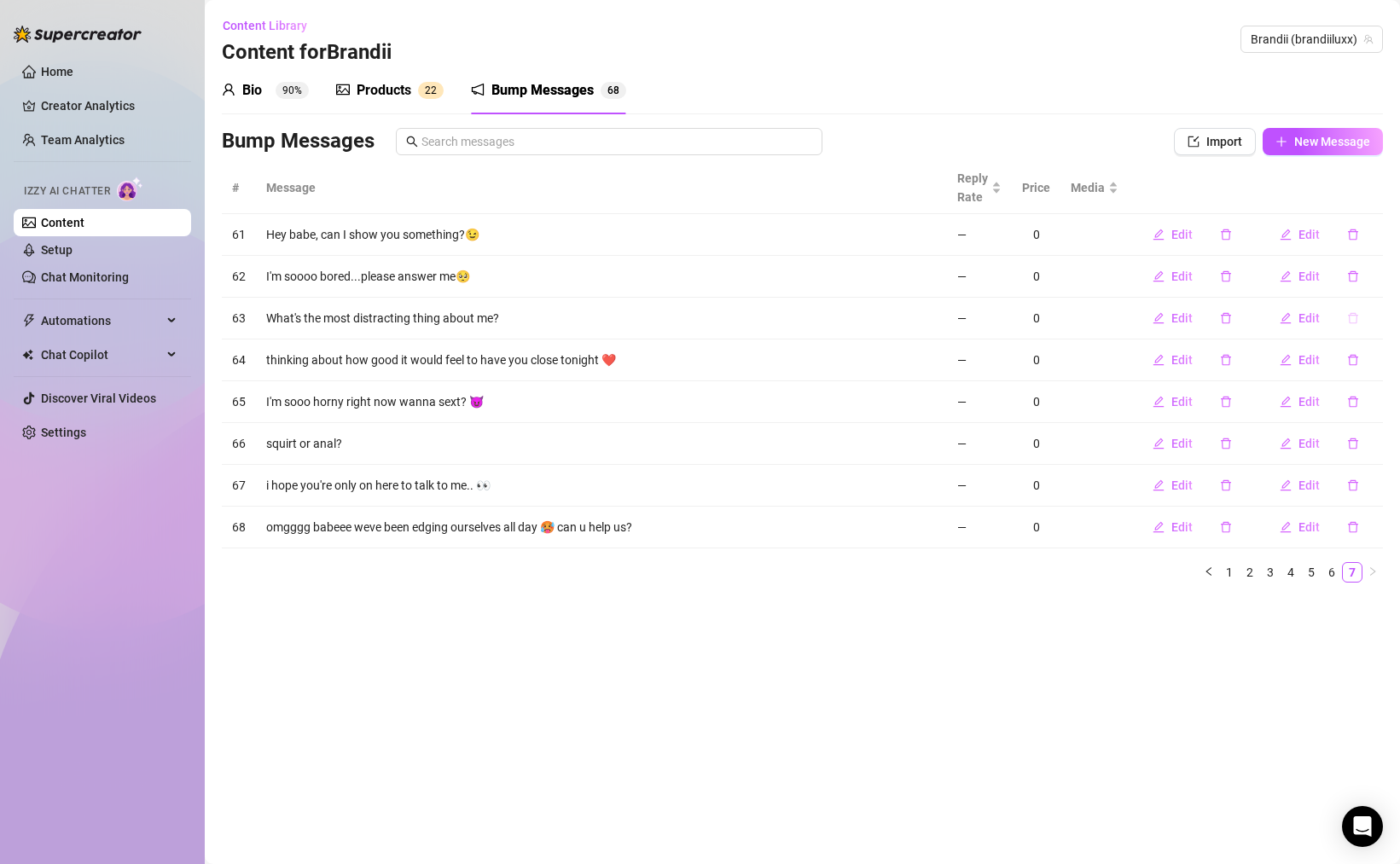
click at [1354, 317] on icon "delete" at bounding box center [1353, 318] width 12 height 12
click at [1361, 282] on button "Yes" at bounding box center [1370, 273] width 33 height 20
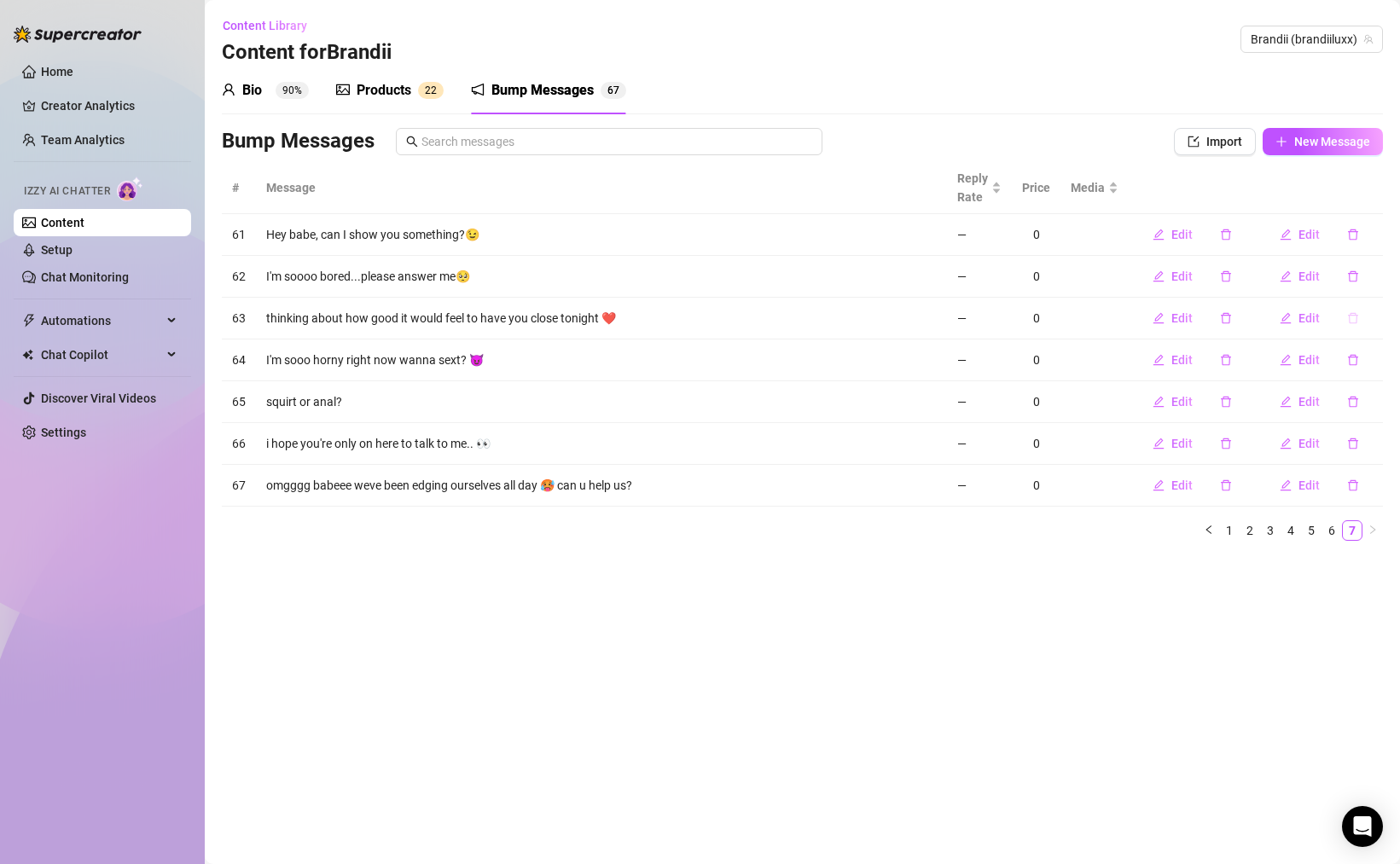
click at [1354, 319] on icon "delete" at bounding box center [1353, 318] width 12 height 12
click at [1366, 281] on span "Yes" at bounding box center [1371, 273] width 20 height 14
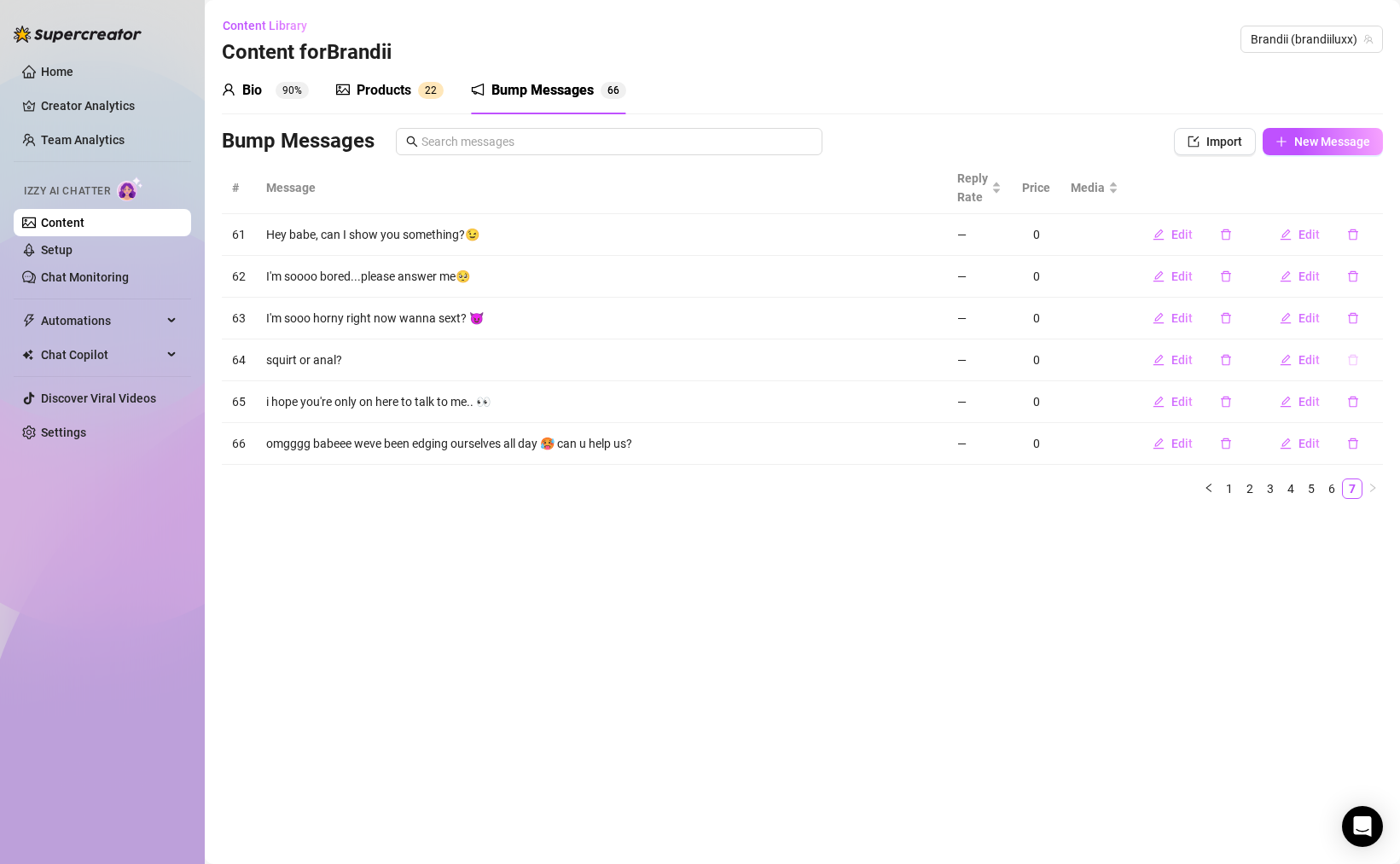
click at [1352, 352] on button "button" at bounding box center [1353, 359] width 39 height 27
click at [1372, 313] on span "Yes" at bounding box center [1371, 315] width 20 height 14
click at [1306, 405] on span "Edit" at bounding box center [1309, 402] width 21 height 14
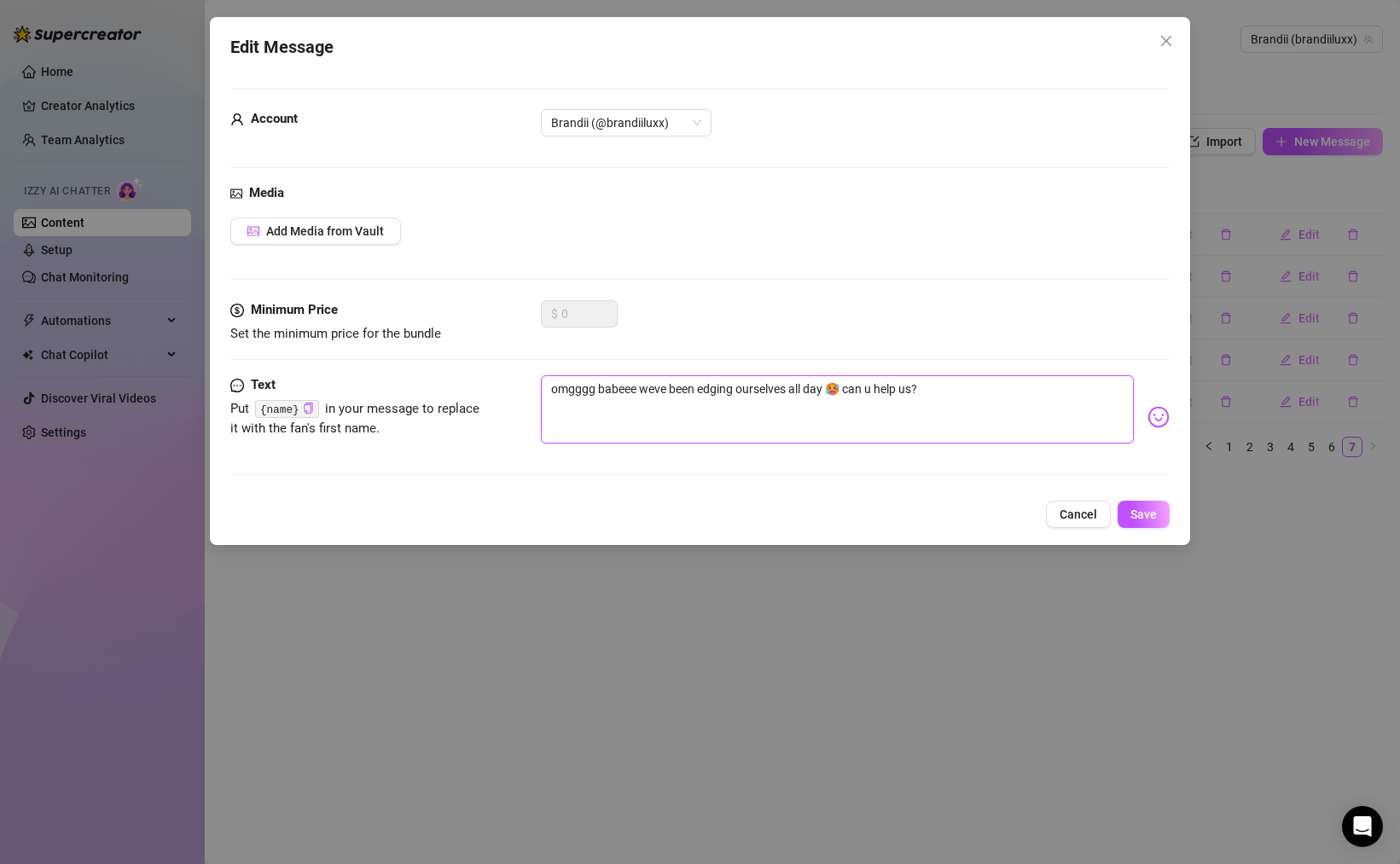
click at [656, 389] on textarea "omgggg babeee weve been edging ourselves all day 🥵 can u help us?" at bounding box center [836, 409] width 593 height 68
click at [774, 392] on textarea "omgggg babeee I have been edging ourselves all day 🥵 can u help us?" at bounding box center [836, 409] width 593 height 68
click at [891, 389] on textarea "omgggg babeee I have been edging myself all day 🥵 can u help us?" at bounding box center [836, 409] width 593 height 68
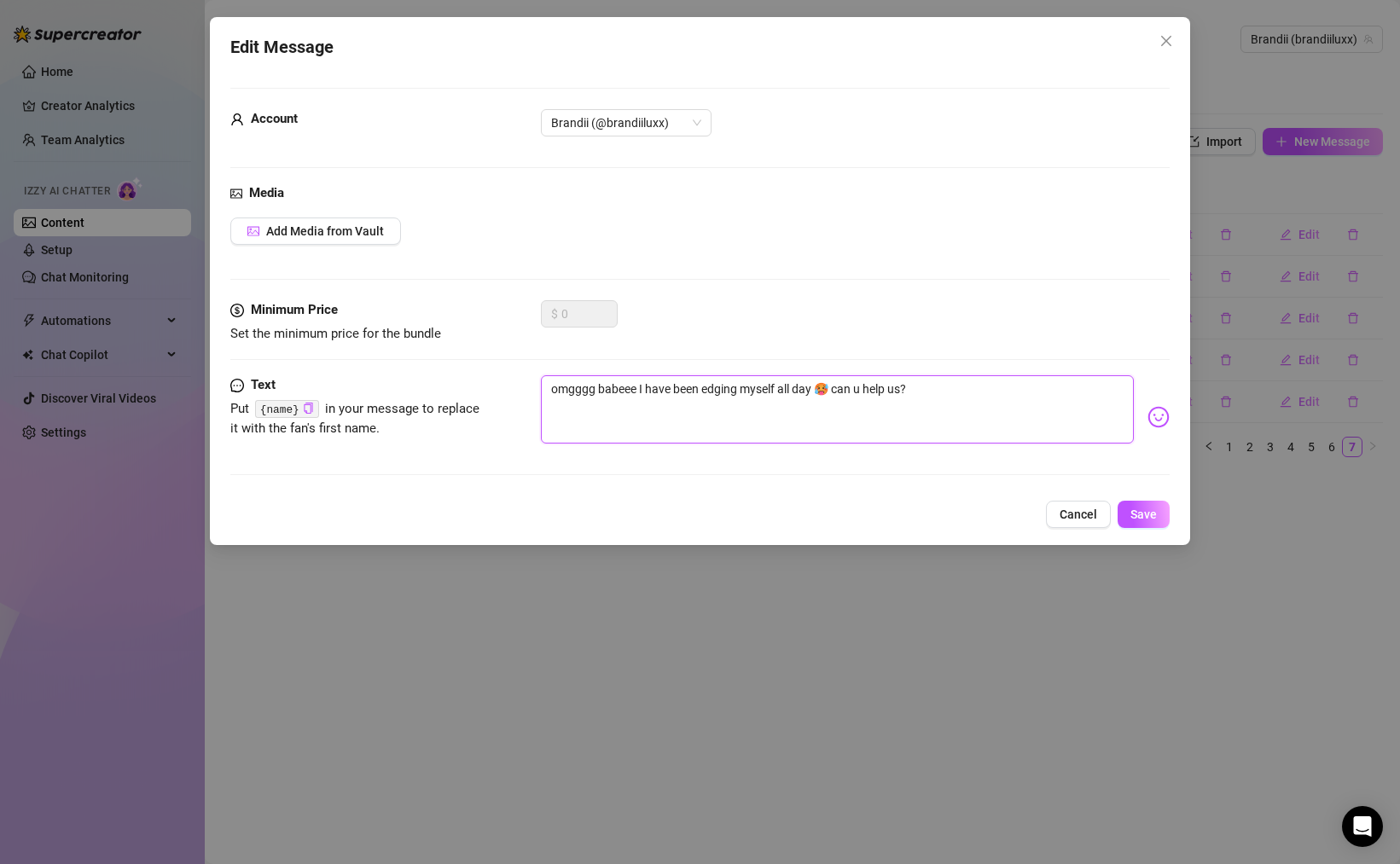
click at [891, 389] on textarea "omgggg babeee I have been edging myself all day 🥵 can u help us?" at bounding box center [836, 409] width 593 height 68
type textarea "omgggg babeee I have been edging myself all day 🥵 can u help me?"
click at [1160, 533] on div "Edit Message Account Brandii (@brandiiluxx) Media Add Media from Vault Minimum …" at bounding box center [700, 281] width 980 height 528
click at [1157, 519] on button "Save" at bounding box center [1143, 513] width 52 height 27
